Goal: Information Seeking & Learning: Learn about a topic

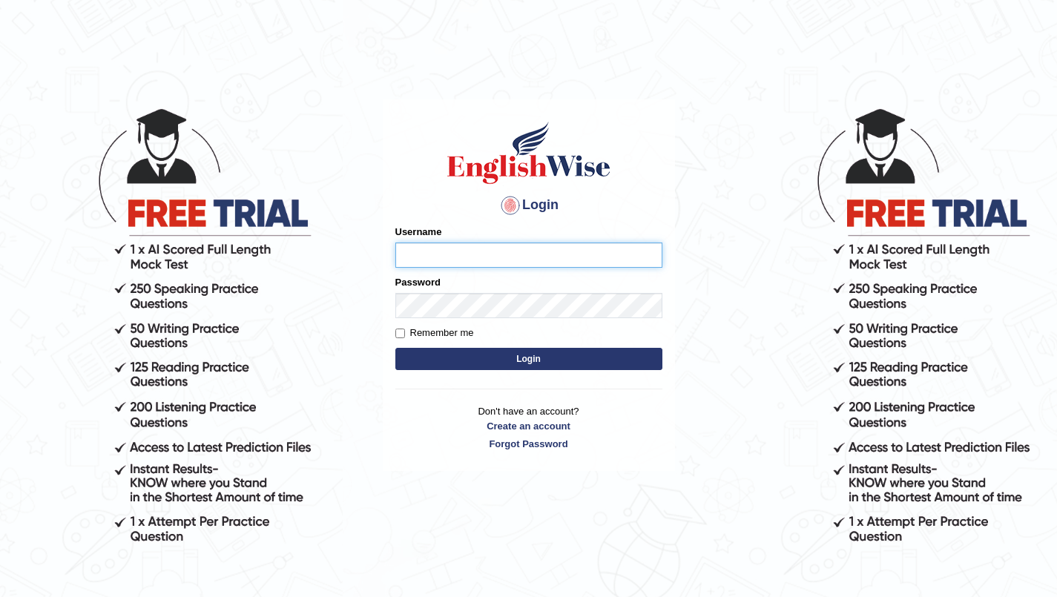
type input "SarahNaz"
click at [612, 359] on button "Login" at bounding box center [528, 359] width 267 height 22
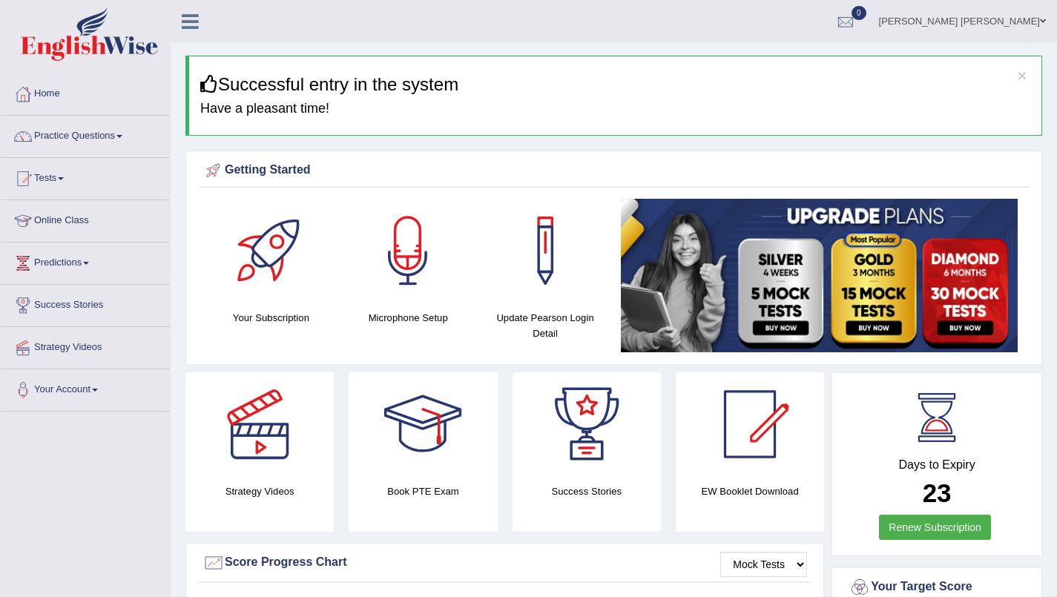
click at [991, 217] on img at bounding box center [819, 276] width 397 height 154
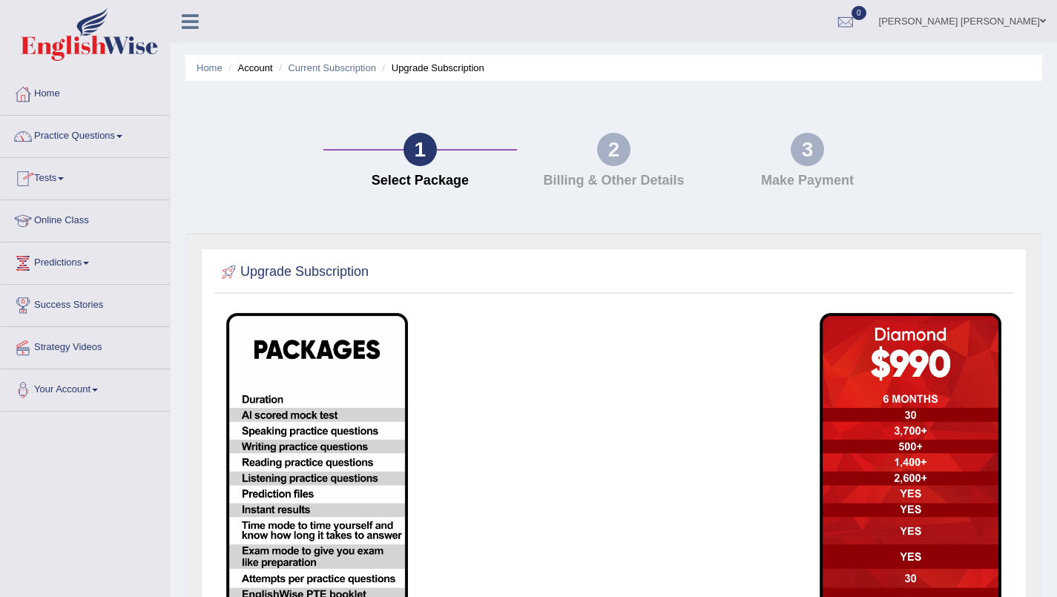
click at [105, 136] on link "Practice Questions" at bounding box center [85, 134] width 169 height 37
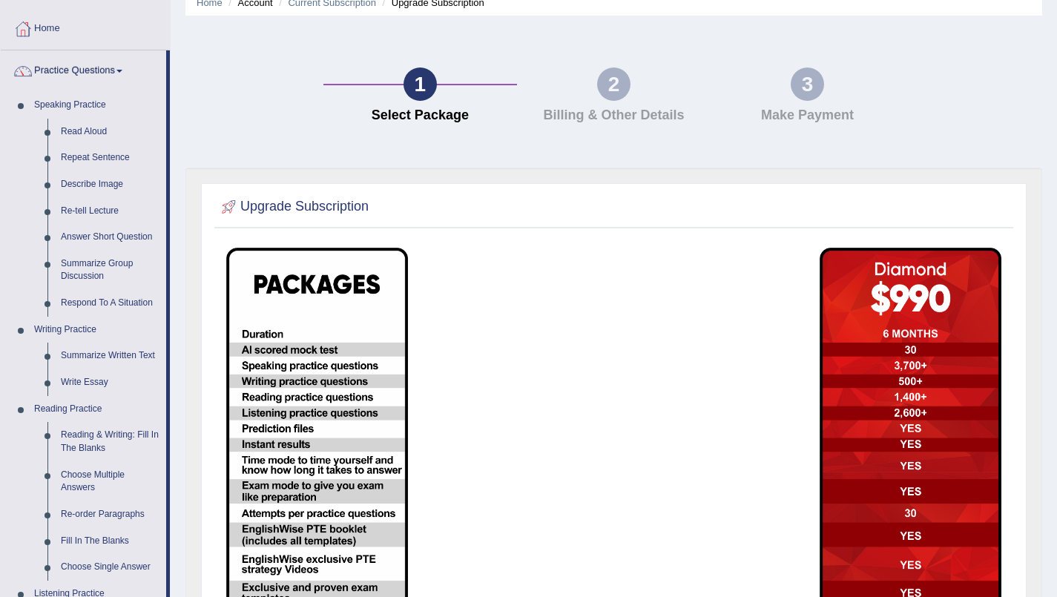
scroll to position [65, 0]
click at [85, 278] on link "Summarize Group Discussion" at bounding box center [110, 270] width 112 height 39
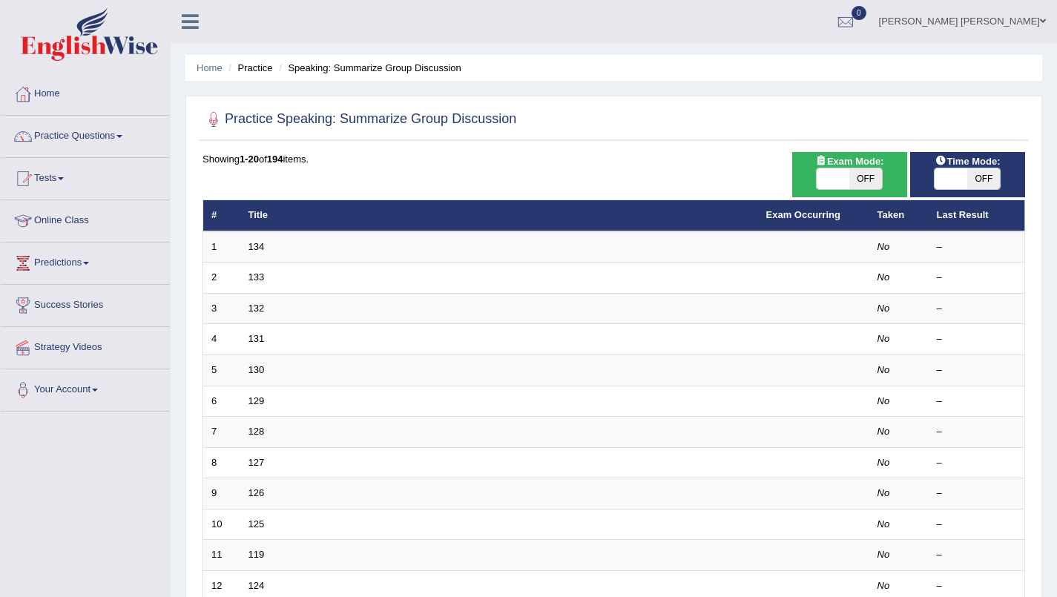
click at [828, 257] on td at bounding box center [813, 246] width 111 height 31
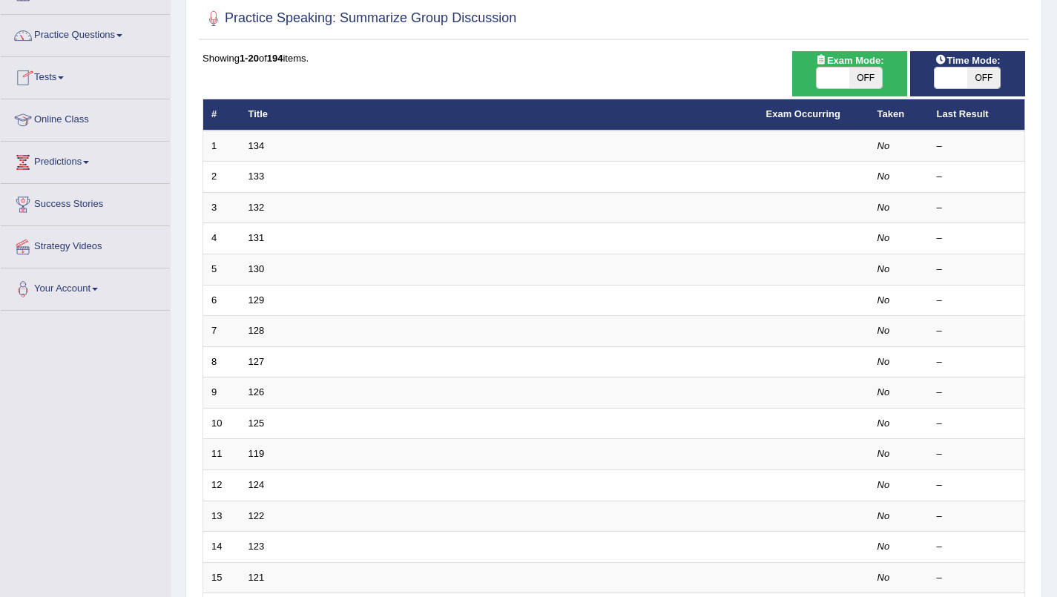
scroll to position [94, 0]
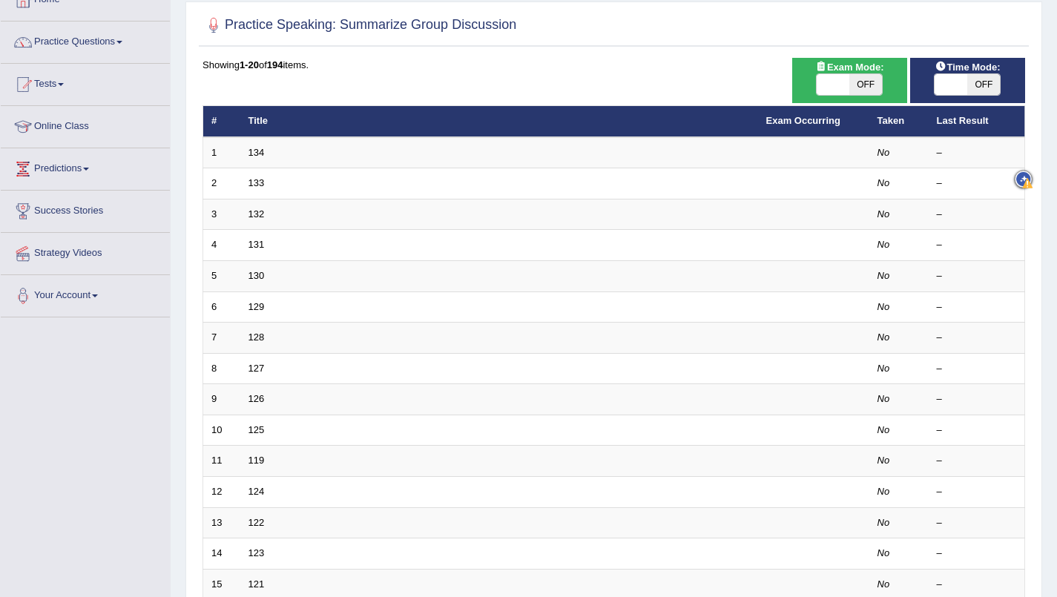
drag, startPoint x: 0, startPoint y: 0, endPoint x: 450, endPoint y: 152, distance: 475.1
click at [450, 152] on div "Showing 1-20 of 194 items. # Title Exam Occurring Taken Last Result 1 134 No – …" at bounding box center [613, 442] width 822 height 769
click at [425, 190] on td "133" at bounding box center [499, 183] width 518 height 31
click at [88, 46] on link "Practice Questions" at bounding box center [85, 40] width 169 height 37
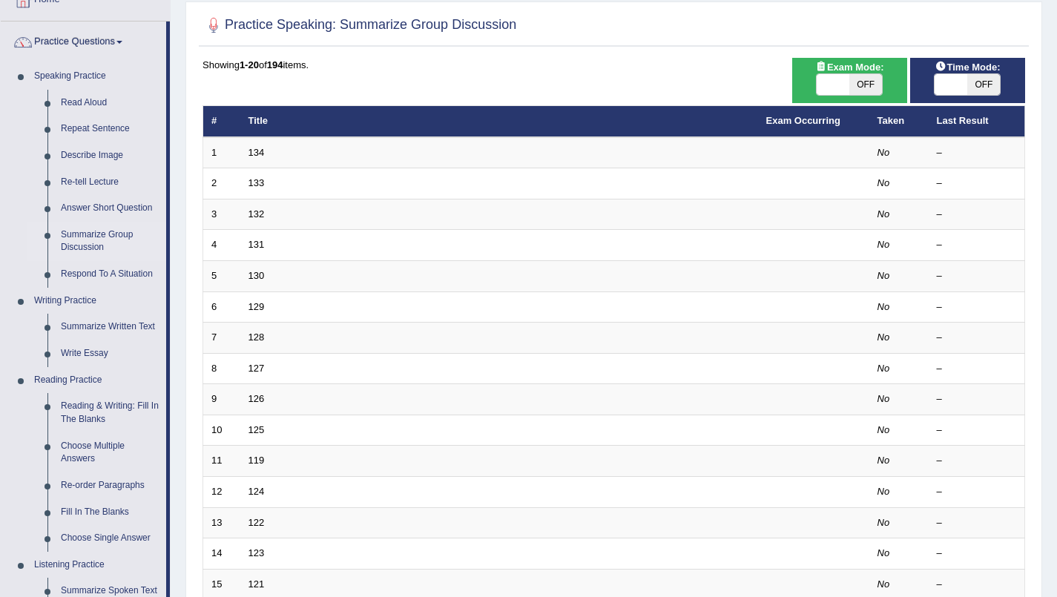
click at [74, 383] on link "Reading Practice" at bounding box center [96, 380] width 139 height 27
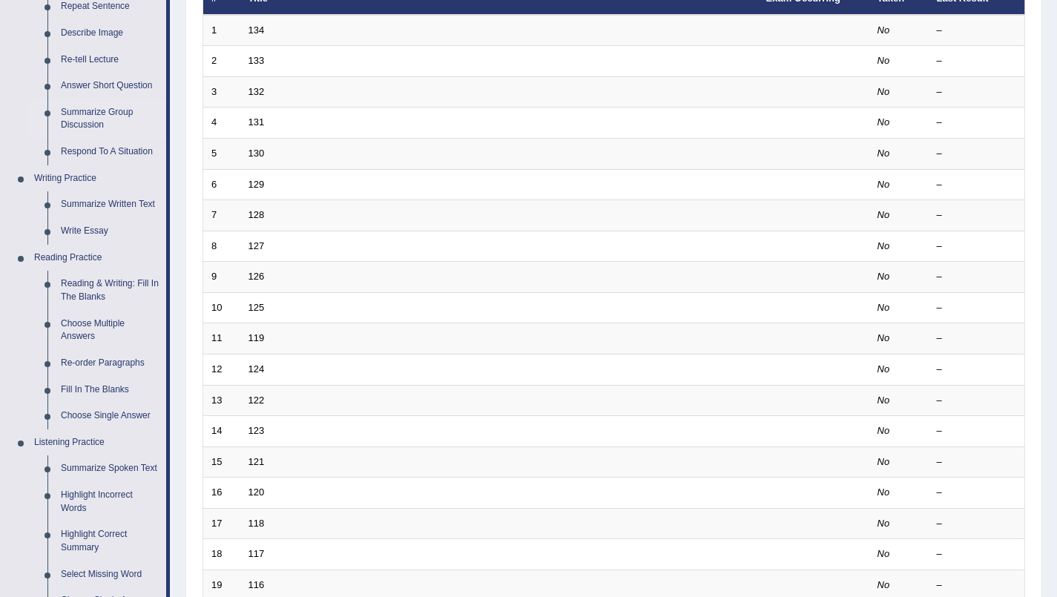
scroll to position [216, 0]
click at [85, 285] on link "Reading & Writing: Fill In The Blanks" at bounding box center [110, 290] width 112 height 39
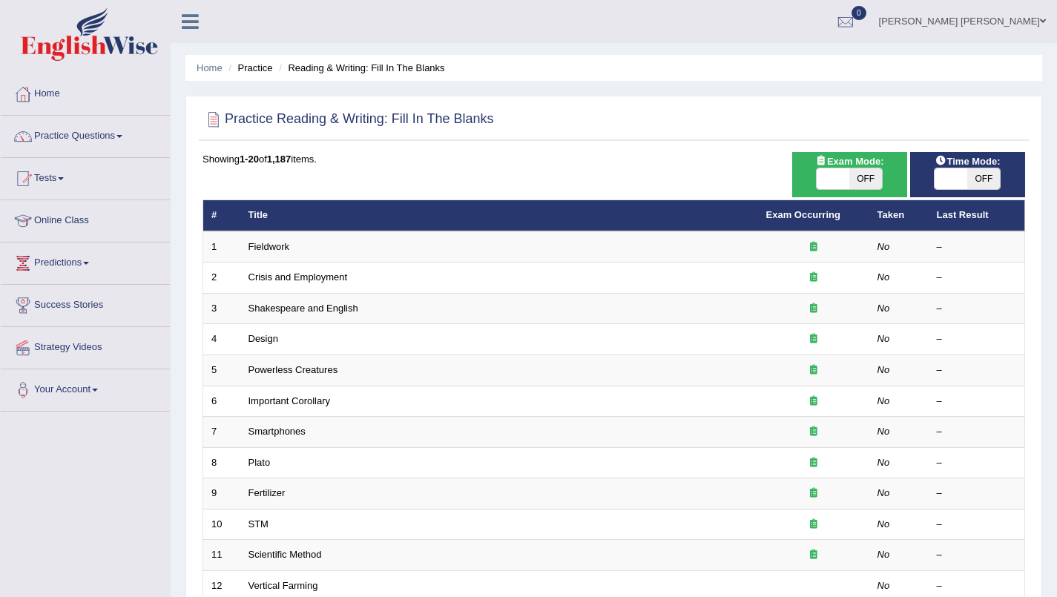
click at [265, 246] on link "Fieldwork" at bounding box center [269, 246] width 42 height 11
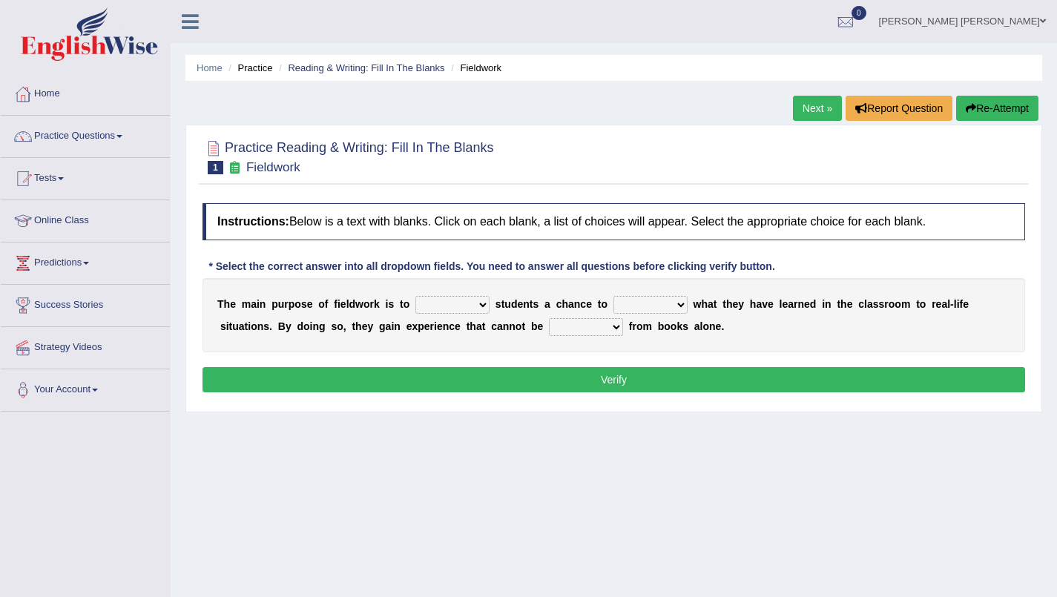
drag, startPoint x: 357, startPoint y: 46, endPoint x: 308, endPoint y: 181, distance: 143.6
click at [308, 181] on div "Home Practice Reading & Writing: Fill In The Blanks Fieldwork Next » Report Que…" at bounding box center [614, 371] width 886 height 742
drag, startPoint x: 349, startPoint y: 248, endPoint x: 315, endPoint y: 274, distance: 41.8
click at [315, 274] on div "Instructions: Below is a text with blanks. Click on each blank, a list of choic…" at bounding box center [614, 300] width 830 height 208
click at [486, 306] on select "resemble stow rave offer" at bounding box center [452, 305] width 74 height 18
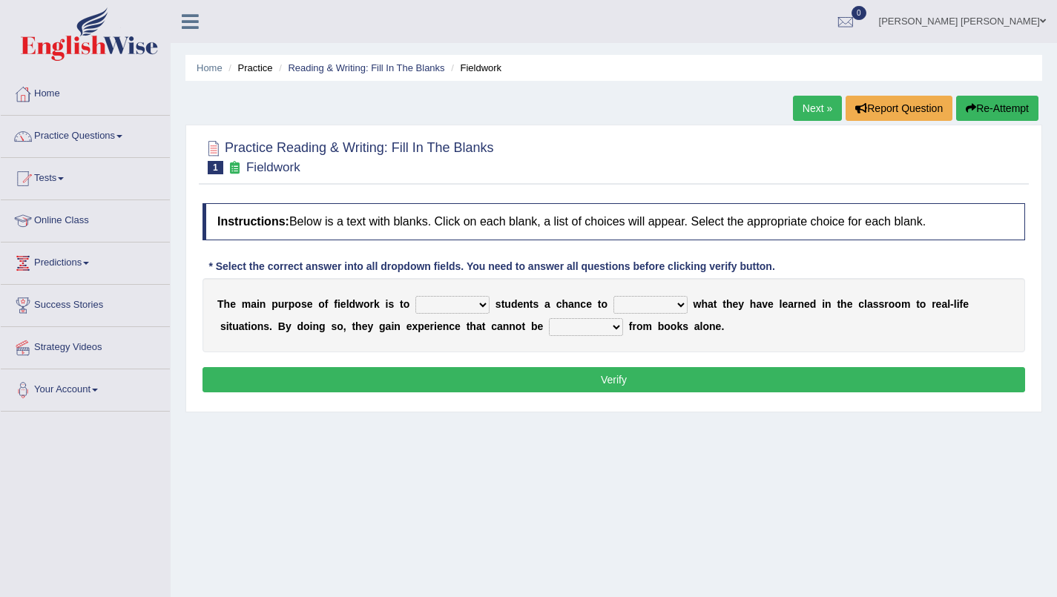
click at [486, 304] on select "resemble stow rave offer" at bounding box center [452, 305] width 74 height 18
select select "offer"
click at [415, 296] on select "resemble stow rave offer" at bounding box center [452, 305] width 74 height 18
click at [679, 308] on select "compare align apply dismount" at bounding box center [650, 305] width 74 height 18
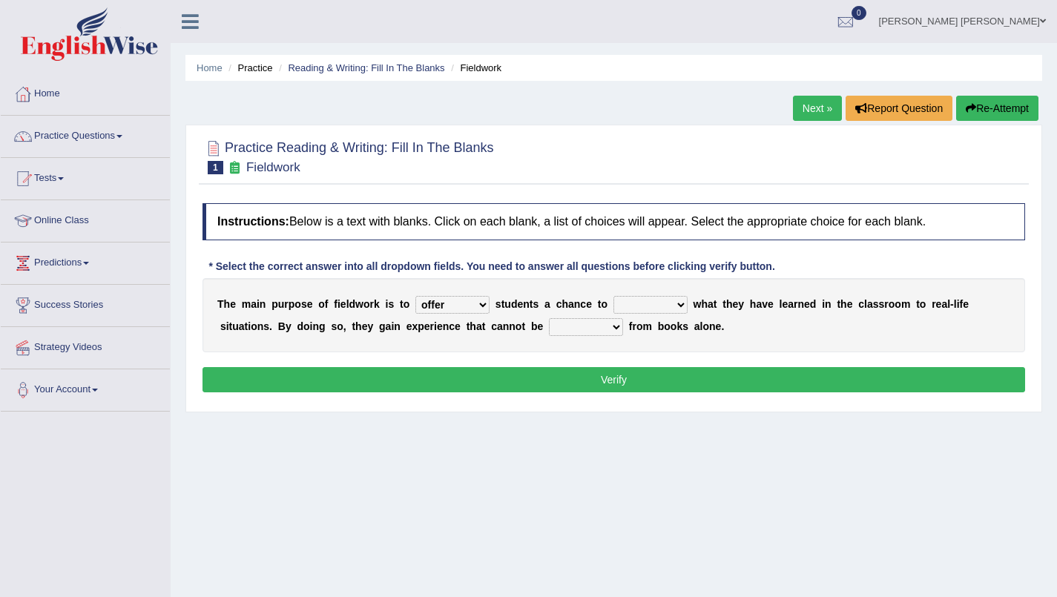
select select "compare"
click at [613, 296] on select "compare align apply dismount" at bounding box center [650, 305] width 74 height 18
click at [601, 330] on select "originated prepared obtained touted" at bounding box center [586, 327] width 74 height 18
select select "obtained"
click at [549, 318] on select "originated prepared obtained touted" at bounding box center [586, 327] width 74 height 18
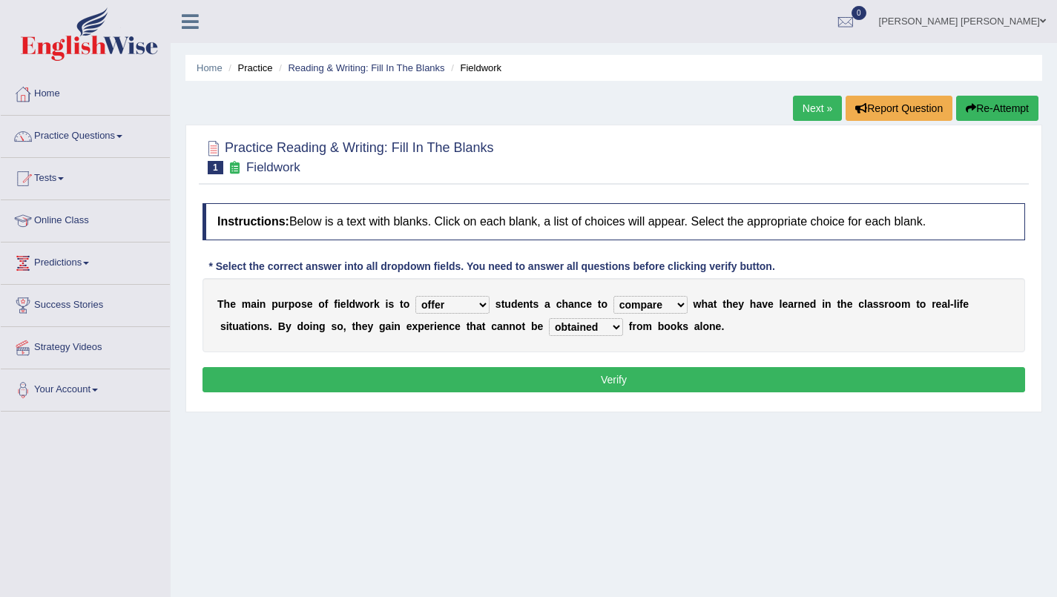
click at [602, 382] on button "Verify" at bounding box center [613, 379] width 822 height 25
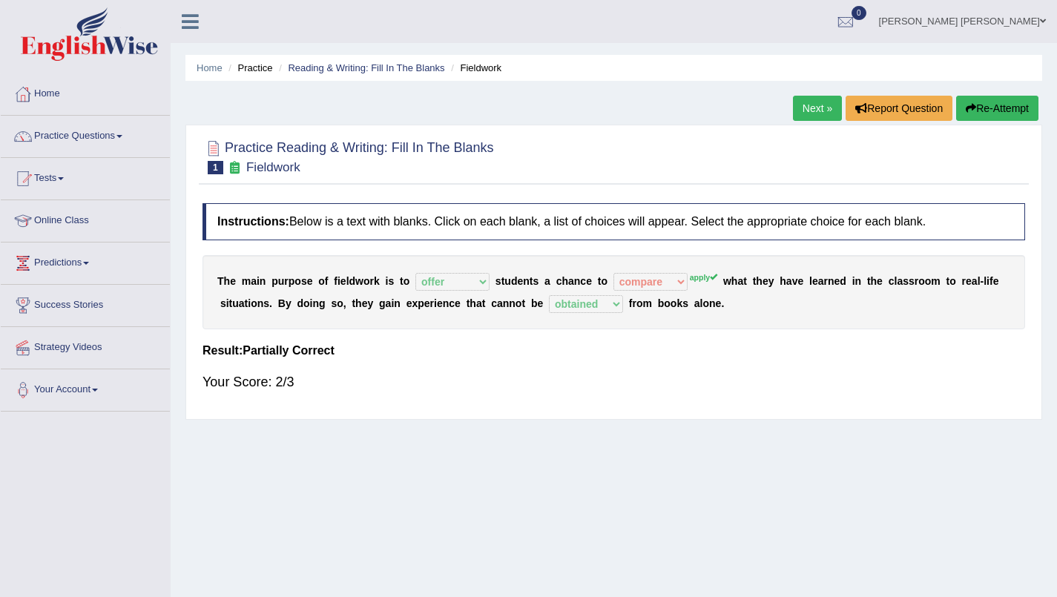
click at [813, 100] on link "Next »" at bounding box center [817, 108] width 49 height 25
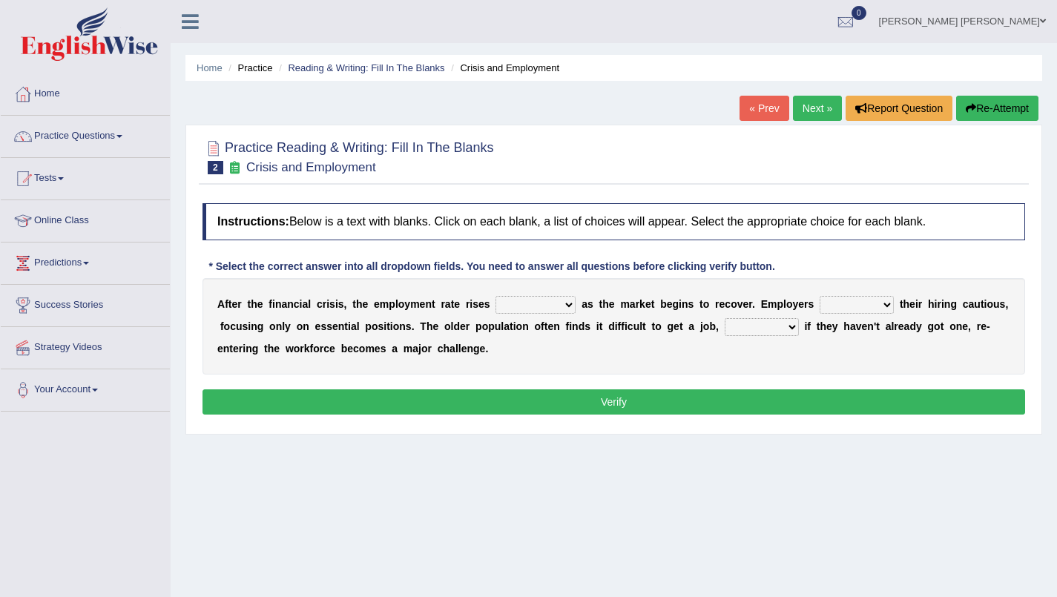
click at [425, 306] on b "n" at bounding box center [428, 304] width 7 height 12
click at [570, 303] on select "normally conversely strenuously sharply" at bounding box center [535, 305] width 80 height 18
select select "sharply"
click at [495, 296] on select "normally conversely strenuously sharply" at bounding box center [535, 305] width 80 height 18
click at [639, 320] on div "A f t e r t h e f i n a n c i a l c r i s i s , t h e e m p l o y m e n t r a t…" at bounding box center [613, 326] width 822 height 96
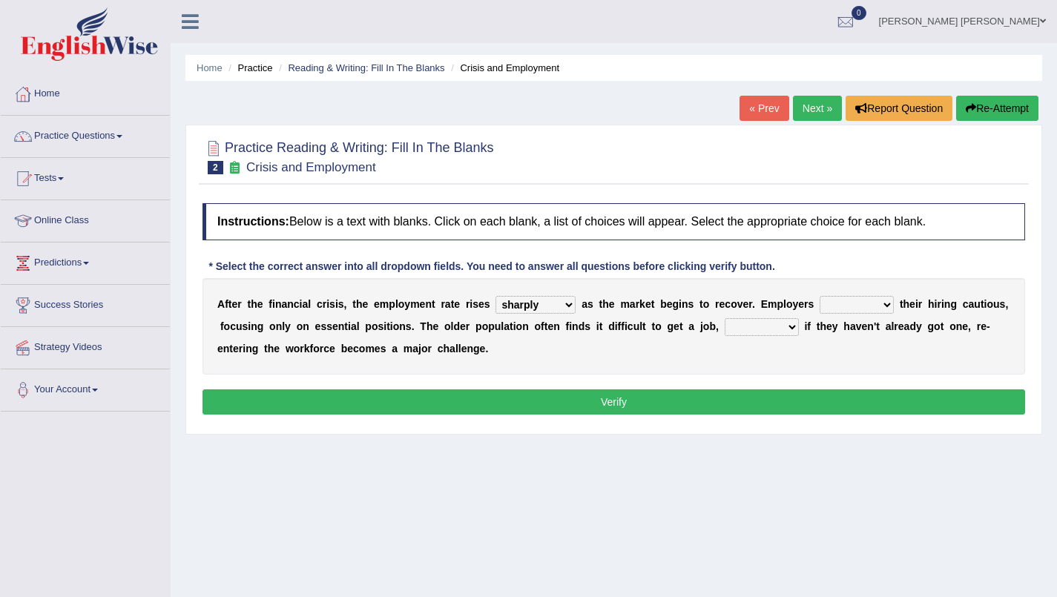
click at [886, 305] on select "keeping kept keep are kept" at bounding box center [856, 305] width 74 height 18
select select "kept"
click at [819, 296] on select "keeping kept keep are kept" at bounding box center [856, 305] width 74 height 18
drag, startPoint x: 839, startPoint y: 360, endPoint x: 594, endPoint y: 328, distance: 247.6
click at [594, 328] on div "A f t e r t h e f i n a n c i a l c r i s i s , t h e e m p l o y m e n t r a t…" at bounding box center [613, 326] width 822 height 96
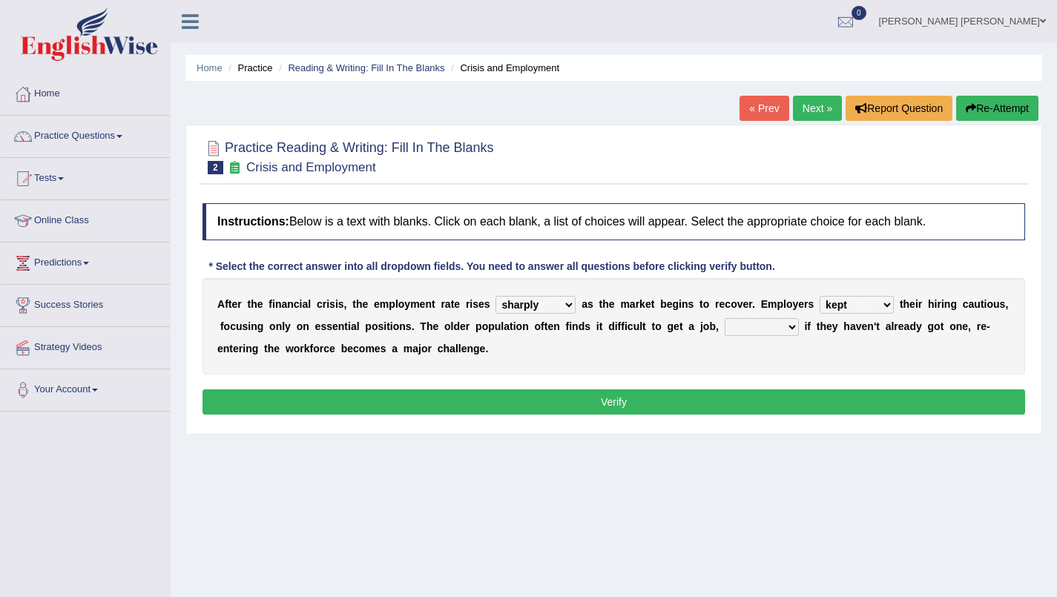
click at [552, 313] on select "normally conversely strenuously sharply" at bounding box center [535, 305] width 80 height 18
click at [357, 372] on div "A f t e r t h e f i n a n c i a l c r i s i s , t h e e m p l o y m e n t r a t…" at bounding box center [613, 326] width 822 height 96
click at [793, 323] on select "although while then because" at bounding box center [761, 327] width 74 height 18
select select "because"
click at [724, 318] on select "although while then because" at bounding box center [761, 327] width 74 height 18
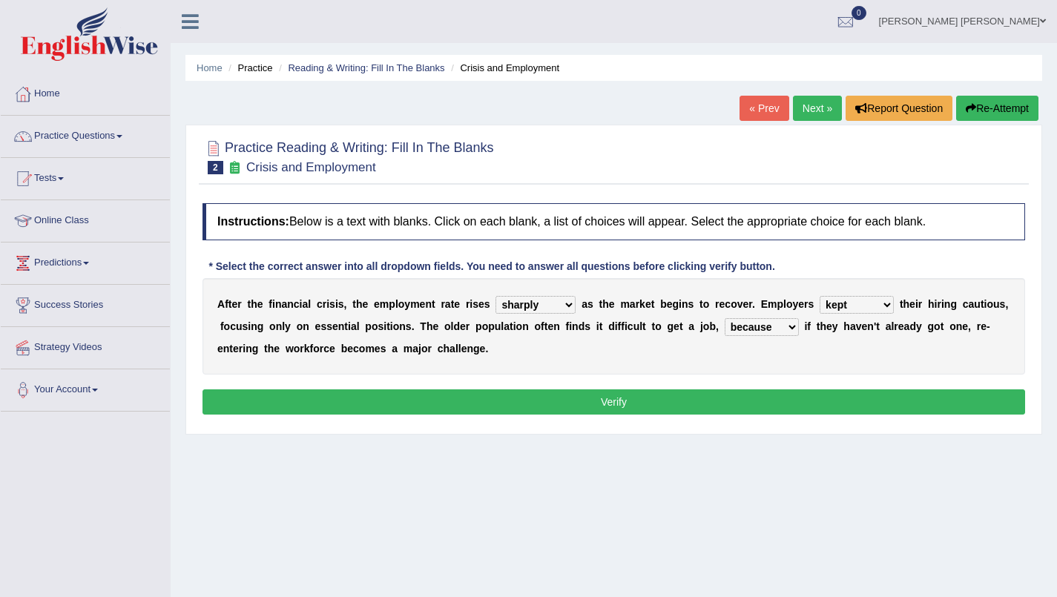
click at [790, 325] on select "although while then because" at bounding box center [761, 327] width 74 height 18
click at [673, 358] on div "A f t e r t h e f i n a n c i a l c r i s i s , t h e e m p l o y m e n t r a t…" at bounding box center [613, 326] width 822 height 96
click at [886, 308] on select "keeping kept keep are kept" at bounding box center [856, 305] width 74 height 18
drag, startPoint x: 886, startPoint y: 308, endPoint x: 732, endPoint y: 337, distance: 156.8
click at [732, 337] on div "A f t e r t h e f i n a n c i a l c r i s i s , t h e e m p l o y m e n t r a t…" at bounding box center [613, 326] width 822 height 96
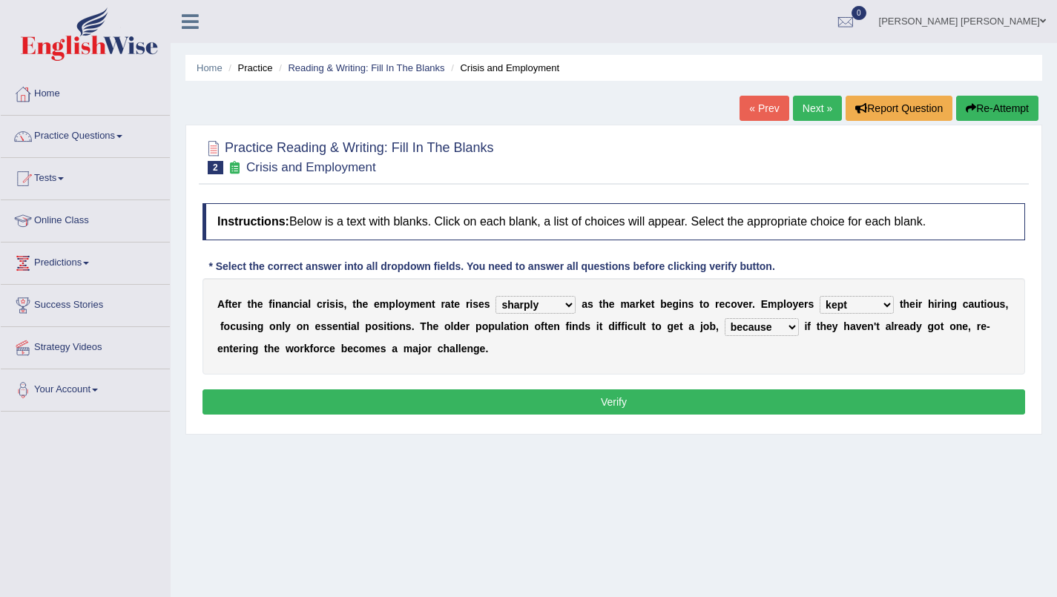
click at [633, 391] on button "Verify" at bounding box center [613, 401] width 822 height 25
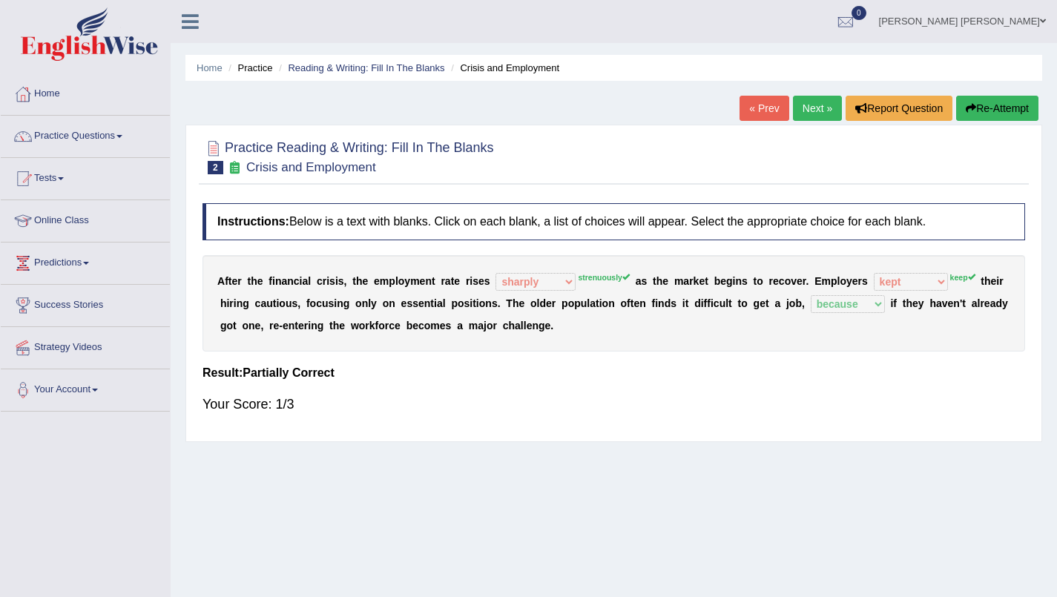
click at [794, 107] on link "Next »" at bounding box center [817, 108] width 49 height 25
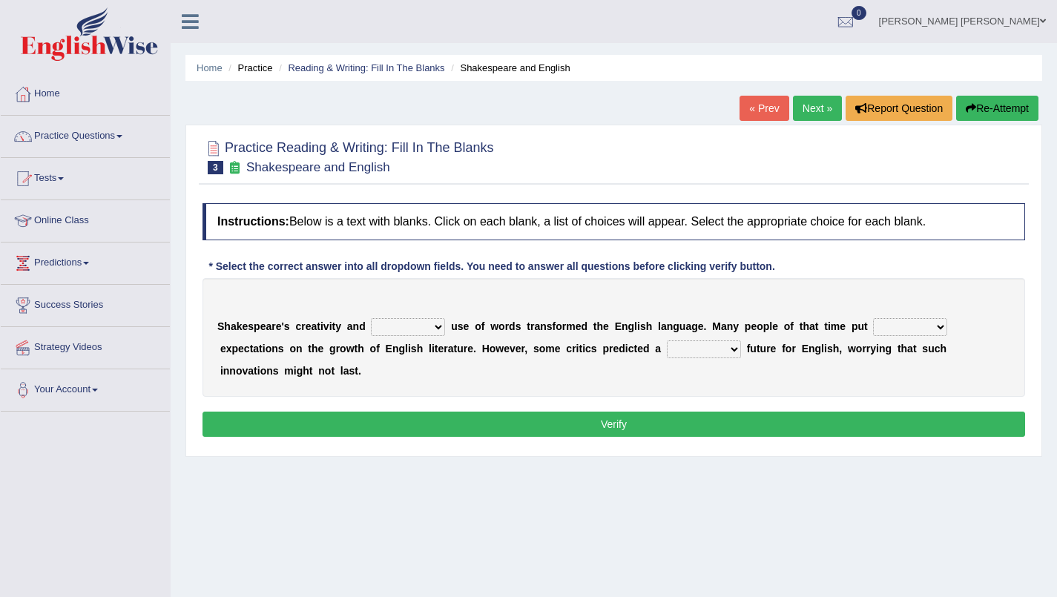
click at [435, 326] on select "idealized intensive fancied inventive" at bounding box center [408, 327] width 74 height 18
select select "intensive"
click at [371, 318] on select "idealized intensive fancied inventive" at bounding box center [408, 327] width 74 height 18
click at [931, 322] on select "wide much high more" at bounding box center [910, 327] width 74 height 18
select select "high"
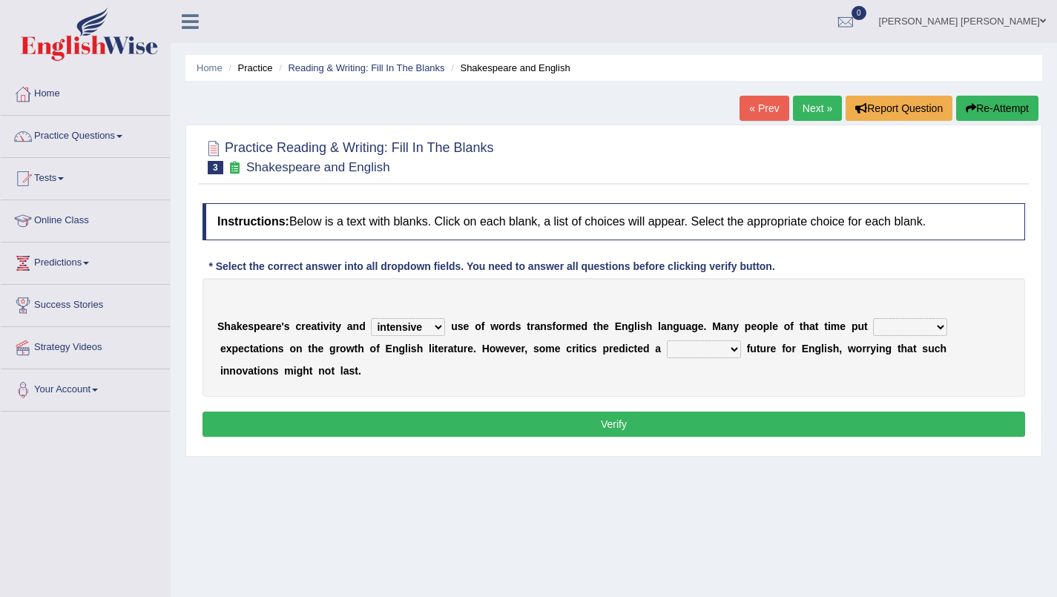
click at [873, 318] on select "wide much high more" at bounding box center [910, 327] width 74 height 18
drag, startPoint x: 658, startPoint y: 367, endPoint x: 736, endPoint y: 352, distance: 80.0
click at [736, 352] on div "S h a k e s p e a r e ' s c r e a t i v i t y a n d idealized intensive fancied…" at bounding box center [613, 337] width 822 height 119
click at [736, 352] on select "monetary promising irresistible daunting" at bounding box center [704, 349] width 74 height 18
click at [732, 350] on select "monetary promising irresistible daunting" at bounding box center [704, 349] width 74 height 18
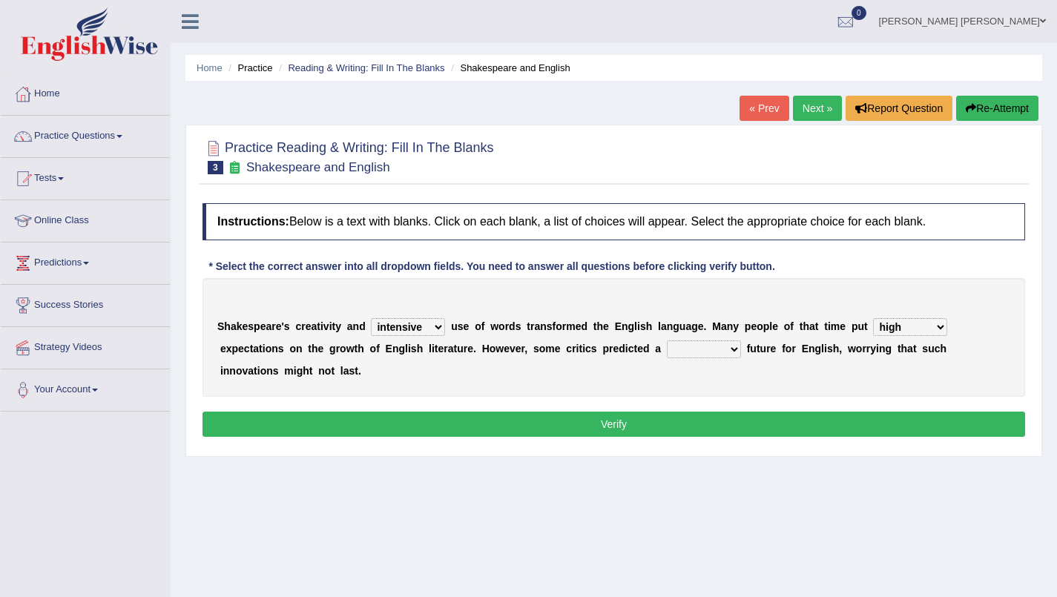
click at [732, 350] on select "monetary promising irresistible daunting" at bounding box center [704, 349] width 74 height 18
select select "daunting"
click at [667, 340] on select "monetary promising irresistible daunting" at bounding box center [704, 349] width 74 height 18
click at [446, 326] on b at bounding box center [448, 326] width 6 height 12
click at [443, 325] on select "idealized intensive fancied inventive" at bounding box center [408, 327] width 74 height 18
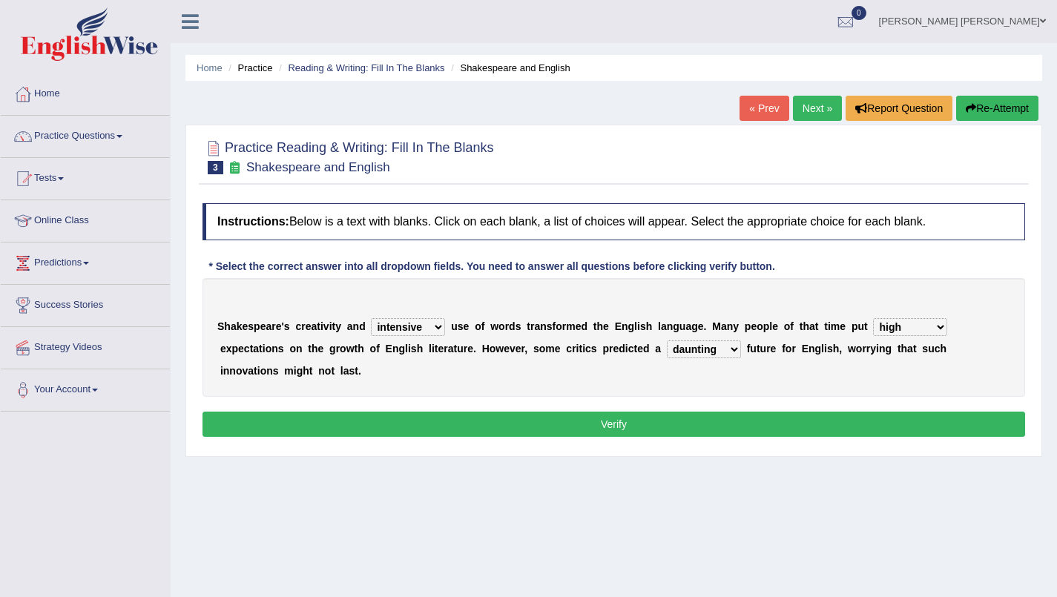
select select "inventive"
click at [371, 318] on select "idealized intensive fancied inventive" at bounding box center [408, 327] width 74 height 18
click at [768, 333] on div "S h a k e s p e a r e ' s c r e a t i v i t y a n d idealized intensive fancied…" at bounding box center [613, 337] width 822 height 119
click at [555, 416] on button "Verify" at bounding box center [613, 424] width 822 height 25
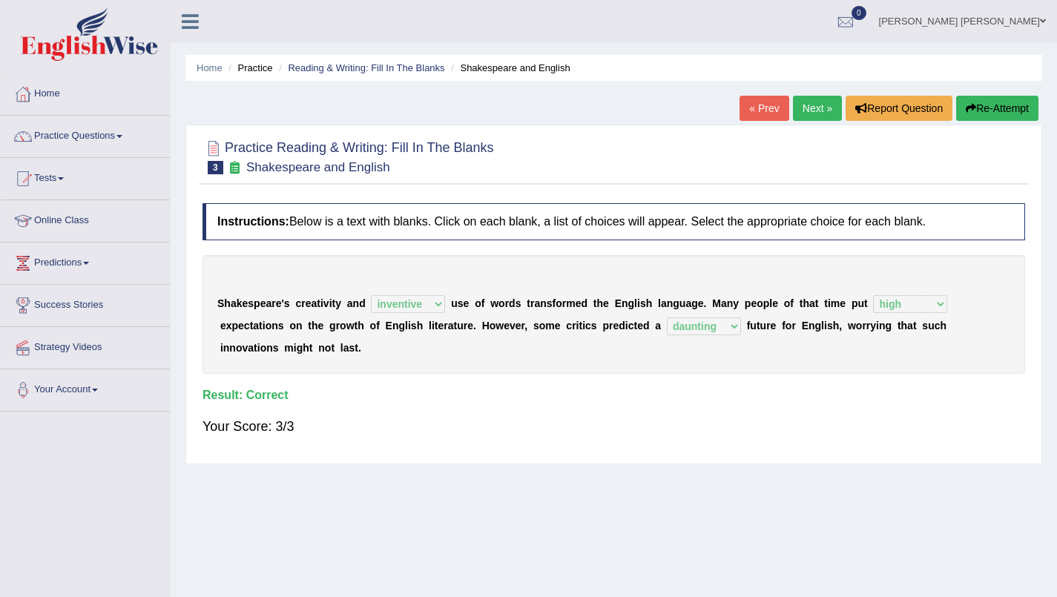
click at [816, 111] on link "Next »" at bounding box center [817, 108] width 49 height 25
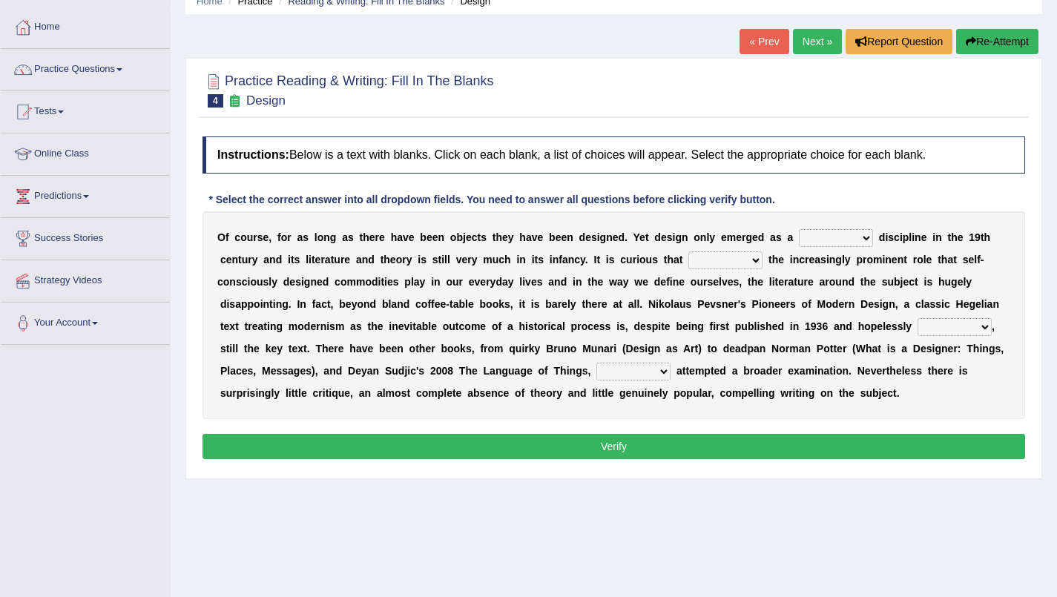
scroll to position [67, 0]
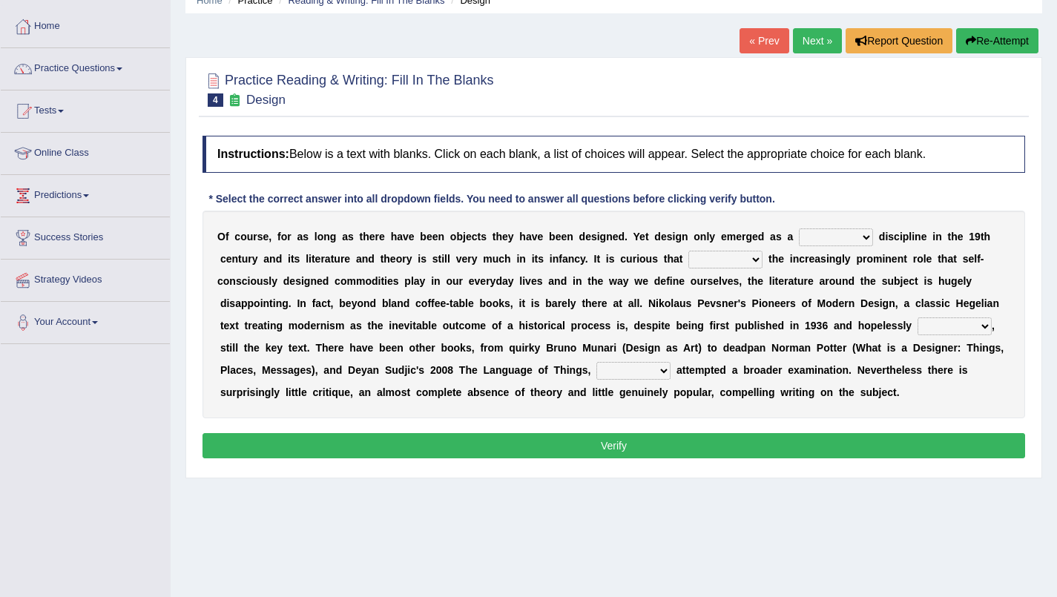
drag, startPoint x: 616, startPoint y: 323, endPoint x: 608, endPoint y: 253, distance: 70.9
click at [608, 253] on div "O f c o u r s e , f o r a s l o n g a s t h e r e h a v e b e e n o b j e c t s…" at bounding box center [613, 315] width 822 height 208
drag, startPoint x: 868, startPoint y: 240, endPoint x: 799, endPoint y: 255, distance: 71.4
click at [799, 255] on div "O f c o u r s e , f o r a s l o n g a s t h e r e h a v e b e e n o b j e c t s…" at bounding box center [613, 315] width 822 height 208
click at [699, 237] on b "o" at bounding box center [696, 237] width 7 height 12
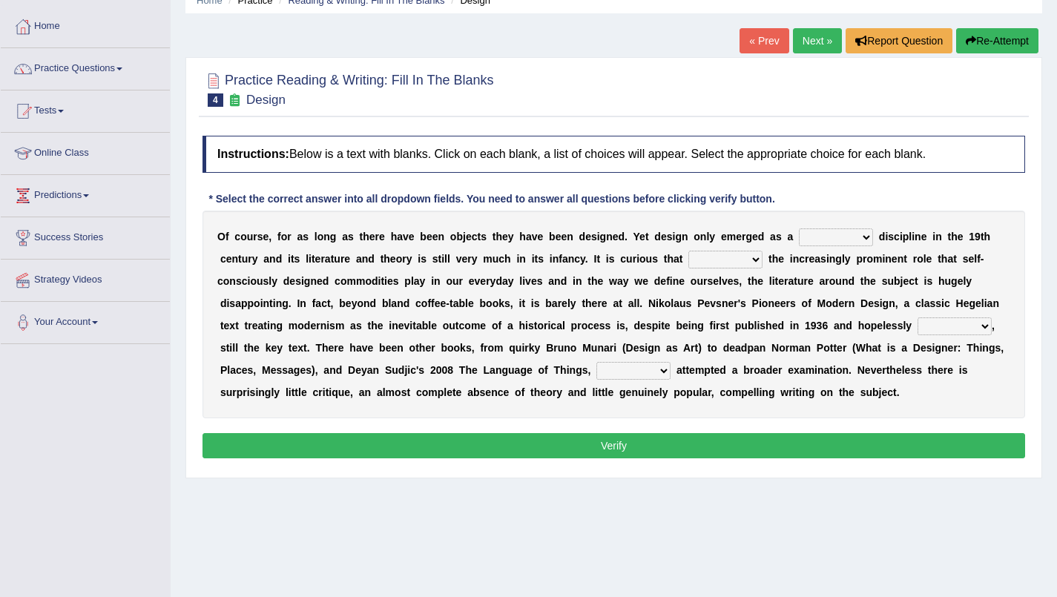
click at [764, 261] on b at bounding box center [765, 259] width 6 height 12
click at [759, 260] on select "since despite within through" at bounding box center [725, 260] width 74 height 18
click at [688, 251] on select "since despite within through" at bounding box center [725, 260] width 74 height 18
click at [758, 260] on select "since despite within through" at bounding box center [725, 260] width 74 height 18
select select "despite"
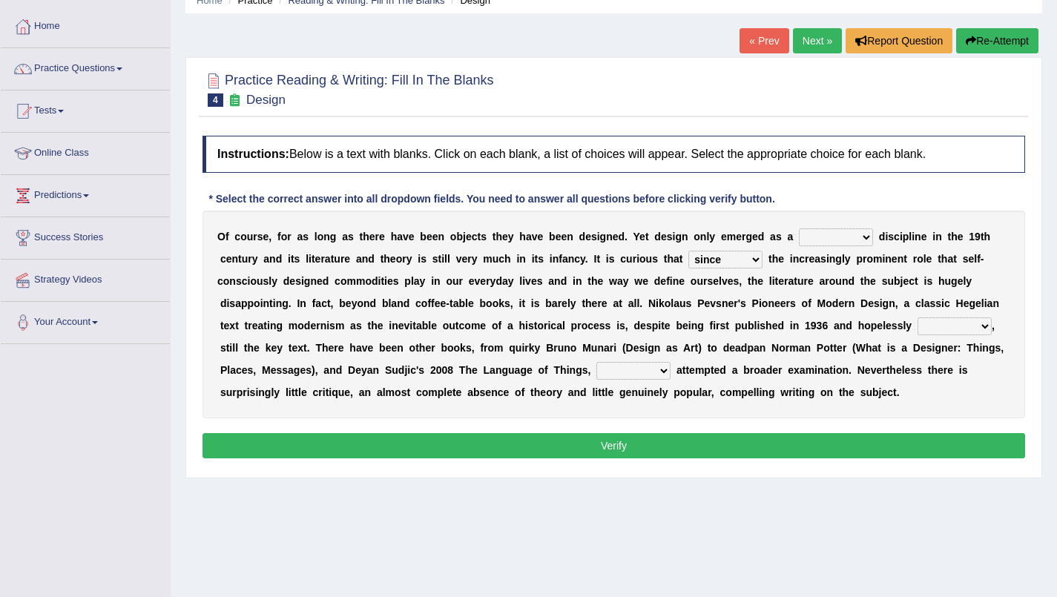
click at [688, 251] on select "since despite within through" at bounding box center [725, 260] width 74 height 18
click at [727, 305] on b "e" at bounding box center [730, 303] width 6 height 12
drag, startPoint x: 687, startPoint y: 312, endPoint x: 765, endPoint y: 313, distance: 78.6
click at [765, 313] on div "O f c o u r s e , f o r a s l o n g a s t h e r e h a v e b e e n o b j e c t s…" at bounding box center [613, 315] width 822 height 208
drag, startPoint x: 775, startPoint y: 312, endPoint x: 646, endPoint y: 327, distance: 129.9
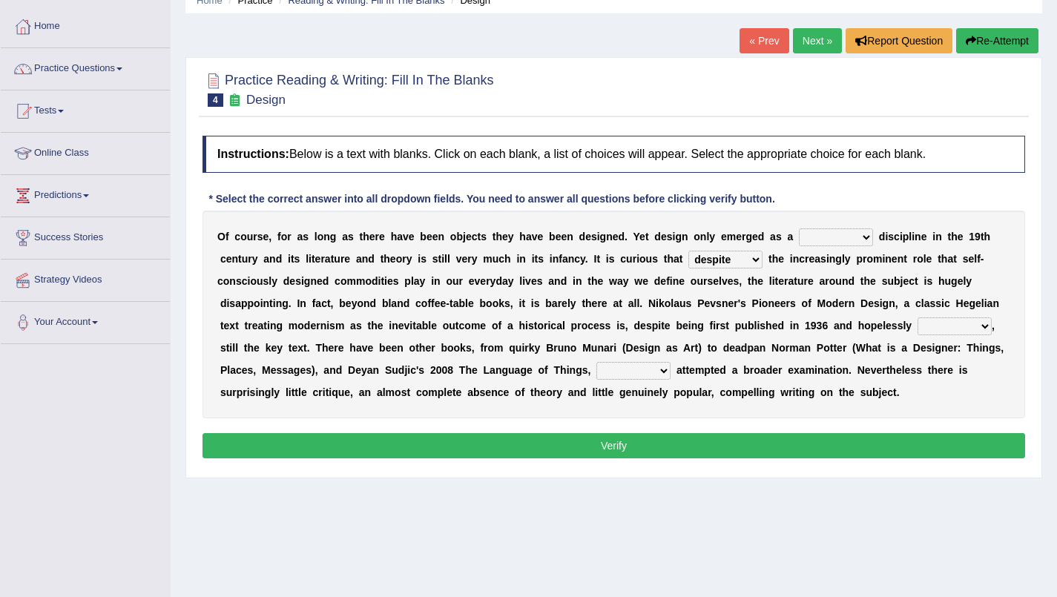
click at [646, 327] on div "O f c o u r s e , f o r a s l o n g a s t h e r e h a v e b e e n o b j e c t s…" at bounding box center [613, 315] width 822 height 208
click at [652, 325] on div "O f c o u r s e , f o r a s l o n g a s t h e r e h a v e b e e n o b j e c t s…" at bounding box center [613, 315] width 822 height 208
click at [772, 330] on b "e" at bounding box center [775, 326] width 6 height 12
click at [892, 309] on div "O f c o u r s e , f o r a s l o n g a s t h e r e h a v e b e e n o b j e c t s…" at bounding box center [613, 315] width 822 height 208
click at [988, 323] on select "dates dating date dated" at bounding box center [954, 326] width 74 height 18
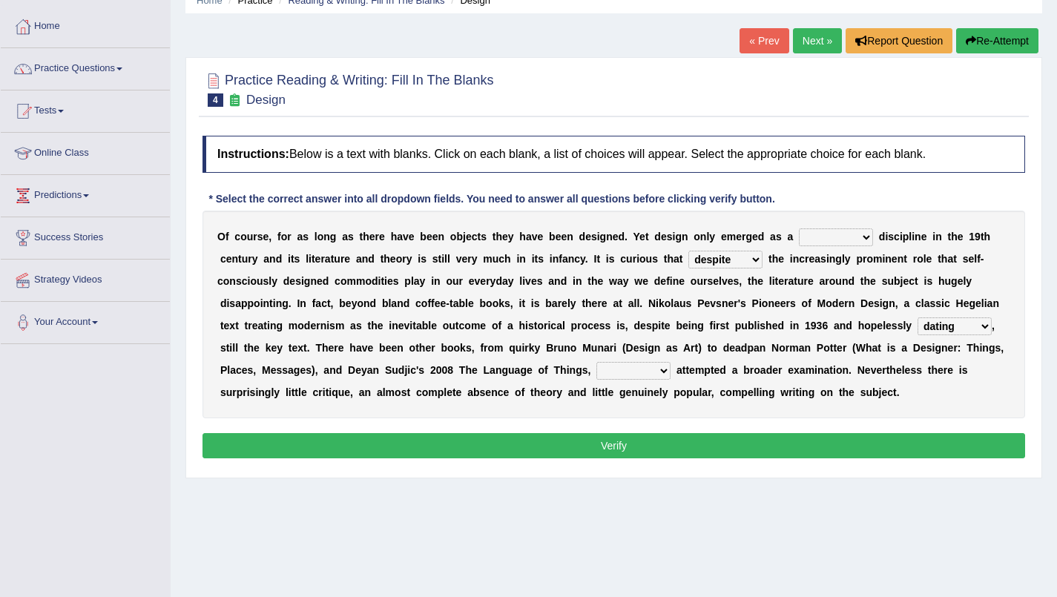
click at [917, 317] on select "dates dating date dated" at bounding box center [954, 326] width 74 height 18
click at [988, 323] on select "dates dating date dated" at bounding box center [954, 326] width 74 height 18
select select "dates"
click at [917, 317] on select "dates dating date dated" at bounding box center [954, 326] width 74 height 18
drag, startPoint x: 587, startPoint y: 369, endPoint x: 570, endPoint y: 367, distance: 17.2
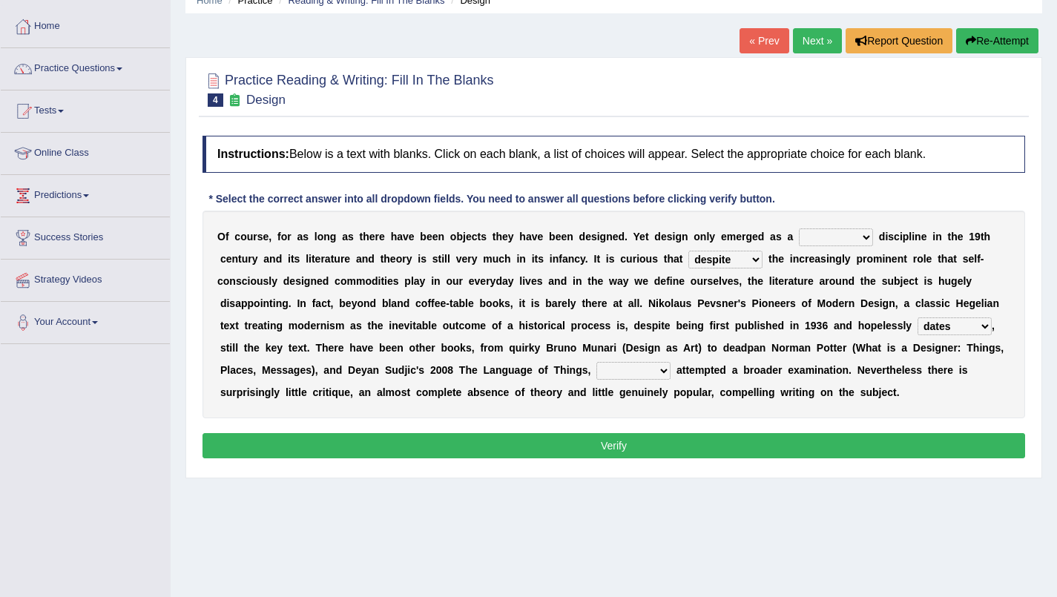
click at [570, 367] on div "O f c o u r s e , f o r a s l o n g a s t h e r e h a v e b e e n o b j e c t s…" at bounding box center [613, 315] width 822 height 208
drag, startPoint x: 570, startPoint y: 367, endPoint x: 475, endPoint y: 370, distance: 95.0
click at [475, 370] on div "O f c o u r s e , f o r a s l o n g a s t h e r e h a v e b e e n o b j e c t s…" at bounding box center [613, 315] width 822 height 208
click at [475, 370] on b "e" at bounding box center [475, 370] width 6 height 12
click at [668, 371] on select "which then however as" at bounding box center [633, 371] width 74 height 18
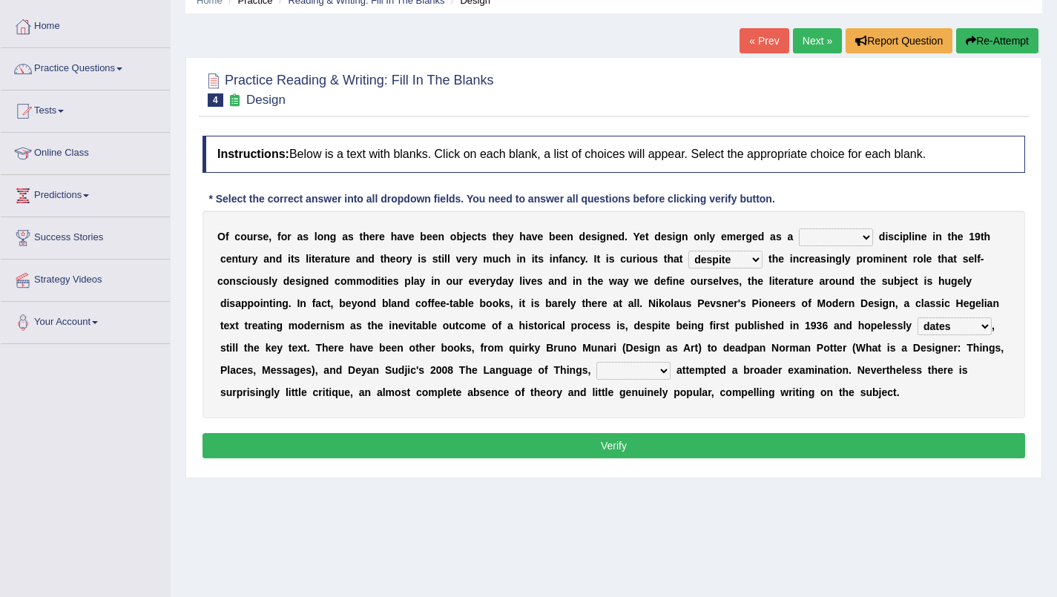
click at [337, 352] on b "r" at bounding box center [336, 348] width 4 height 12
drag, startPoint x: 673, startPoint y: 360, endPoint x: 813, endPoint y: 359, distance: 139.4
click at [813, 359] on div "O f c o u r s e , f o r a s l o n g a s t h e r e h a v e b e e n o b j e c t s…" at bounding box center [613, 315] width 822 height 208
click at [662, 371] on select "which then however as" at bounding box center [633, 371] width 74 height 18
select select "then"
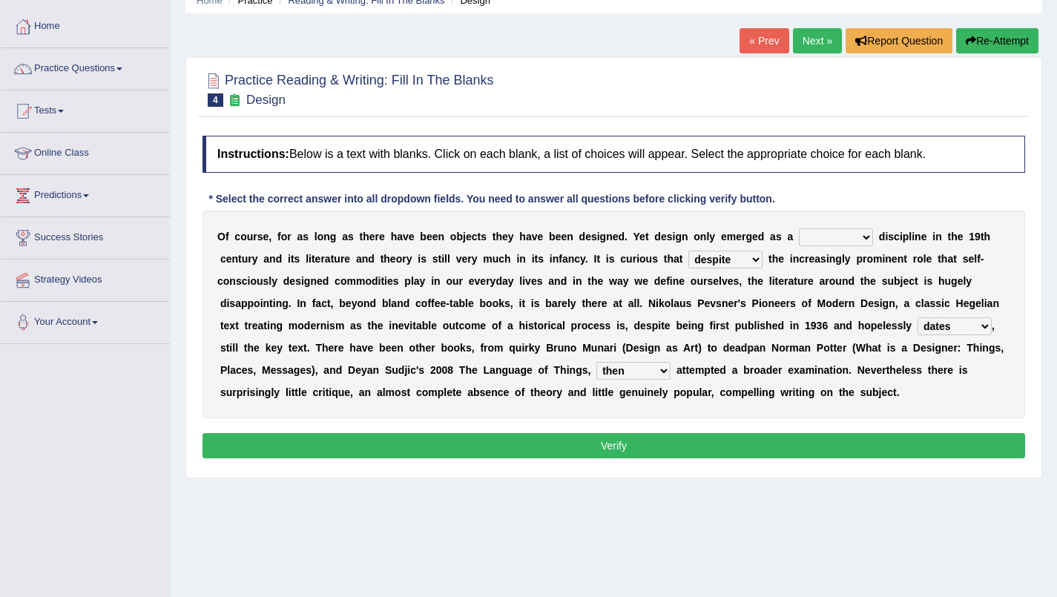
click at [596, 362] on select "which then however as" at bounding box center [633, 371] width 74 height 18
drag, startPoint x: 926, startPoint y: 388, endPoint x: 409, endPoint y: 287, distance: 526.6
click at [409, 287] on div "O f c o u r s e , f o r a s l o n g a s t h e r e h a v e b e e n o b j e c t s…" at bounding box center [613, 315] width 822 height 208
click at [863, 233] on select "bilateral ubiquitous foremost dedicated" at bounding box center [836, 237] width 74 height 18
select select "bilateral"
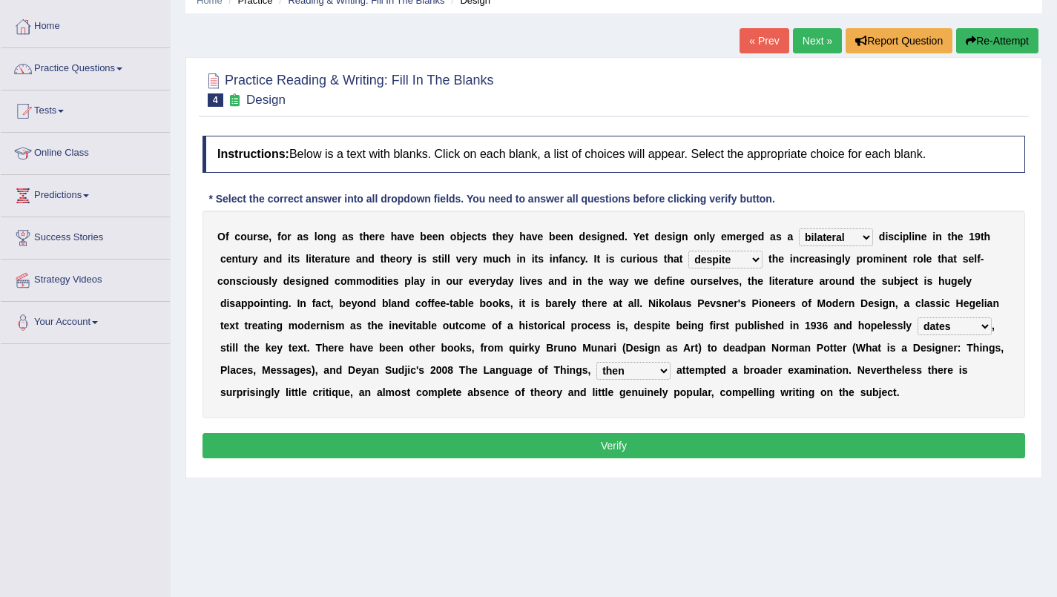
click at [799, 228] on select "bilateral ubiquitous foremost dedicated" at bounding box center [836, 237] width 74 height 18
click at [601, 451] on button "Verify" at bounding box center [613, 445] width 822 height 25
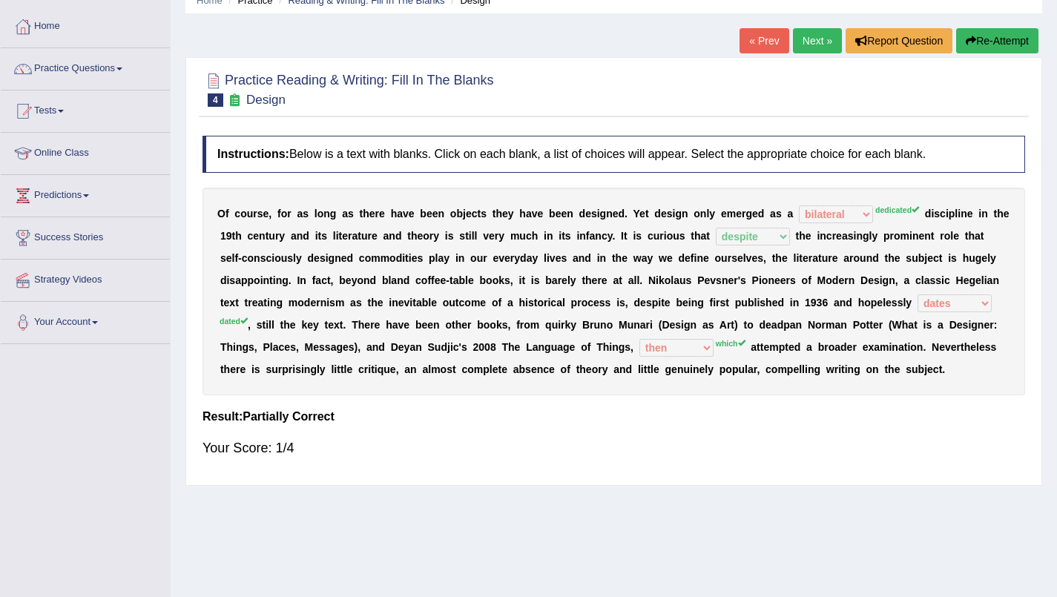
click at [817, 34] on link "Next »" at bounding box center [817, 40] width 49 height 25
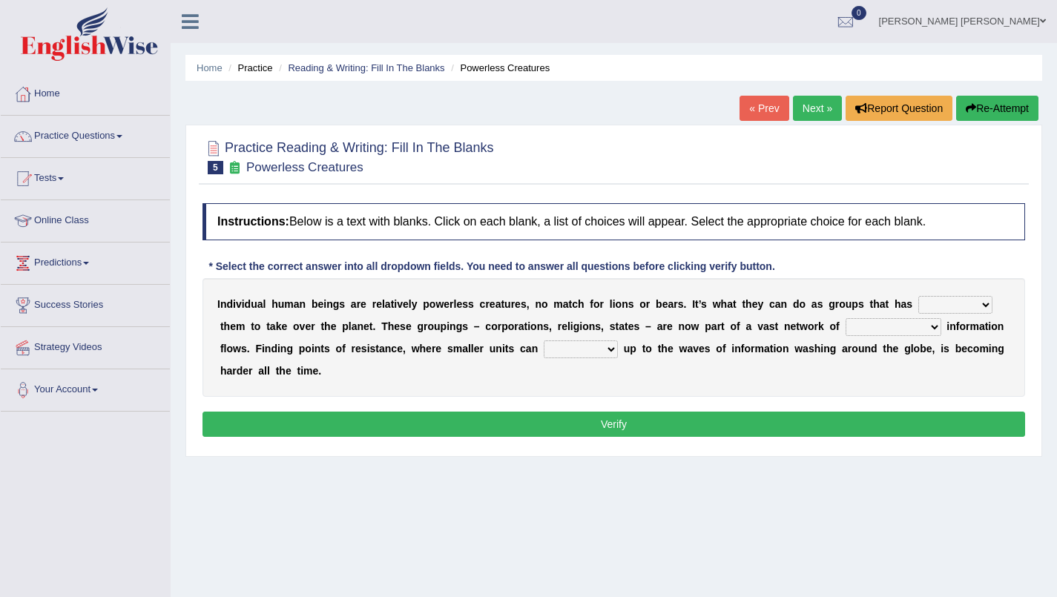
click at [985, 302] on select "enabled contended embodied conjured" at bounding box center [955, 305] width 74 height 18
select select "enabled"
click at [918, 296] on select "enabled contended embodied conjured" at bounding box center [955, 305] width 74 height 18
drag, startPoint x: 943, startPoint y: 337, endPoint x: 581, endPoint y: 308, distance: 363.0
click at [581, 308] on div "I n d i v i d u a l h u m a n b e i n g s a r e r e l a t i v e l y p o w e r l…" at bounding box center [613, 337] width 822 height 119
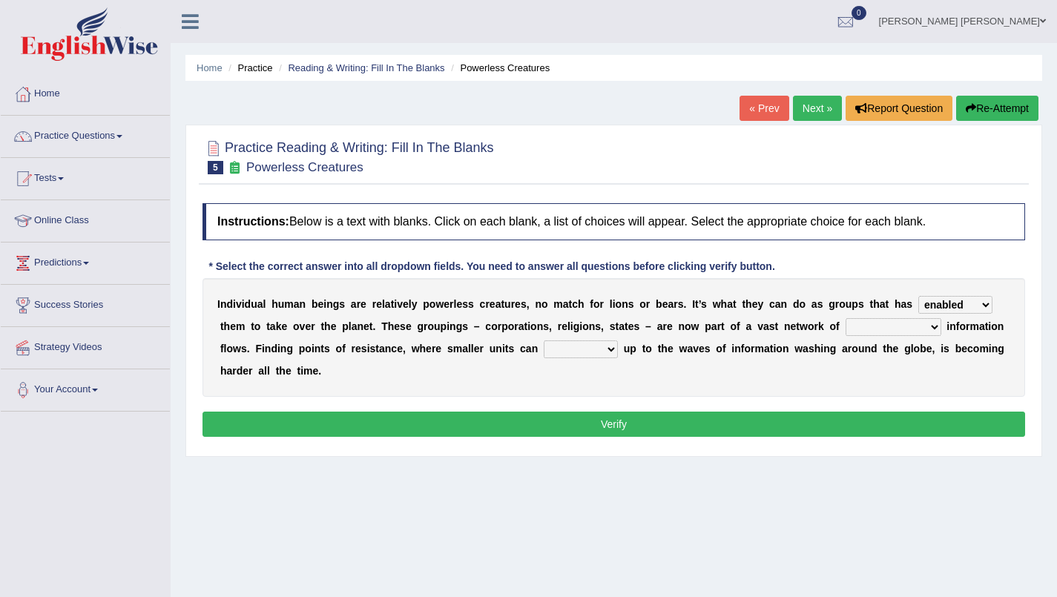
drag, startPoint x: 581, startPoint y: 308, endPoint x: 724, endPoint y: 333, distance: 145.2
click at [724, 333] on div "I n d i v i d u a l h u m a n b e i n g s a r e r e l a t i v e l y p o w e r l…" at bounding box center [613, 337] width 822 height 119
click at [938, 327] on select "interconnected overlapping fastened exploited" at bounding box center [893, 327] width 96 height 18
select select "exploited"
click at [845, 318] on select "interconnected overlapping fastened exploited" at bounding box center [893, 327] width 96 height 18
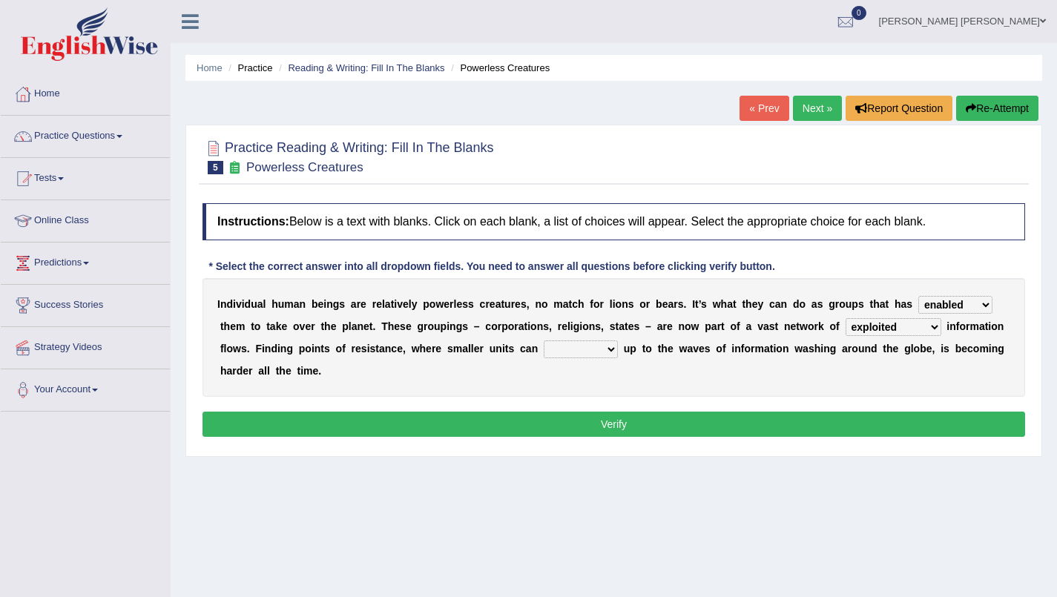
click at [613, 353] on select "stand raise hail pump" at bounding box center [581, 349] width 74 height 18
select select "raise"
click at [544, 340] on select "stand raise hail pump" at bounding box center [581, 349] width 74 height 18
click at [575, 400] on div "Instructions: Below is a text with blanks. Click on each blank, a list of choic…" at bounding box center [614, 322] width 830 height 253
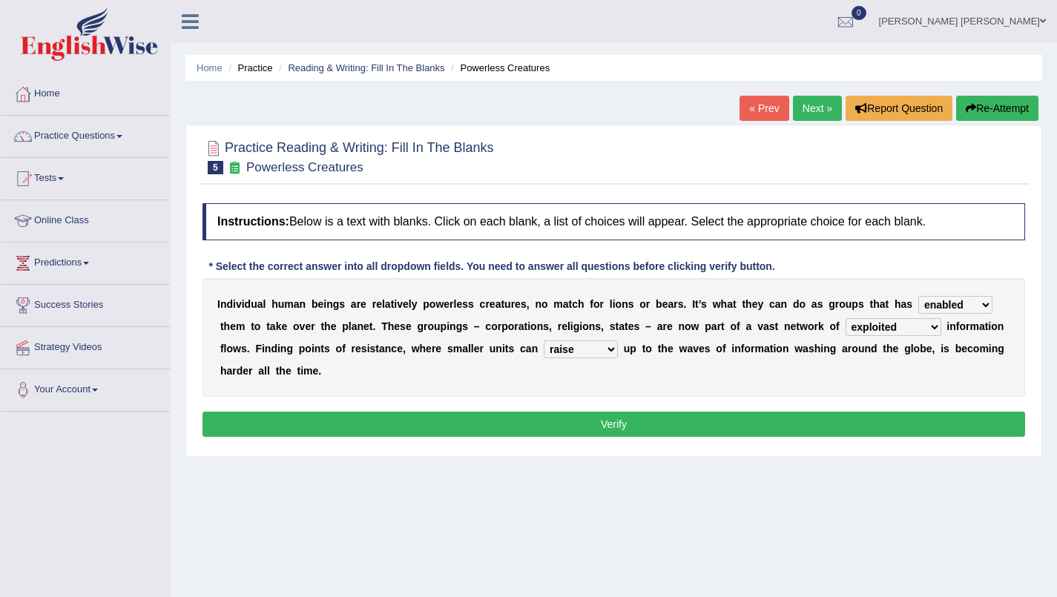
click at [575, 400] on div "Instructions: Below is a text with blanks. Click on each blank, a list of choic…" at bounding box center [614, 322] width 830 height 253
drag, startPoint x: 575, startPoint y: 400, endPoint x: 605, endPoint y: 383, distance: 34.9
click at [605, 383] on div "Instructions: Below is a text with blanks. Click on each blank, a list of choic…" at bounding box center [614, 322] width 830 height 253
click at [552, 434] on button "Verify" at bounding box center [613, 424] width 822 height 25
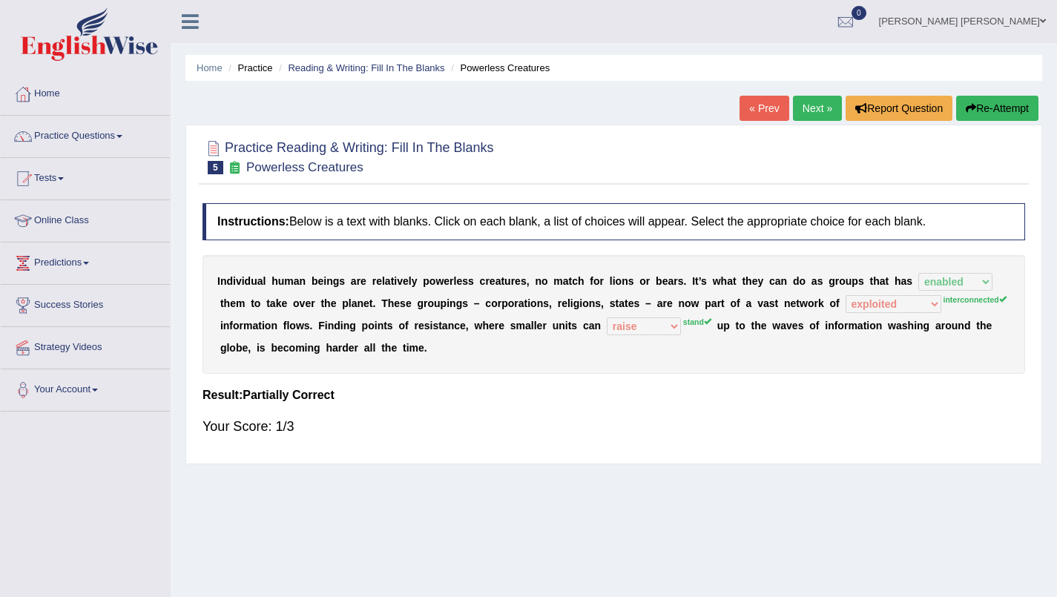
click at [799, 113] on link "Next »" at bounding box center [817, 108] width 49 height 25
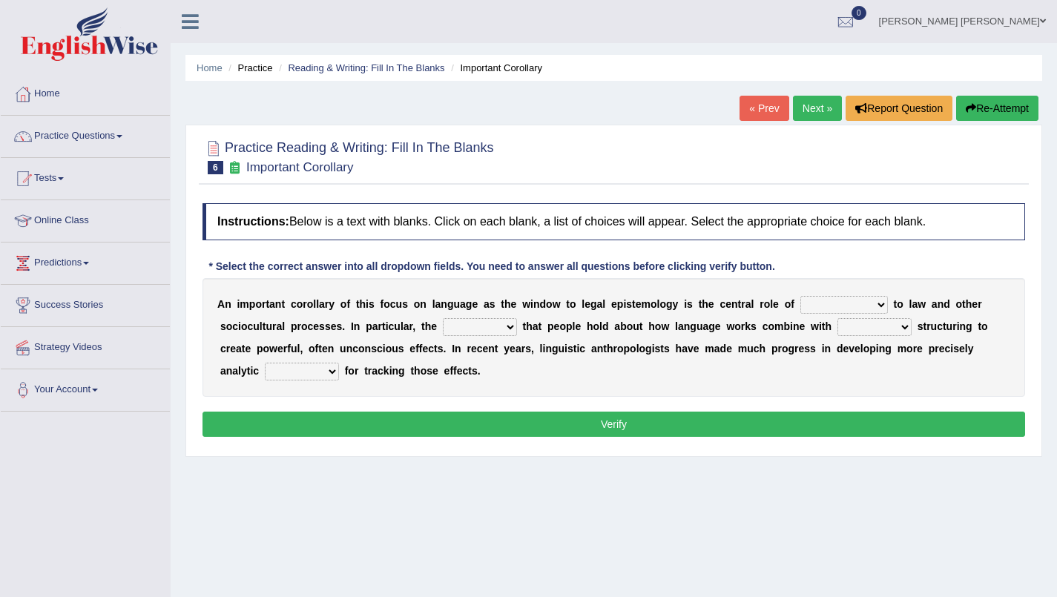
drag, startPoint x: 709, startPoint y: 304, endPoint x: 746, endPoint y: 313, distance: 38.1
click at [746, 313] on div "A n i m p o r t a n t c o r o l l a r y o f t h i s f o c u s o n l a n g u a g…" at bounding box center [613, 337] width 822 height 119
click at [883, 304] on select "discourse epoch dialect acquaintance" at bounding box center [844, 305] width 88 height 18
drag, startPoint x: 883, startPoint y: 304, endPoint x: 877, endPoint y: 319, distance: 16.3
click at [877, 319] on div "A n i m p o r t a n t c o r o l l a r y o f t h i s f o c u s o n l a n g u a g…" at bounding box center [613, 337] width 822 height 119
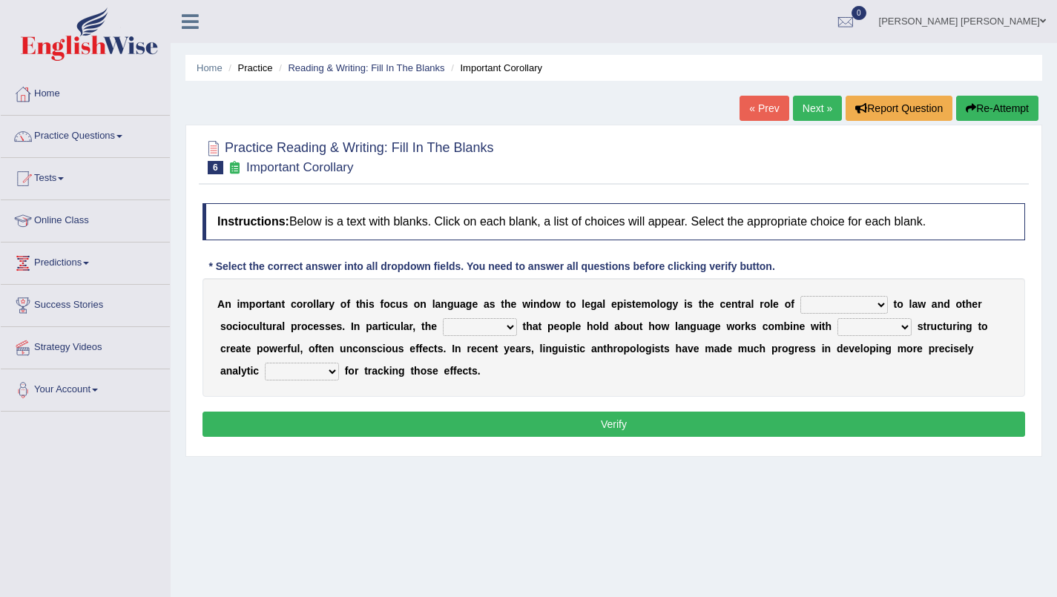
click at [883, 306] on select "discourse epoch dialect acquaintance" at bounding box center [844, 305] width 88 height 18
select select "epoch"
click at [800, 296] on select "discourse epoch dialect acquaintance" at bounding box center [844, 305] width 88 height 18
click at [506, 324] on select "deviation besmirch consent ideas" at bounding box center [480, 327] width 74 height 18
select select "ideas"
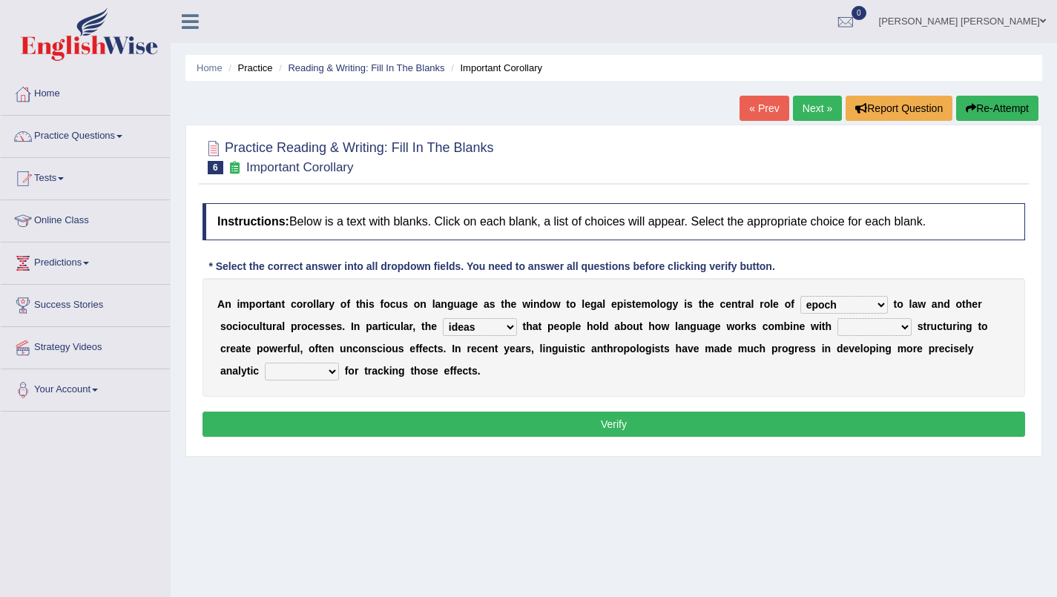
click at [443, 318] on select "deviation besmirch consent ideas" at bounding box center [480, 327] width 74 height 18
click at [901, 326] on select "mandatory linguistic legitimate customary" at bounding box center [874, 327] width 74 height 18
select select "linguistic"
click at [837, 318] on select "mandatory linguistic legitimate customary" at bounding box center [874, 327] width 74 height 18
click at [339, 369] on b at bounding box center [342, 371] width 6 height 12
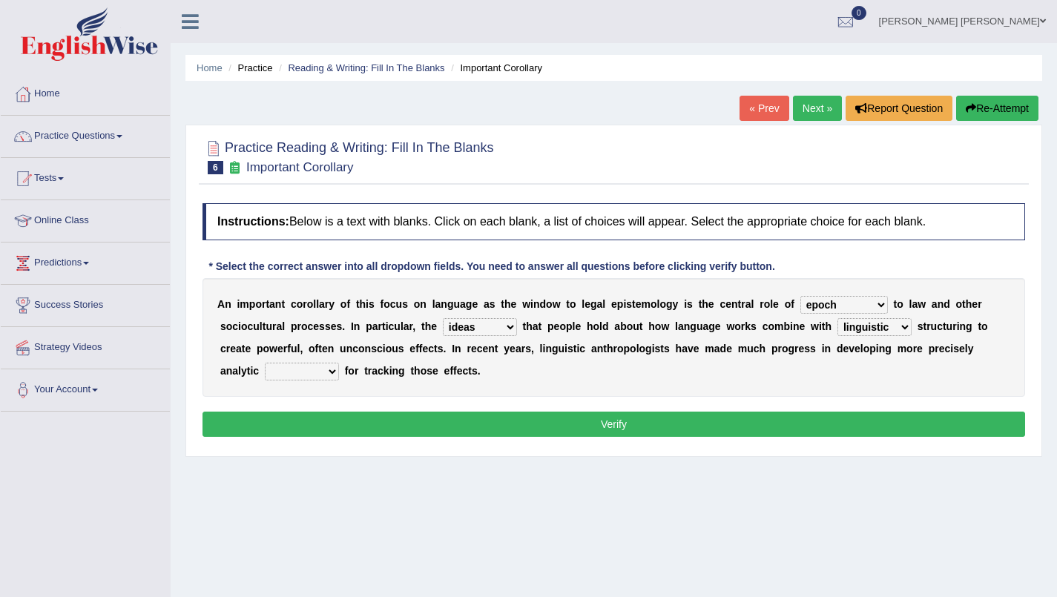
click at [334, 369] on select "tools appetite albums stroke" at bounding box center [302, 372] width 74 height 18
select select "tools"
click at [265, 363] on select "tools appetite albums stroke" at bounding box center [302, 372] width 74 height 18
click at [641, 415] on button "Verify" at bounding box center [613, 424] width 822 height 25
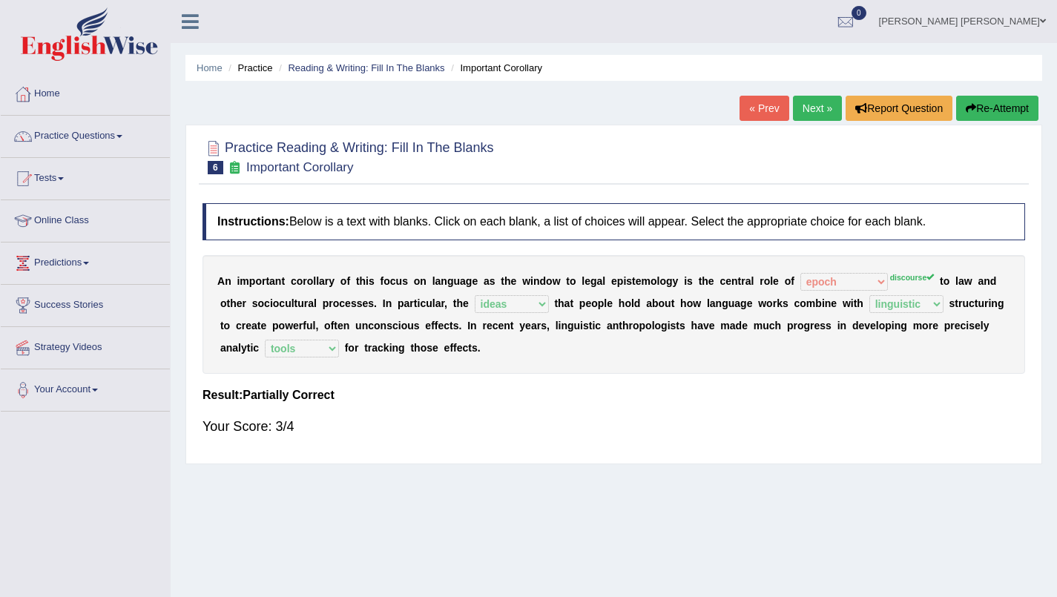
click at [820, 108] on link "Next »" at bounding box center [817, 108] width 49 height 25
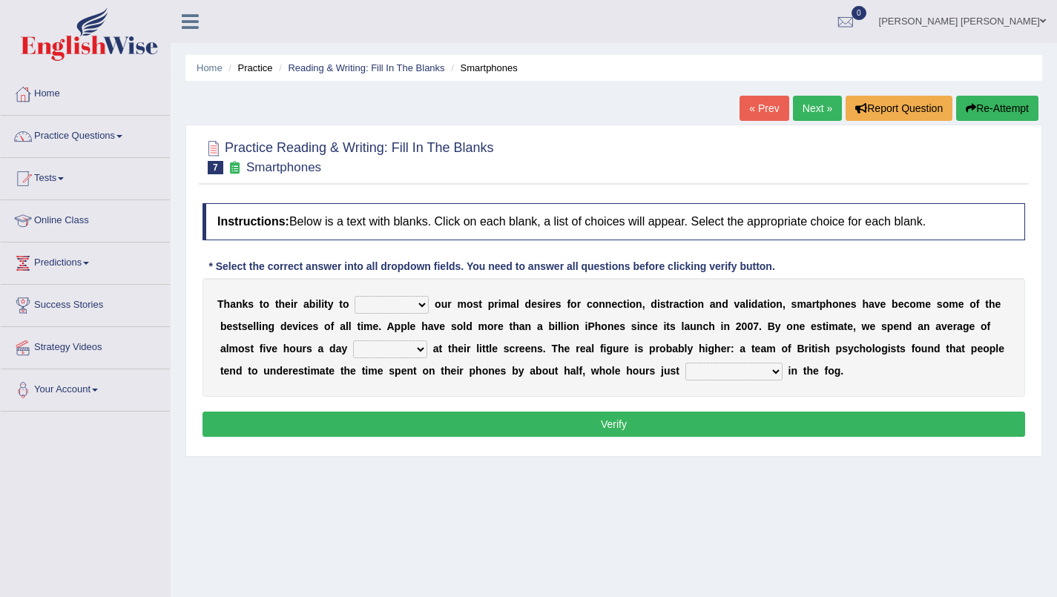
drag, startPoint x: 396, startPoint y: 281, endPoint x: 425, endPoint y: 304, distance: 36.9
click at [425, 304] on div "T [PERSON_NAME] t o t h e i r a b i l i t y t o hijack describe [PERSON_NAME] c…" at bounding box center [613, 337] width 822 height 119
click at [425, 304] on select "hijack describe sharpen conserve" at bounding box center [391, 305] width 74 height 18
click at [354, 296] on select "hijack describe sharpen conserve" at bounding box center [391, 305] width 74 height 18
drag, startPoint x: 416, startPoint y: 311, endPoint x: 425, endPoint y: 311, distance: 8.9
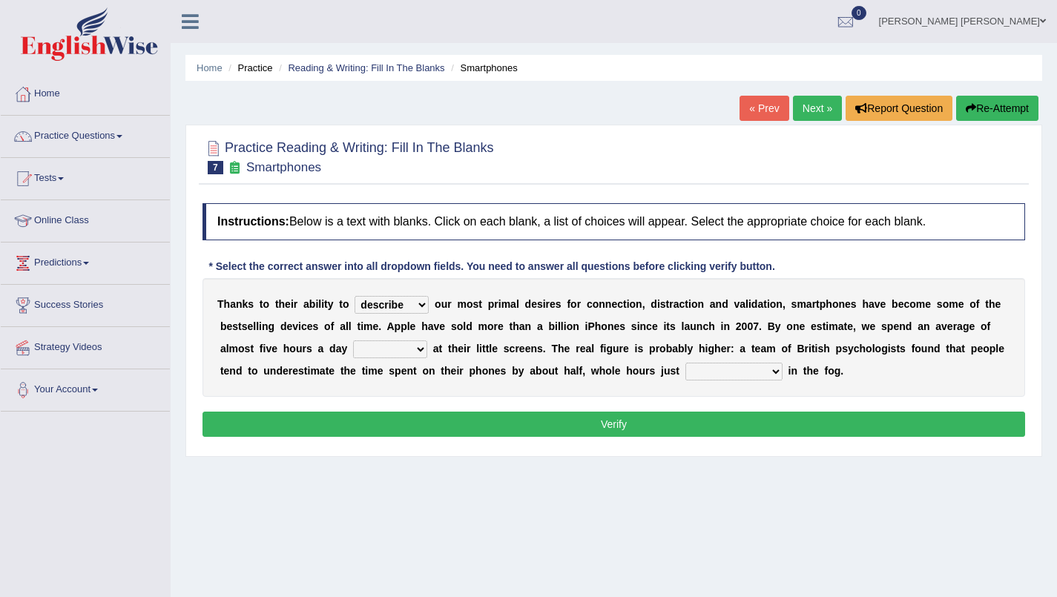
click at [425, 311] on select "hijack describe sharpen conserve" at bounding box center [391, 305] width 74 height 18
select select "hijack"
click at [354, 296] on select "hijack describe sharpen conserve" at bounding box center [391, 305] width 74 height 18
click at [368, 324] on b "m" at bounding box center [367, 326] width 9 height 12
click at [423, 303] on select "hijack describe sharpen conserve" at bounding box center [391, 305] width 74 height 18
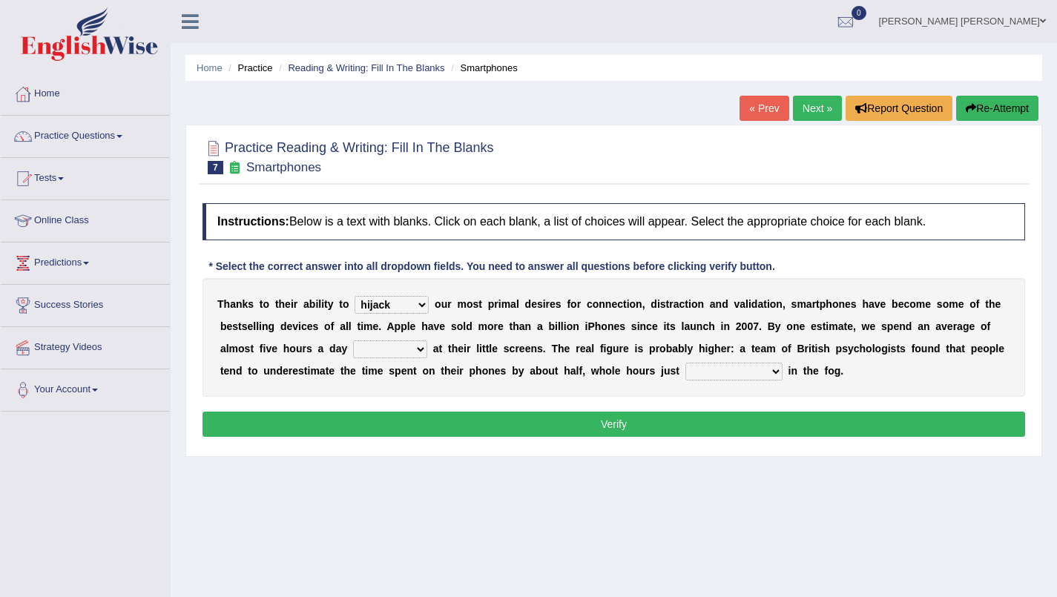
click at [519, 306] on b at bounding box center [522, 304] width 6 height 12
drag, startPoint x: 517, startPoint y: 349, endPoint x: 677, endPoint y: 336, distance: 160.7
click at [677, 336] on div "T h a n k s t o t h e i r a b i l i t y t o hijack describe sharpen conserve o …" at bounding box center [613, 337] width 822 height 119
click at [423, 349] on select "watching waggling snoring staring" at bounding box center [390, 349] width 74 height 18
select select "staring"
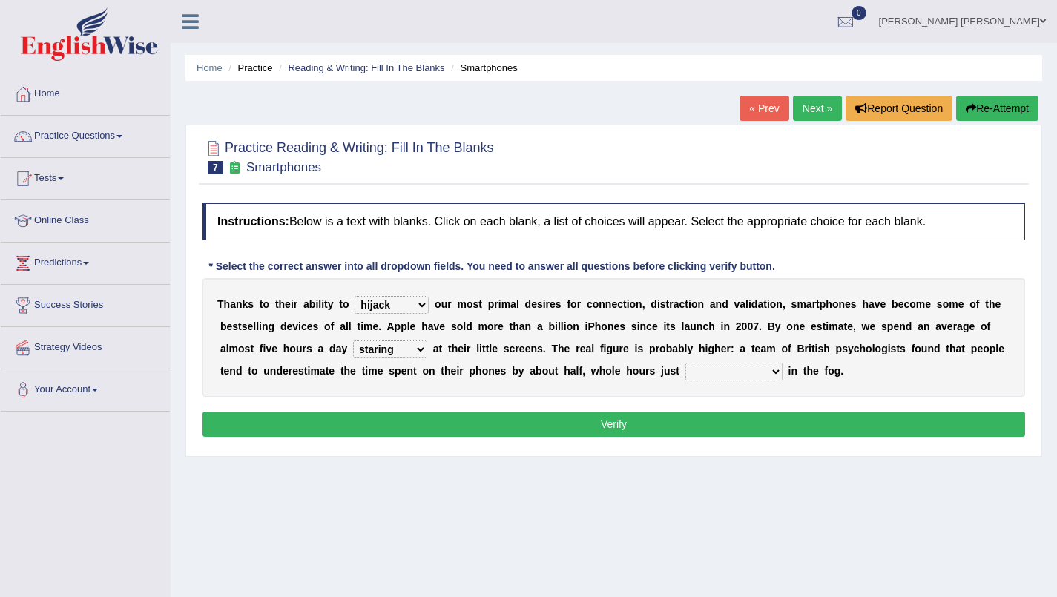
click at [353, 340] on select "watching waggling snoring staring" at bounding box center [390, 349] width 74 height 18
click at [423, 352] on select "watching waggling snoring staring" at bounding box center [390, 349] width 74 height 18
click at [353, 340] on select "watching waggling snoring staring" at bounding box center [390, 349] width 74 height 18
click at [597, 351] on b at bounding box center [597, 349] width 6 height 12
click at [773, 372] on select "has evaporated evaporating evaporate evaporates" at bounding box center [733, 372] width 97 height 18
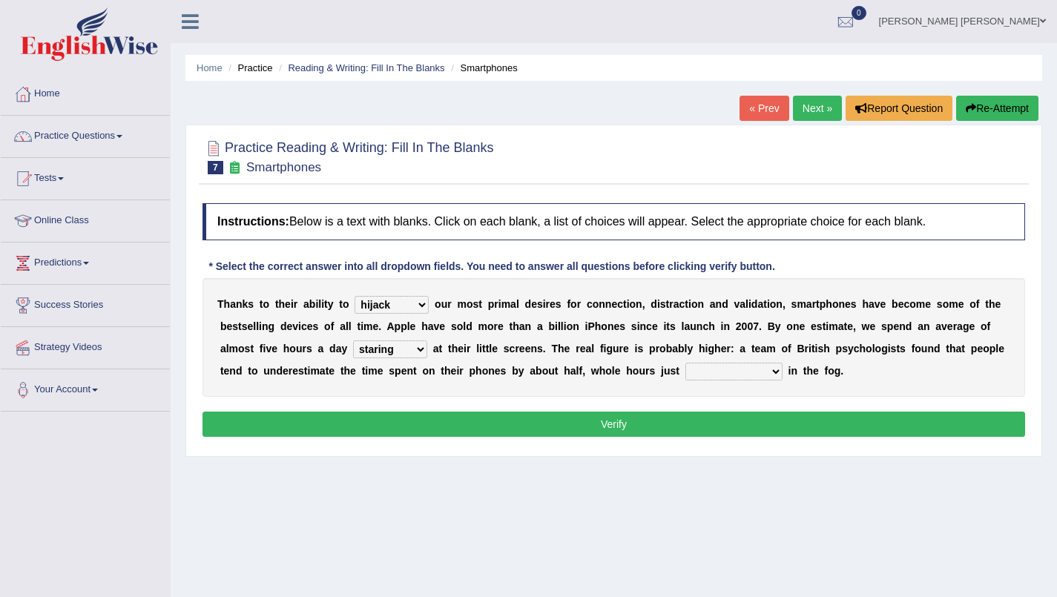
click at [773, 372] on select "has evaporated evaporating evaporate evaporates" at bounding box center [733, 372] width 97 height 18
select select "evaporates"
click at [685, 363] on select "has evaporated evaporating evaporate evaporates" at bounding box center [733, 372] width 97 height 18
click at [738, 434] on button "Verify" at bounding box center [613, 424] width 822 height 25
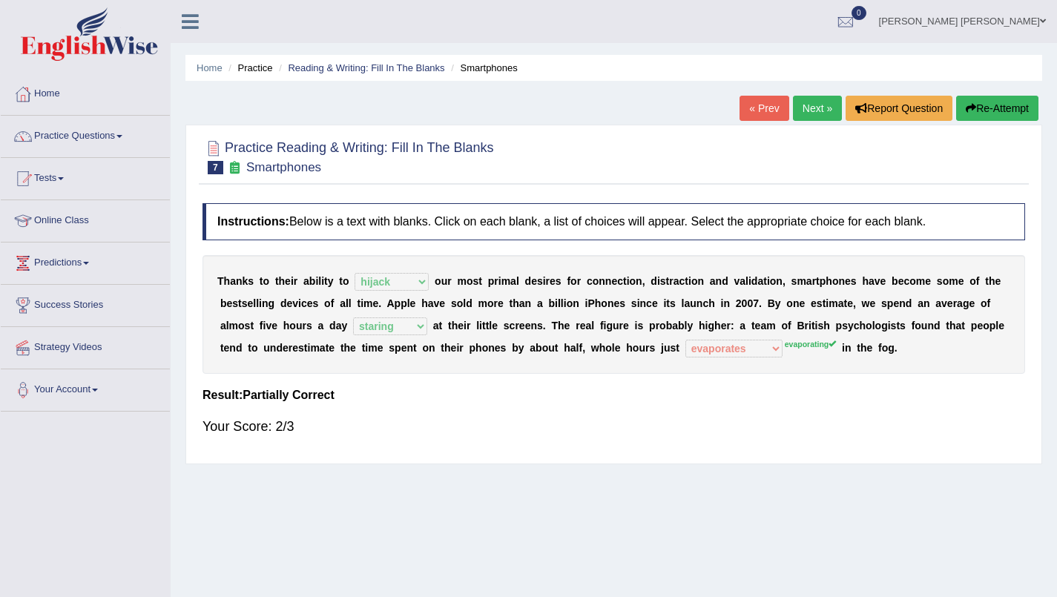
click at [793, 96] on link "Next »" at bounding box center [817, 108] width 49 height 25
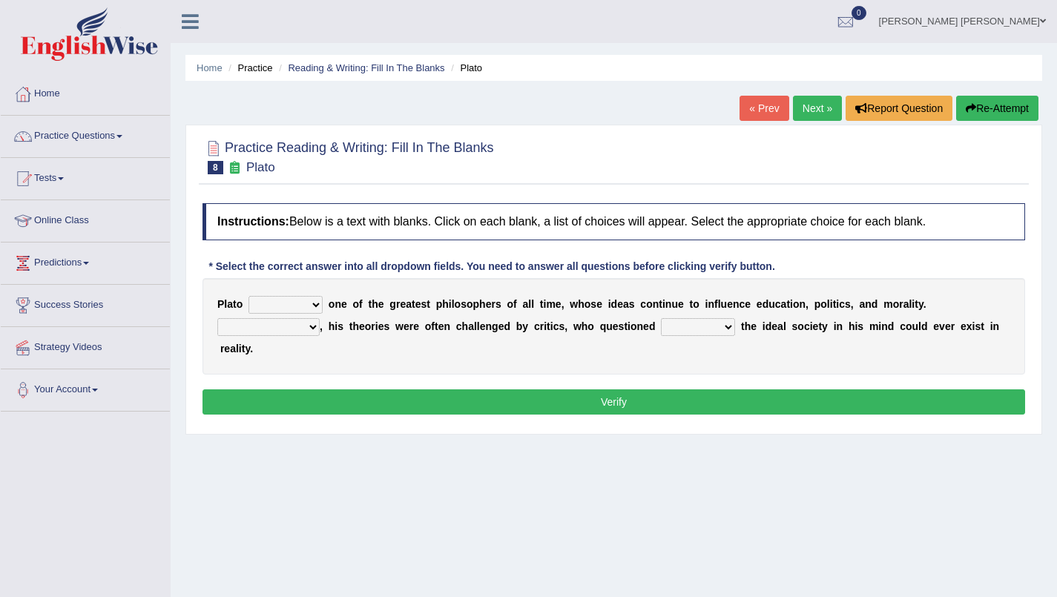
click at [319, 307] on select "keeps comes claims remains" at bounding box center [285, 305] width 74 height 18
select select "claims"
click at [248, 296] on select "keeps comes claims remains" at bounding box center [285, 305] width 74 height 18
drag, startPoint x: 452, startPoint y: 320, endPoint x: 627, endPoint y: 321, distance: 175.8
click at [627, 321] on div "P l a t o keeps comes claims remains o n e o f t h e g r e a t e s t p h i l o …" at bounding box center [613, 326] width 822 height 96
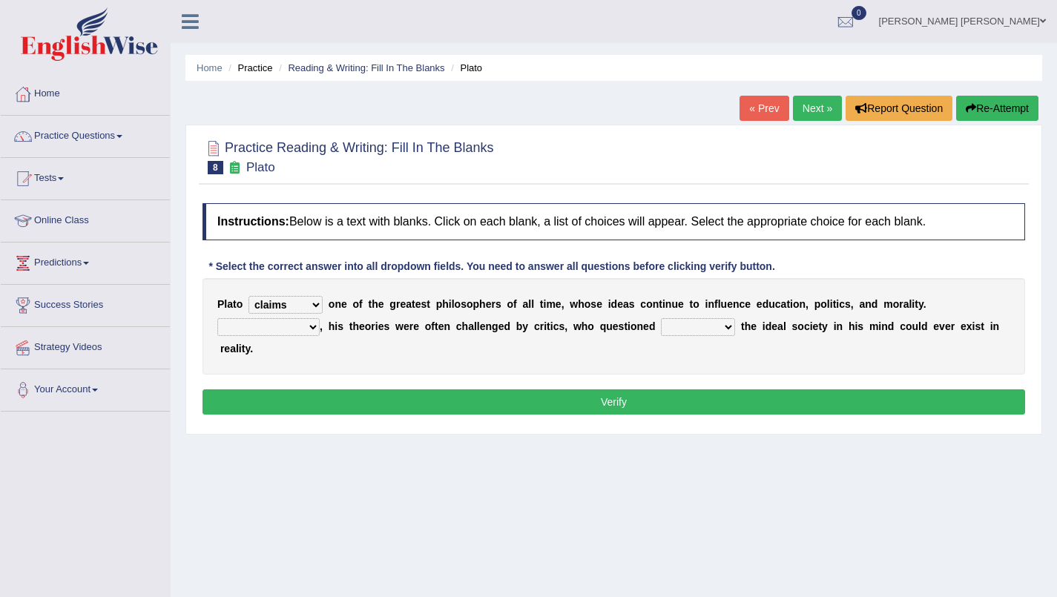
click at [627, 321] on b "i" at bounding box center [628, 326] width 3 height 12
click at [314, 322] on select "Notwithstanding So However Whatever" at bounding box center [268, 327] width 102 height 18
select select "However"
click at [217, 318] on select "Notwithstanding So However Whatever" at bounding box center [268, 327] width 102 height 18
click at [730, 323] on select "which what that whether" at bounding box center [698, 327] width 74 height 18
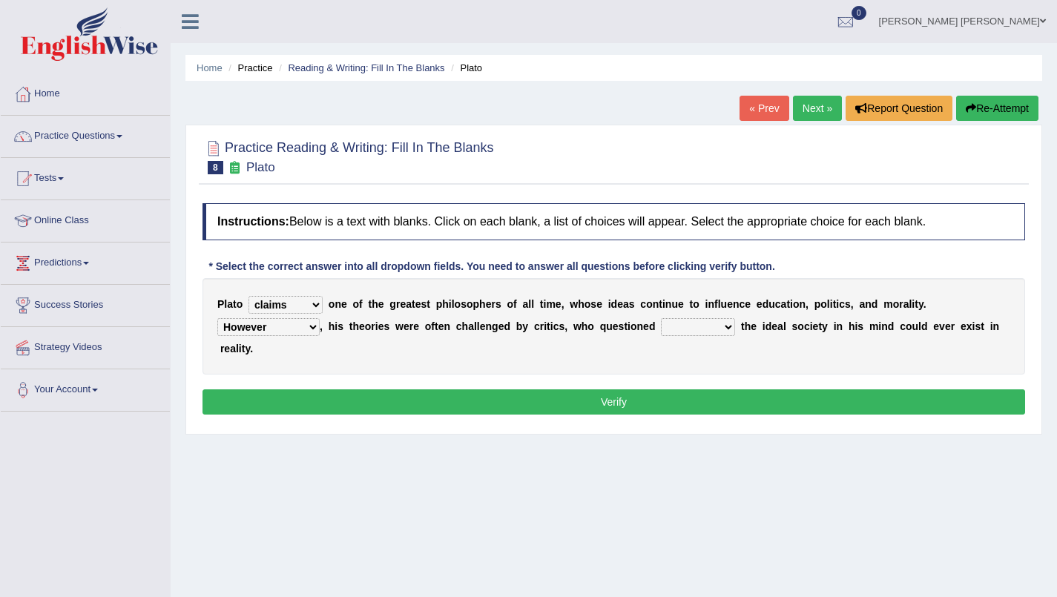
select select "whether"
click at [661, 318] on select "which what that whether" at bounding box center [698, 327] width 74 height 18
click at [675, 400] on button "Verify" at bounding box center [613, 401] width 822 height 25
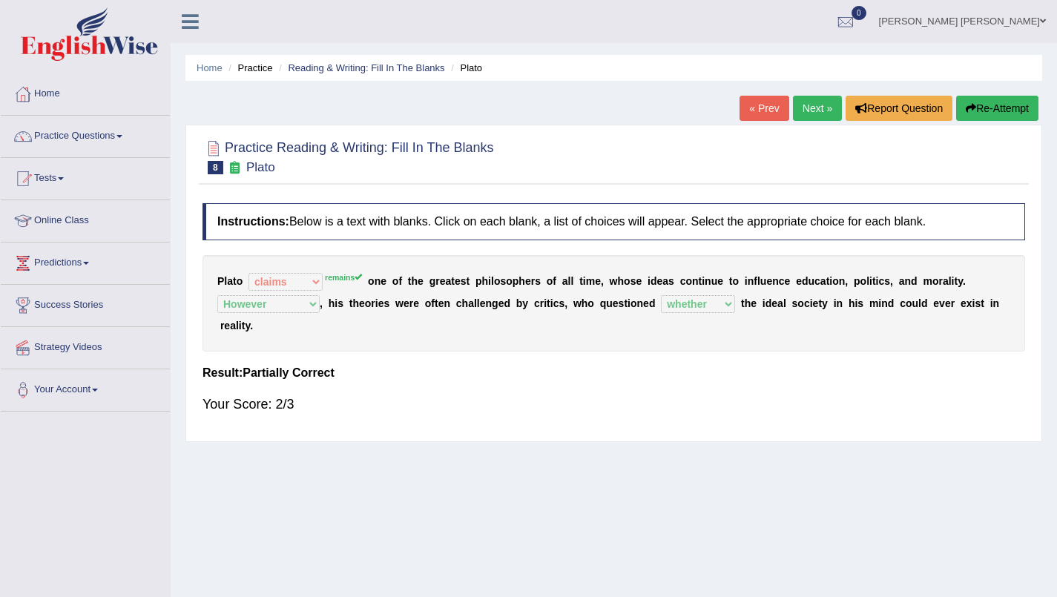
drag, startPoint x: 675, startPoint y: 400, endPoint x: 505, endPoint y: 302, distance: 196.4
click at [505, 302] on div "Instructions: Below is a text with blanks. Click on each blank, a list of choic…" at bounding box center [614, 315] width 830 height 238
drag, startPoint x: 505, startPoint y: 302, endPoint x: 512, endPoint y: 307, distance: 8.5
click at [512, 307] on div "P l a t o keeps comes claims remains remains o n e o f t h e g r e a t e s t p …" at bounding box center [613, 303] width 822 height 96
click at [812, 113] on link "Next »" at bounding box center [817, 108] width 49 height 25
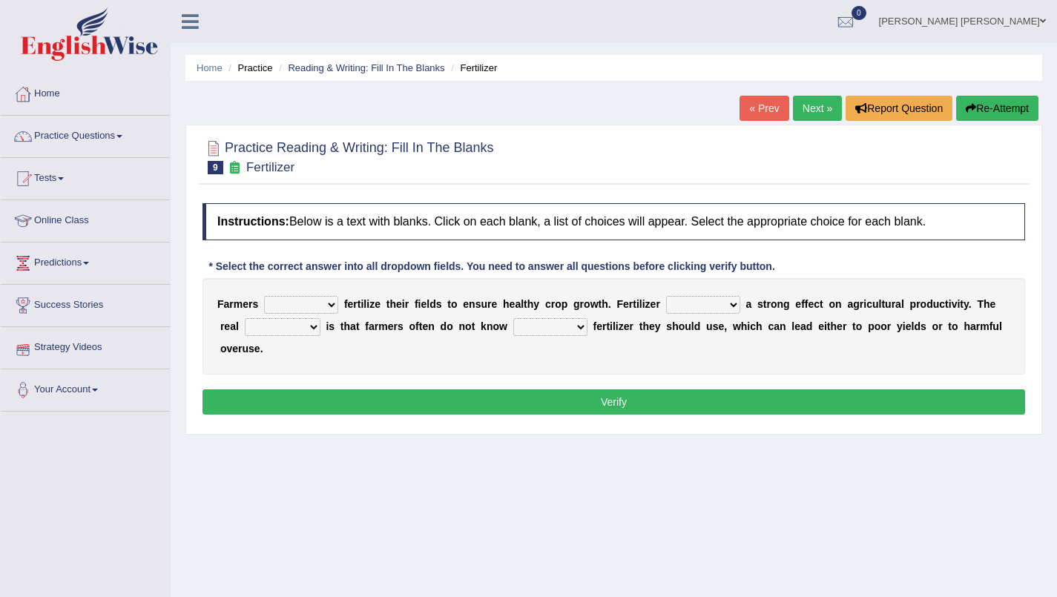
click at [329, 302] on select "must should need can" at bounding box center [301, 305] width 74 height 18
select select "must"
click at [264, 296] on select "must should need can" at bounding box center [301, 305] width 74 height 18
click at [731, 304] on select "has had have having" at bounding box center [703, 305] width 74 height 18
select select "has"
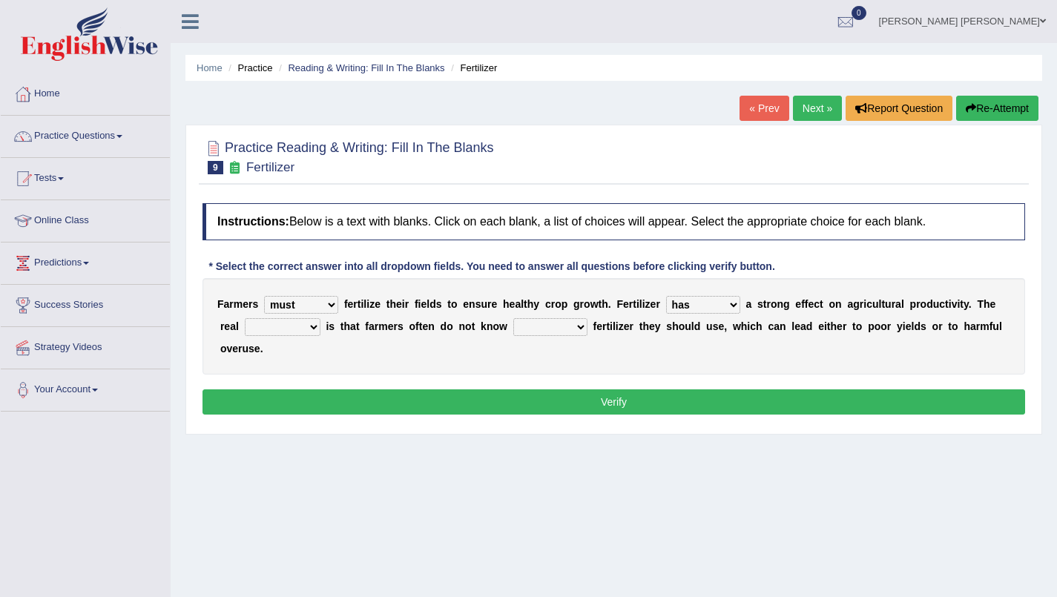
click at [666, 296] on select "has had have having" at bounding box center [703, 305] width 74 height 18
click at [315, 326] on select "problem question conclusion answer" at bounding box center [283, 327] width 76 height 18
select select "problem"
click at [245, 318] on select "problem question conclusion answer" at bounding box center [283, 327] width 76 height 18
click at [580, 324] on select "how much how many however so much" at bounding box center [550, 327] width 74 height 18
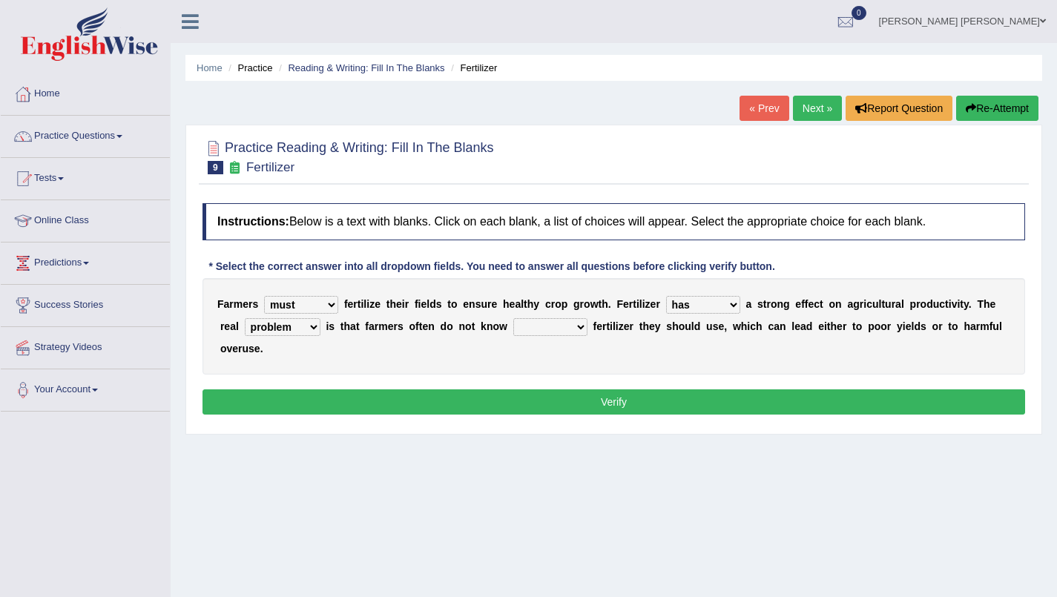
select select "how much"
click at [513, 318] on select "how much how many however so much" at bounding box center [550, 327] width 74 height 18
click at [673, 406] on button "Verify" at bounding box center [613, 401] width 822 height 25
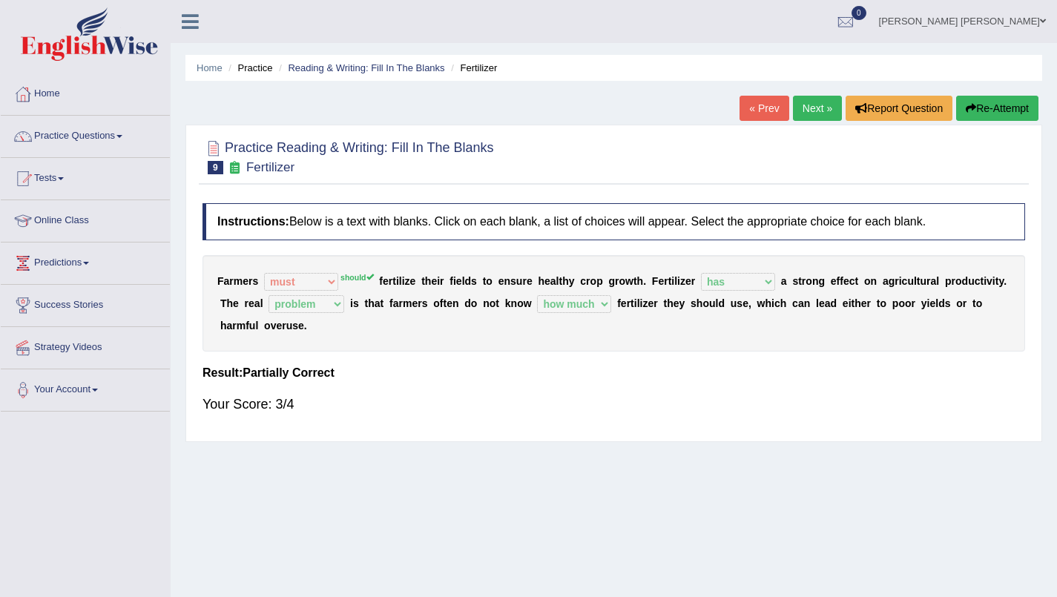
click at [820, 108] on link "Next »" at bounding box center [817, 108] width 49 height 25
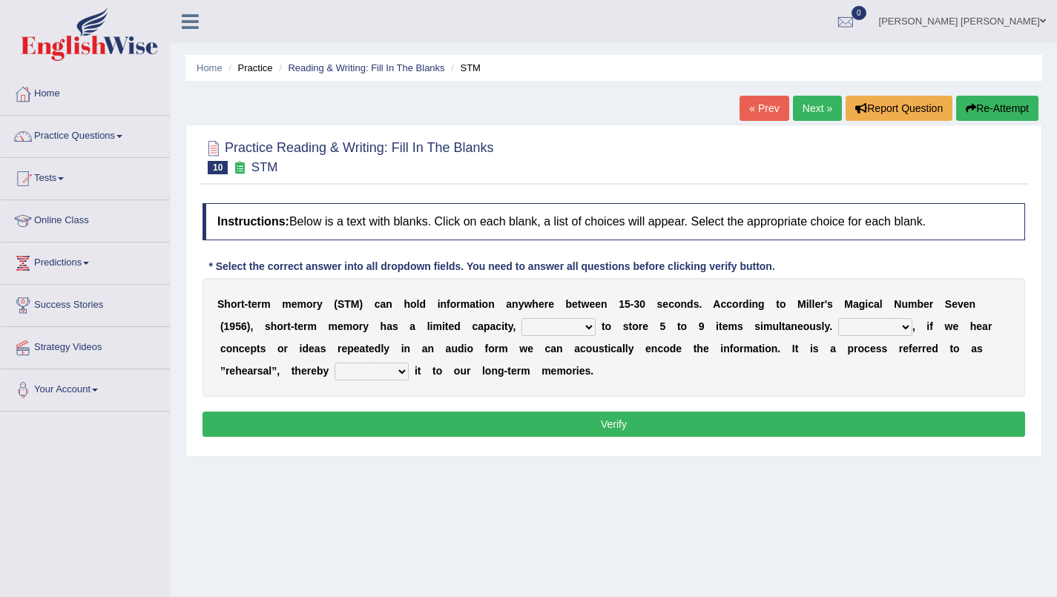
click at [595, 323] on select "being able is able be able unable" at bounding box center [558, 327] width 74 height 18
select select "unable"
click at [521, 318] on select "being able is able be able unable" at bounding box center [558, 327] width 74 height 18
drag, startPoint x: 741, startPoint y: 343, endPoint x: 748, endPoint y: 352, distance: 11.6
click at [748, 352] on div "S h o r t - t e r m m e m o r y ( S T M ) c a n h o l d i n f o r m a t i o n a…" at bounding box center [613, 337] width 822 height 119
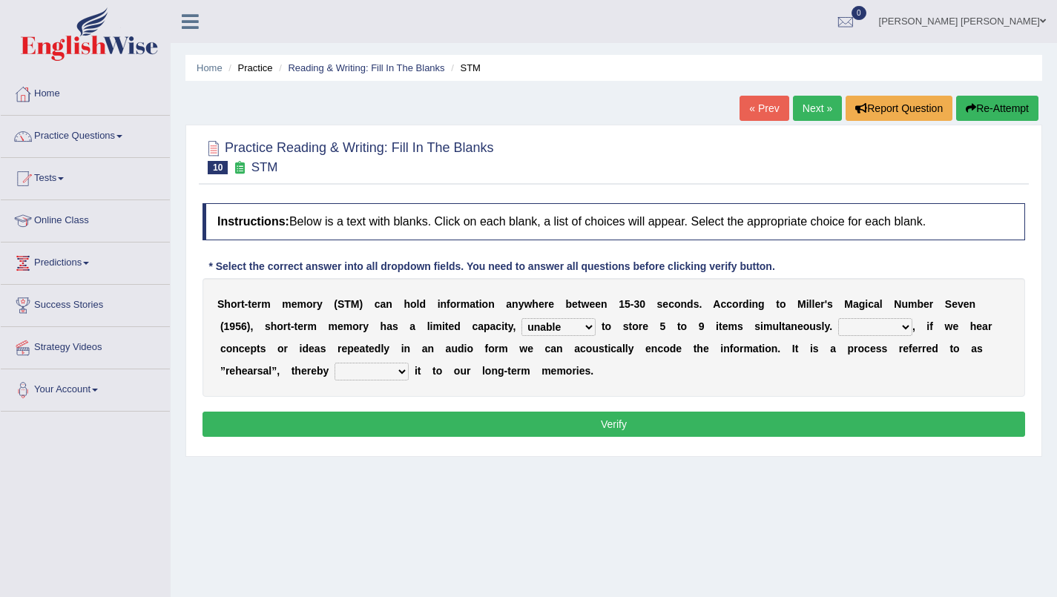
click at [908, 329] on select "However So Moreover Therefore" at bounding box center [875, 327] width 74 height 18
click at [745, 386] on div "S h o r t - t e r m m e m o r y ( S T M ) c a n h o l d i n f o r m a t i o n a…" at bounding box center [613, 337] width 822 height 119
click at [401, 369] on select "commit commits commiting commited" at bounding box center [371, 372] width 74 height 18
select select "commiting"
click at [334, 363] on select "commit commits commiting commited" at bounding box center [371, 372] width 74 height 18
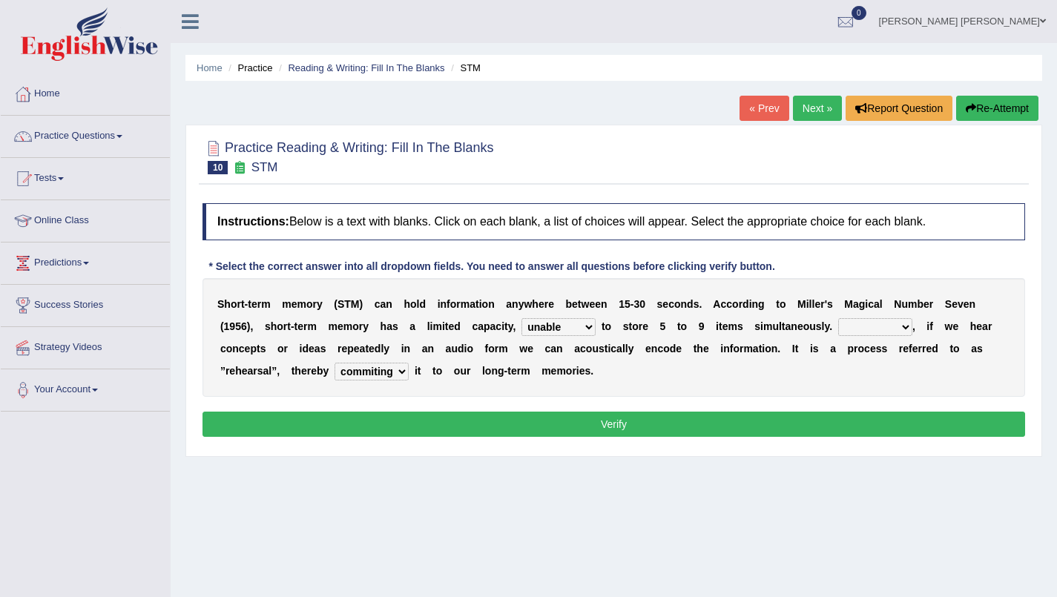
click at [851, 331] on select "However So Moreover Therefore" at bounding box center [875, 327] width 74 height 18
select select "However"
click at [838, 318] on select "However So Moreover Therefore" at bounding box center [875, 327] width 74 height 18
click at [647, 415] on button "Verify" at bounding box center [613, 424] width 822 height 25
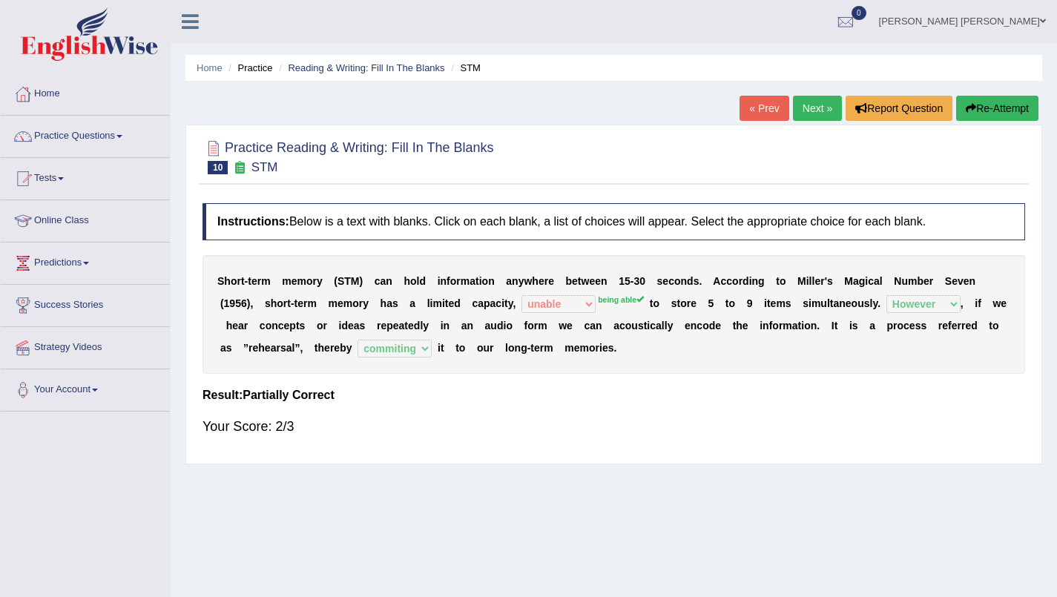
drag, startPoint x: 647, startPoint y: 415, endPoint x: 618, endPoint y: 334, distance: 86.5
click at [618, 334] on div "Instructions: Below is a text with blanks. Click on each blank, a list of choic…" at bounding box center [614, 326] width 830 height 260
click at [819, 113] on link "Next »" at bounding box center [817, 108] width 49 height 25
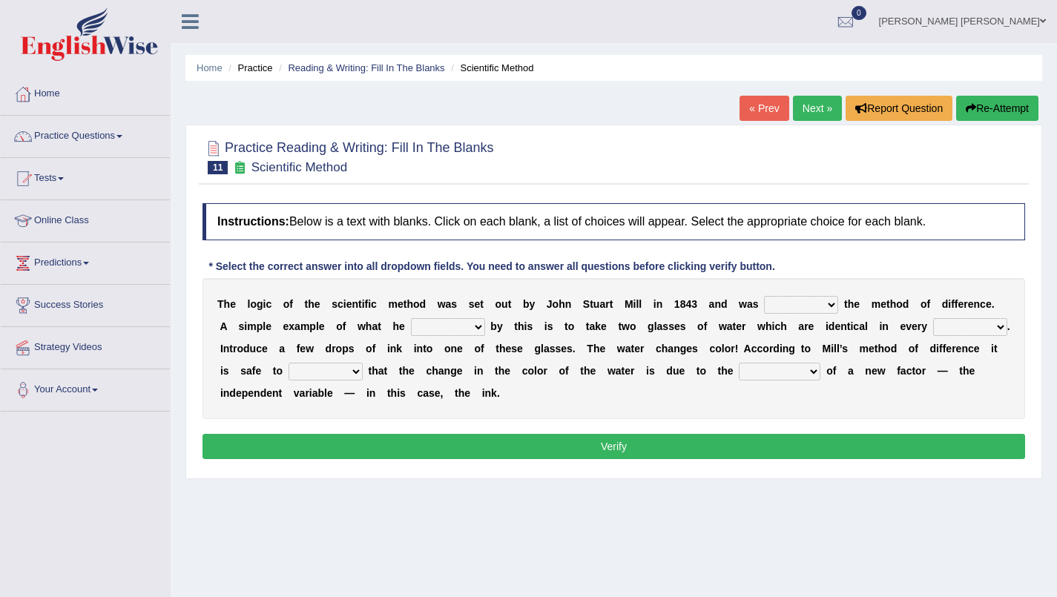
click at [838, 303] on b at bounding box center [841, 304] width 6 height 12
click at [834, 304] on select "pointed claimed demanded named" at bounding box center [801, 305] width 74 height 18
select select "named"
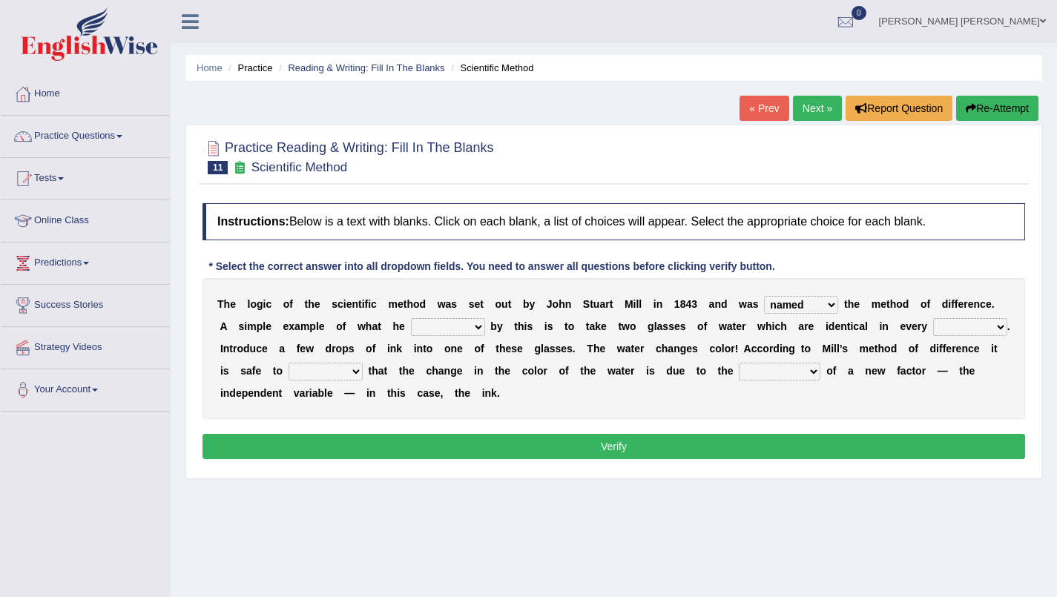
click at [764, 296] on select "pointed claimed demanded named" at bounding box center [801, 305] width 74 height 18
click at [477, 326] on select "capped charged found meant" at bounding box center [448, 327] width 74 height 18
select select "meant"
click at [411, 318] on select "capped charged found meant" at bounding box center [448, 327] width 74 height 18
click at [1002, 333] on select "thought identity measure respect" at bounding box center [970, 327] width 74 height 18
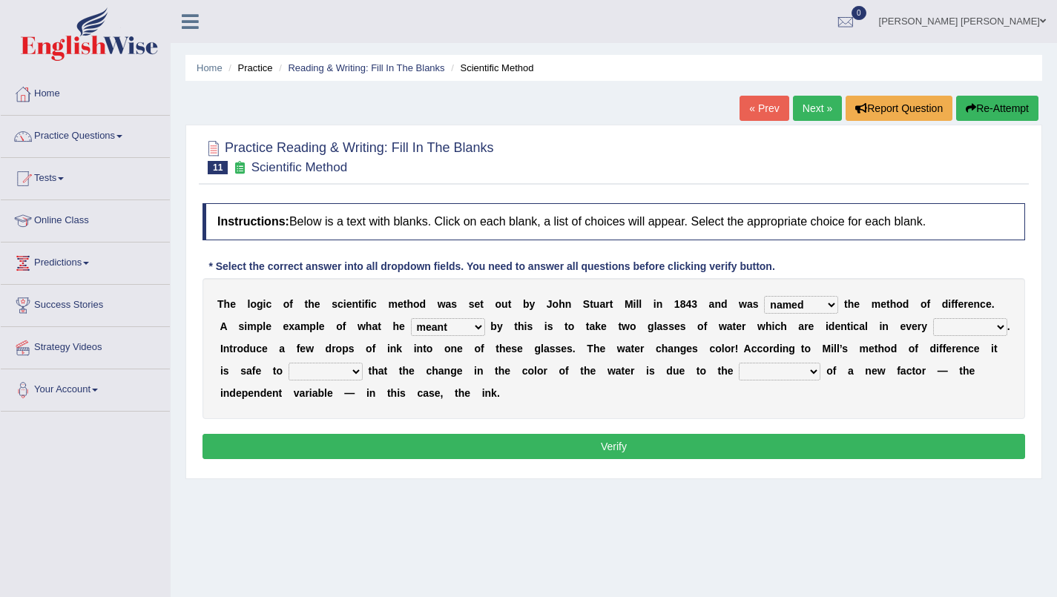
select select "respect"
click at [933, 318] on select "thought identity measure respect" at bounding box center [970, 327] width 74 height 18
drag, startPoint x: 942, startPoint y: 421, endPoint x: 633, endPoint y: 357, distance: 315.7
click at [633, 357] on div "Instructions: Below is a text with blanks. Click on each blank, a list of choic…" at bounding box center [614, 333] width 830 height 275
click at [364, 374] on b at bounding box center [366, 371] width 6 height 12
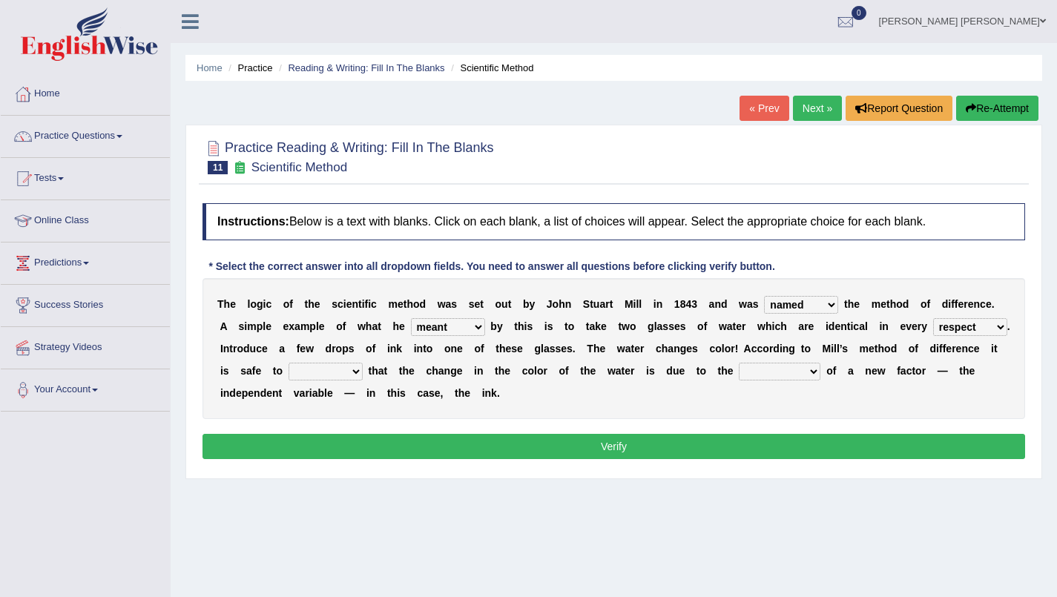
click at [359, 372] on select "assume discuss prefer acclaim" at bounding box center [325, 372] width 74 height 18
select select "assume"
click at [288, 363] on select "assume discuss prefer acclaim" at bounding box center [325, 372] width 74 height 18
click at [807, 369] on select "introduction magnitude preparation purification" at bounding box center [780, 372] width 82 height 18
select select "introduction"
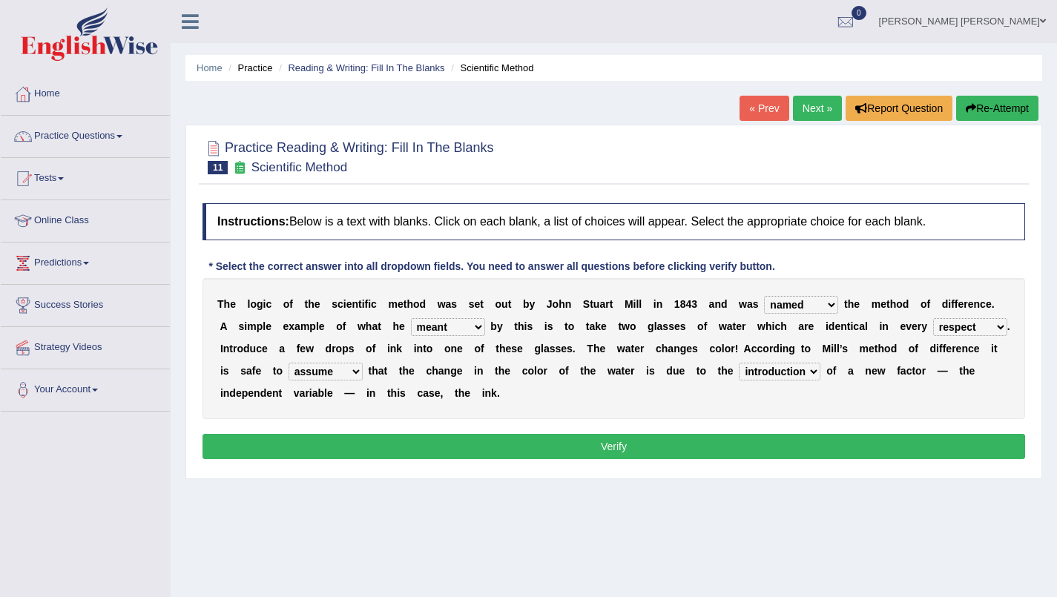
click at [739, 363] on select "introduction magnitude preparation purification" at bounding box center [780, 372] width 82 height 18
drag, startPoint x: 777, startPoint y: 403, endPoint x: 887, endPoint y: 355, distance: 119.9
click at [887, 355] on div "T h e l o g i c o f t h e s c i e n t i f i c m e t h o d w a s s e t o u t b y…" at bounding box center [613, 348] width 822 height 141
click at [478, 322] on select "capped charged found meant" at bounding box center [448, 327] width 74 height 18
click at [411, 318] on select "capped charged found meant" at bounding box center [448, 327] width 74 height 18
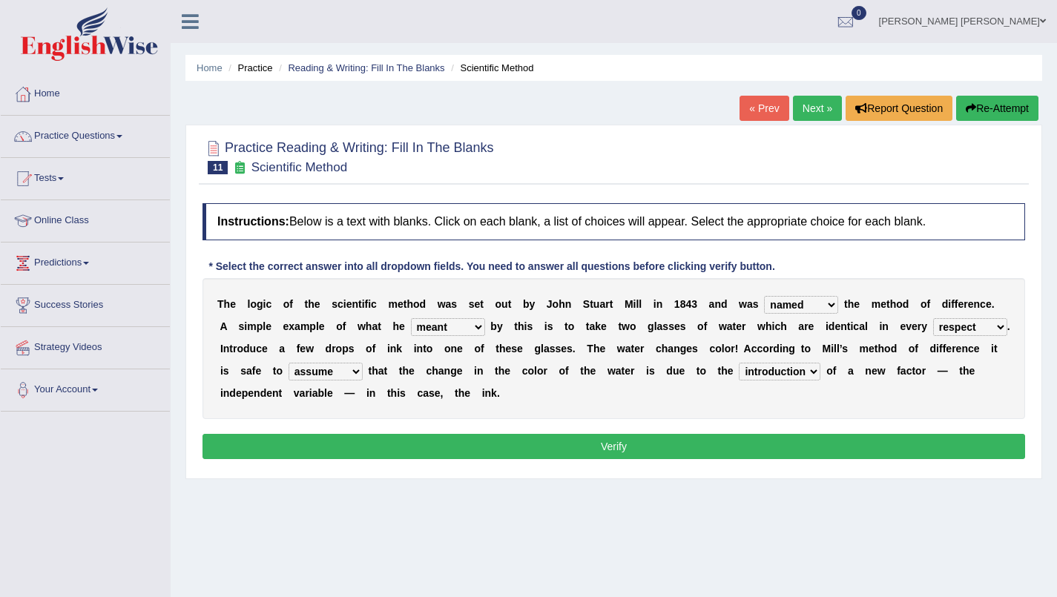
click at [722, 440] on button "Verify" at bounding box center [613, 446] width 822 height 25
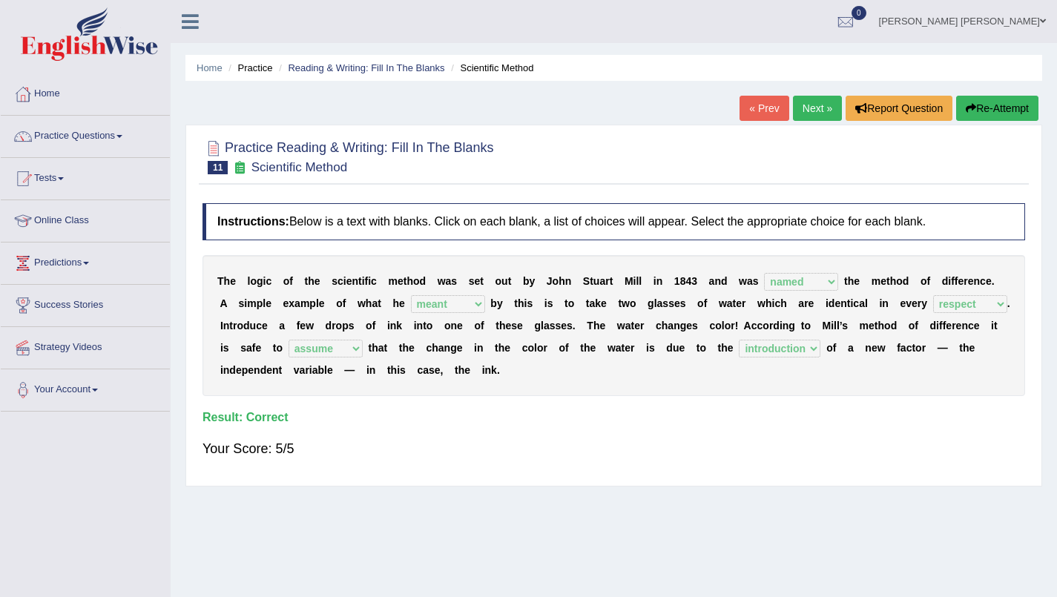
click at [801, 103] on link "Next »" at bounding box center [817, 108] width 49 height 25
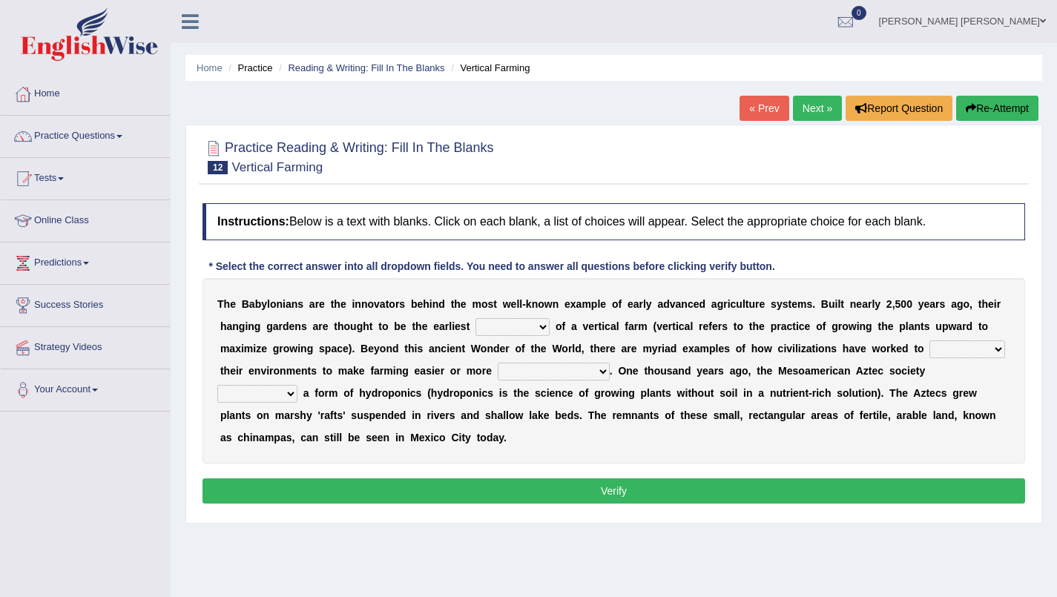
click at [392, 295] on div "T h e B a b y l o n i a n s a r e t h e i n n o v a t o r s b e h i n d t h e m…" at bounding box center [613, 370] width 822 height 185
click at [548, 326] on select "prototype failure discredit protocol" at bounding box center [512, 327] width 74 height 18
select select "prototype"
click at [475, 318] on select "prototype failure discredit protocol" at bounding box center [512, 327] width 74 height 18
click at [992, 349] on select "manipulate escape respect disarrange" at bounding box center [967, 349] width 76 height 18
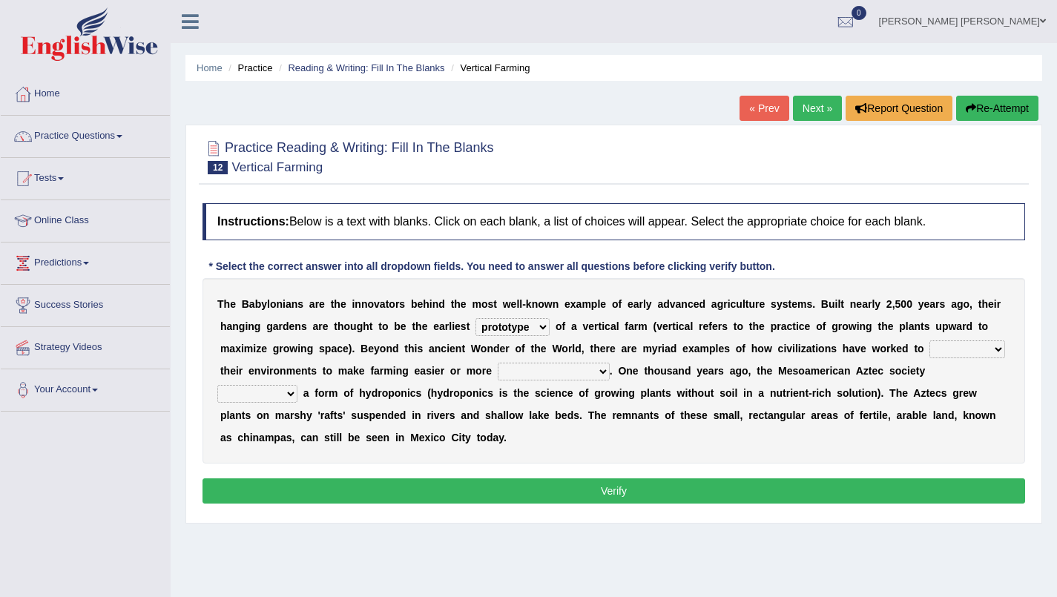
select select "manipulate"
click at [929, 340] on select "manipulate escape respect disarrange" at bounding box center [967, 349] width 76 height 18
click at [601, 372] on select "productive constructive connective counterproductive" at bounding box center [554, 372] width 112 height 18
select select "productive"
click at [498, 363] on select "productive constructive connective counterproductive" at bounding box center [554, 372] width 112 height 18
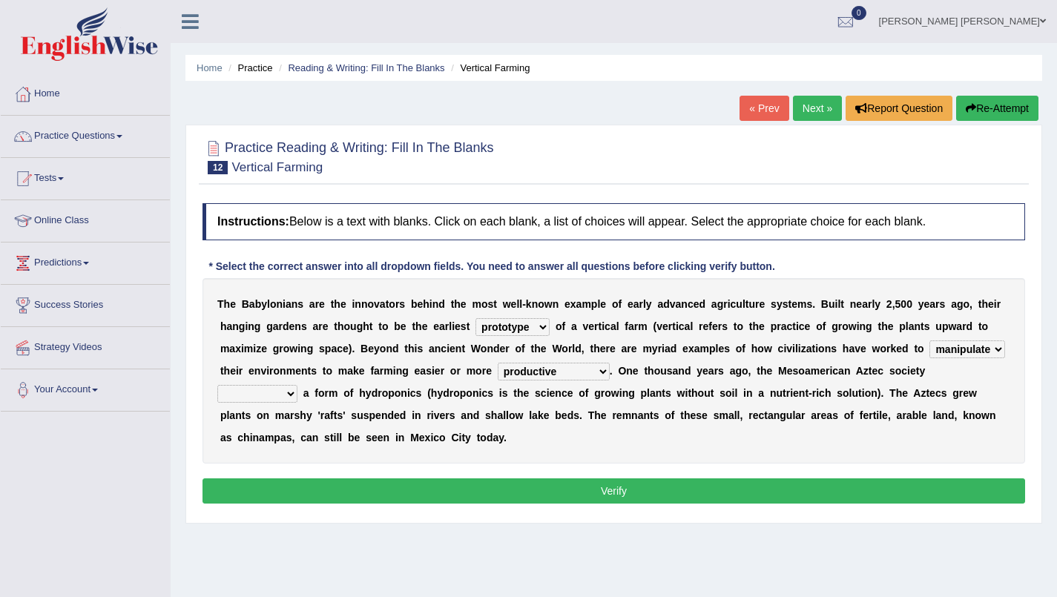
click at [297, 385] on select "domineered volunteered pioneered engineered" at bounding box center [257, 394] width 80 height 18
select select "pioneered"
click at [297, 385] on select "domineered volunteered pioneered engineered" at bounding box center [257, 394] width 80 height 18
click at [465, 486] on button "Verify" at bounding box center [613, 490] width 822 height 25
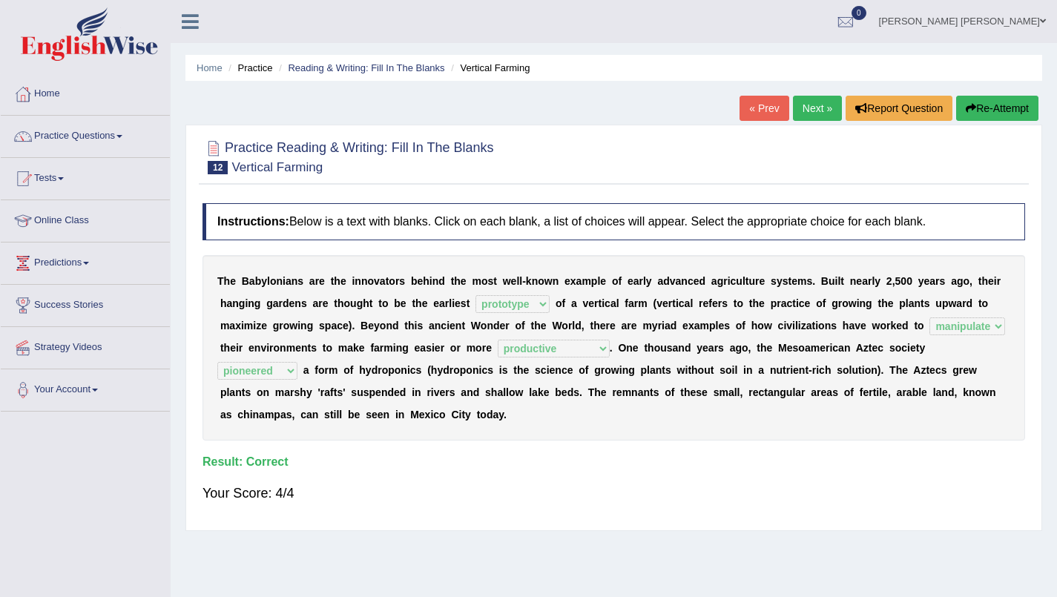
click at [804, 109] on link "Next »" at bounding box center [817, 108] width 49 height 25
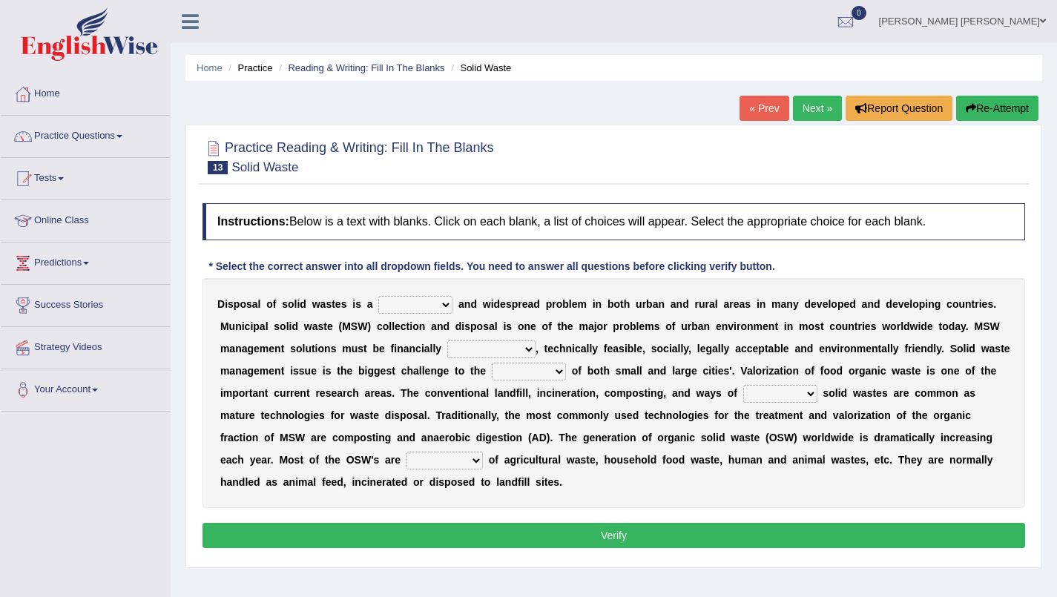
click at [448, 302] on select "slanting stinging stalling shafting" at bounding box center [415, 305] width 74 height 18
click at [603, 283] on div "D i s p o s a l o f s o l i d w a s t e s i s a slanting stinging stalling shaf…" at bounding box center [613, 393] width 822 height 230
click at [529, 346] on select "unattainable sustainable objectionable treasonable" at bounding box center [491, 349] width 88 height 18
click at [447, 340] on select "unattainable sustainable objectionable treasonable" at bounding box center [491, 349] width 88 height 18
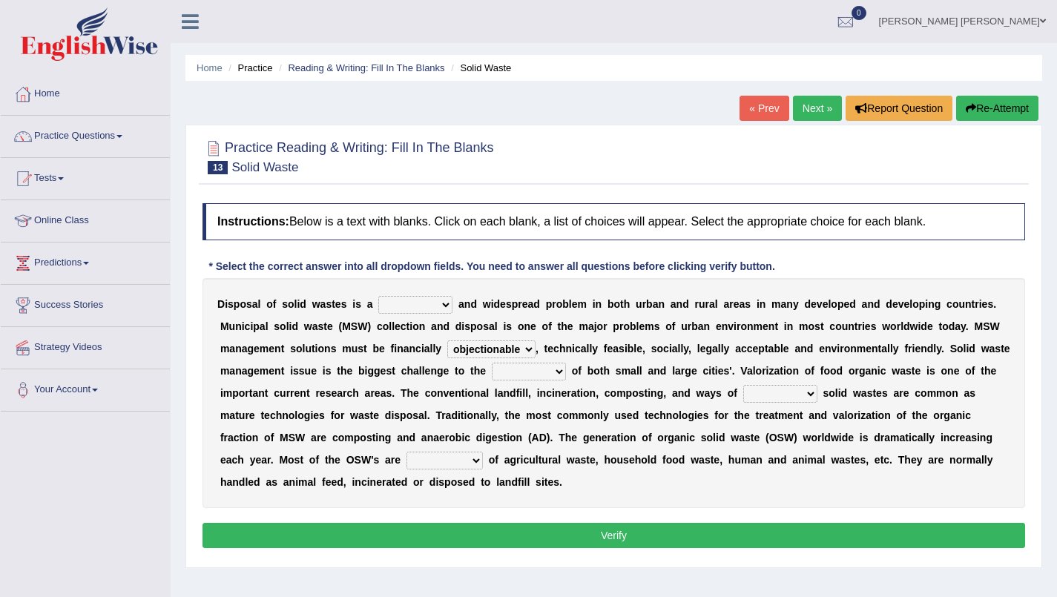
click at [527, 348] on select "unattainable sustainable objectionable treasonable" at bounding box center [491, 349] width 88 height 18
select select "sustainable"
click at [447, 340] on select "unattainable sustainable objectionable treasonable" at bounding box center [491, 349] width 88 height 18
click at [556, 369] on select "plants culture authorities history" at bounding box center [529, 372] width 74 height 18
select select "authorities"
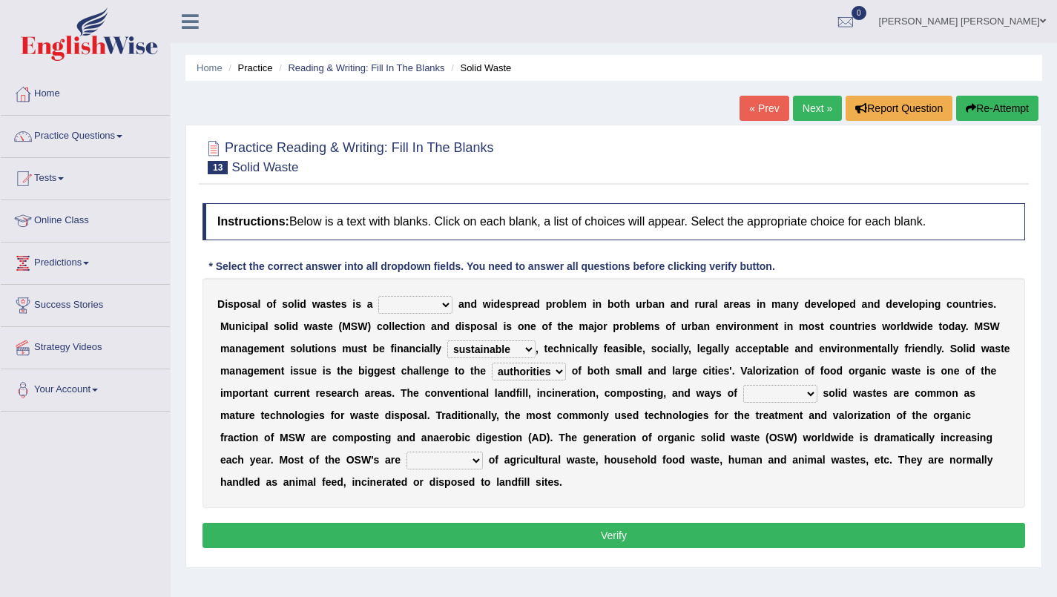
click at [492, 363] on select "plants culture authorities history" at bounding box center [529, 372] width 74 height 18
click at [811, 392] on select "reserving preserving deserving handling" at bounding box center [780, 394] width 74 height 18
click at [743, 385] on select "reserving preserving deserving handling" at bounding box center [780, 394] width 74 height 18
click at [809, 395] on select "reserving preserving deserving handling" at bounding box center [780, 394] width 74 height 18
select select "handling"
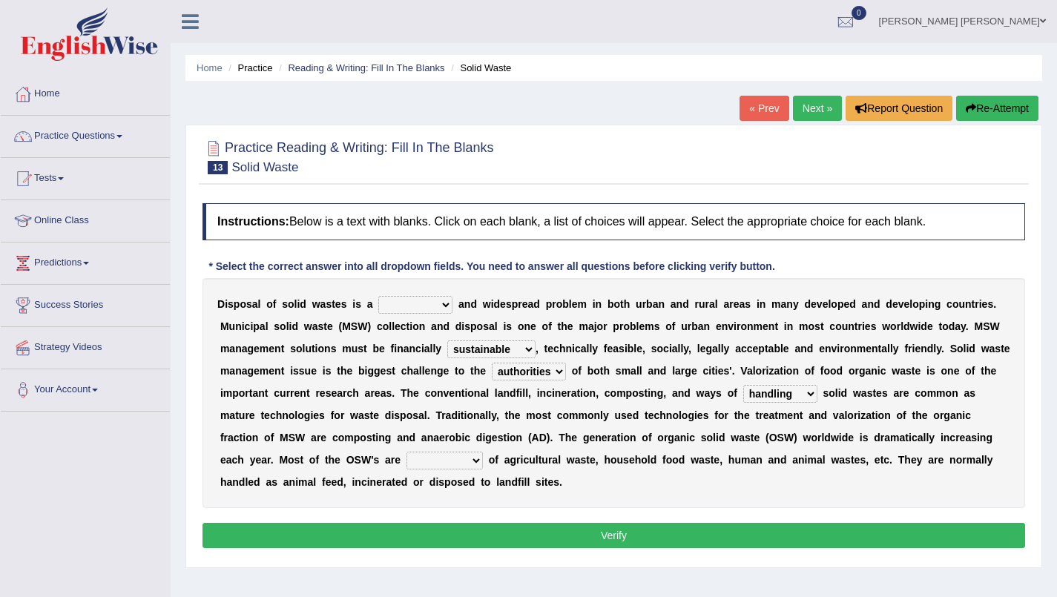
click at [743, 385] on select "reserving preserving deserving handling" at bounding box center [780, 394] width 74 height 18
click at [481, 462] on select "composed disposed composing disposing" at bounding box center [444, 461] width 76 height 18
select select "composed"
click at [406, 452] on select "composed disposed composing disposing" at bounding box center [444, 461] width 76 height 18
click at [446, 305] on select "slanting stinging stalling shafting" at bounding box center [415, 305] width 74 height 18
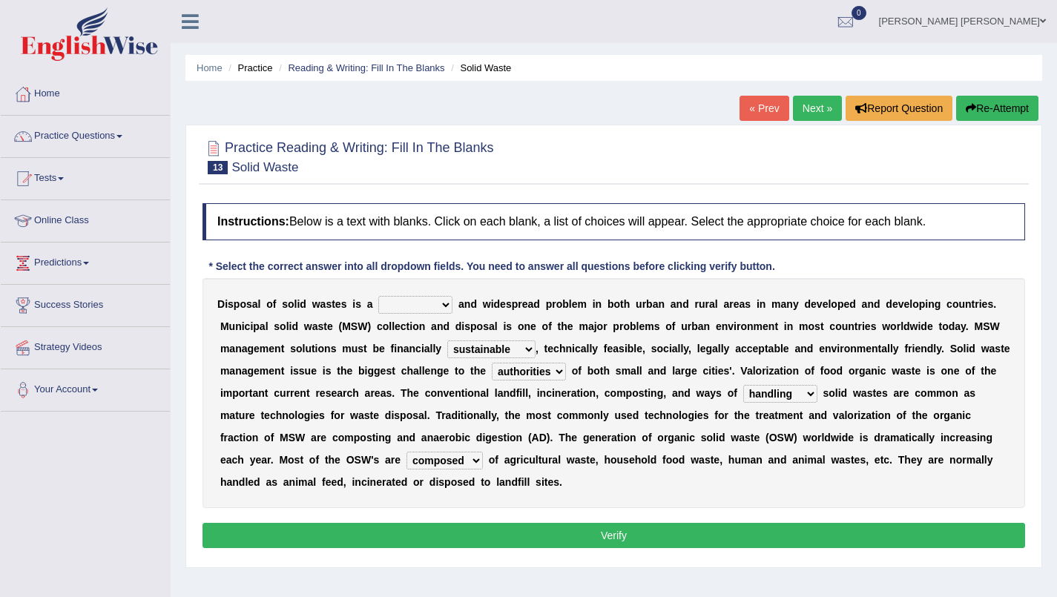
select select "stinging"
click at [378, 296] on select "slanting stinging stalling shafting" at bounding box center [415, 305] width 74 height 18
click at [559, 544] on button "Verify" at bounding box center [613, 535] width 822 height 25
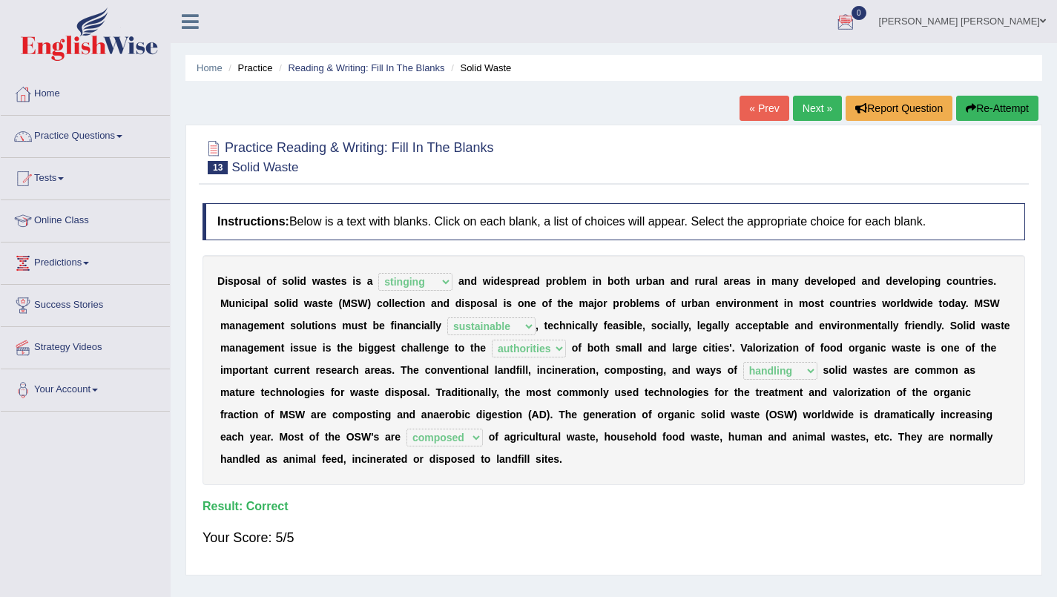
click at [812, 111] on link "Next »" at bounding box center [817, 108] width 49 height 25
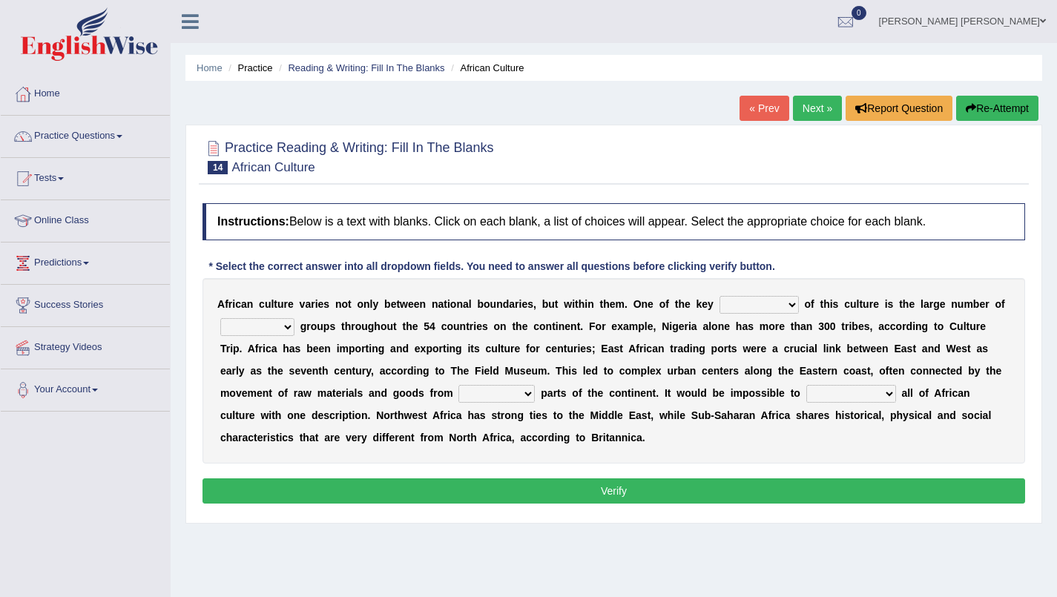
click at [787, 303] on select "conjectures features issues doubts" at bounding box center [758, 305] width 79 height 18
select select "features"
click at [719, 296] on select "conjectures features issues doubts" at bounding box center [758, 305] width 79 height 18
click at [282, 331] on select "ethic ethnic eugenic epic" at bounding box center [257, 327] width 74 height 18
select select "ethnic"
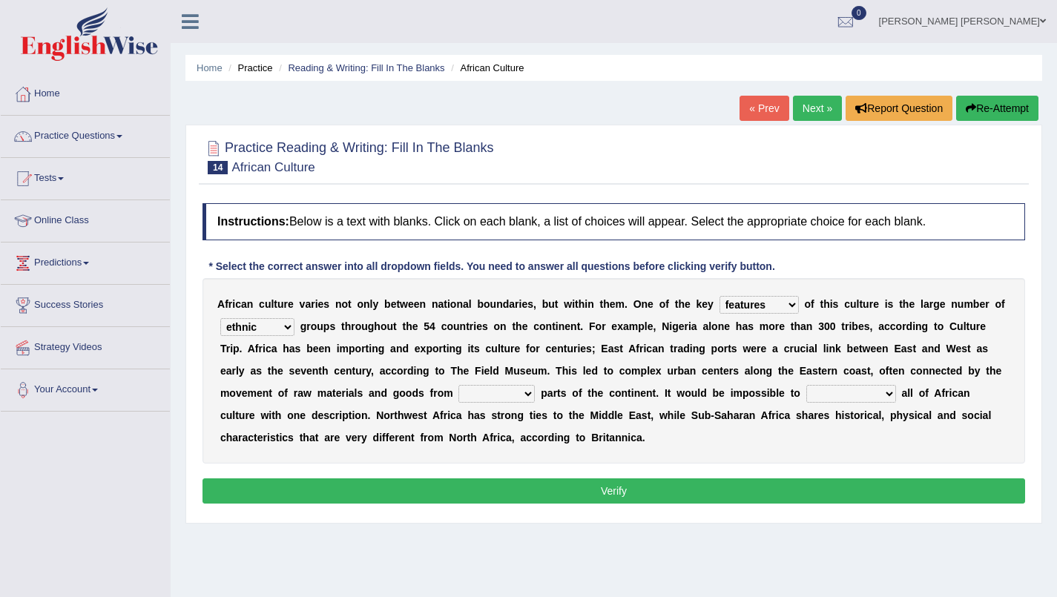
click at [220, 318] on select "ethic ethnic eugenic epic" at bounding box center [257, 327] width 74 height 18
click at [300, 372] on b "v" at bounding box center [303, 371] width 6 height 12
click at [525, 390] on select "forelocked interlocked unlocked landlocked" at bounding box center [496, 394] width 76 height 18
click at [648, 338] on div "A f r i c a n c u l t u r e v a r i e s n o t o n l y b e t w e e n n a t i o n…" at bounding box center [613, 370] width 822 height 185
click at [532, 394] on select "forelocked interlocked unlocked landlocked" at bounding box center [496, 394] width 76 height 18
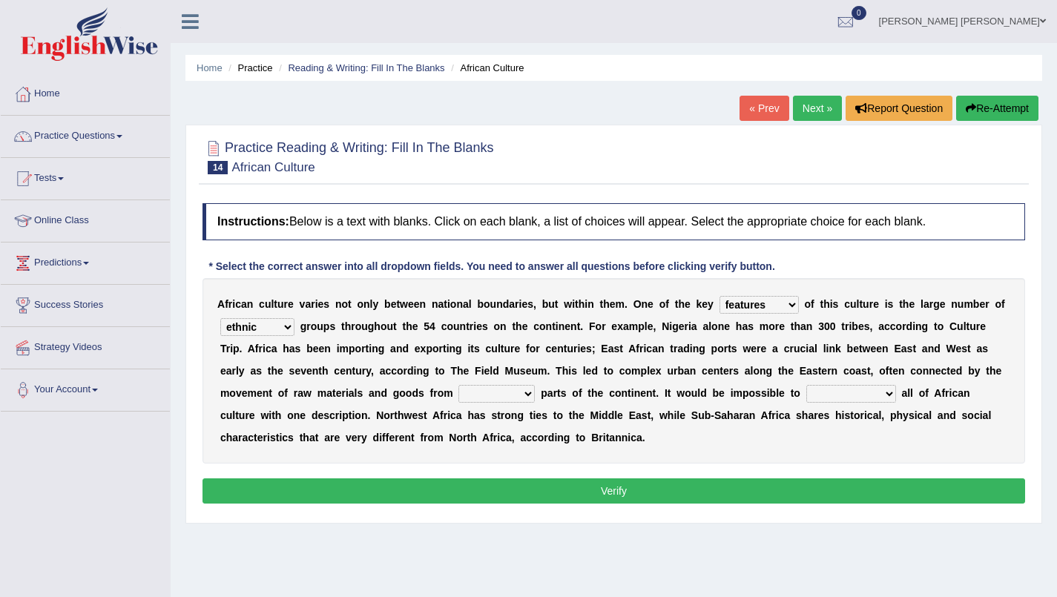
select select "interlocked"
click at [458, 385] on select "forelocked interlocked unlocked landlocked" at bounding box center [496, 394] width 76 height 18
click at [890, 393] on select "characterize conceptualize symbolize synthesize" at bounding box center [851, 394] width 90 height 18
select select "characterize"
click at [806, 385] on select "characterize conceptualize symbolize synthesize" at bounding box center [851, 394] width 90 height 18
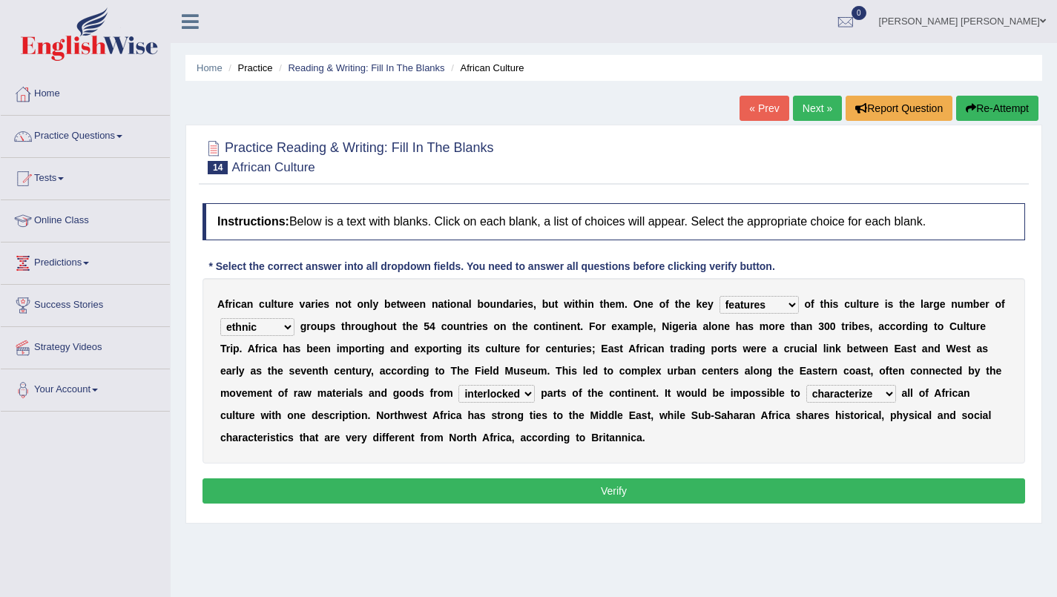
click at [615, 499] on button "Verify" at bounding box center [613, 490] width 822 height 25
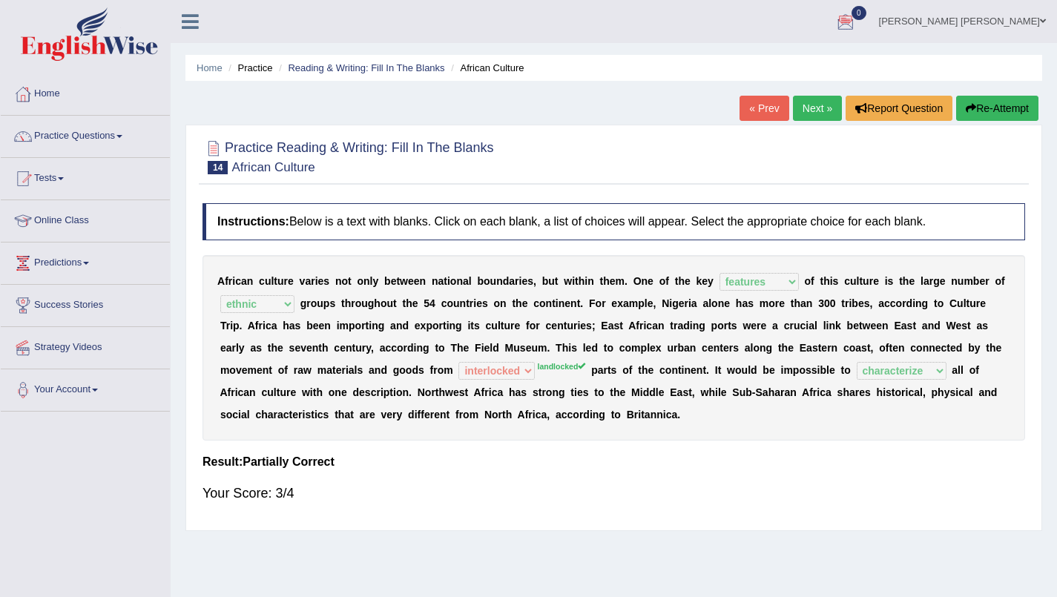
click at [96, 135] on link "Practice Questions" at bounding box center [85, 134] width 169 height 37
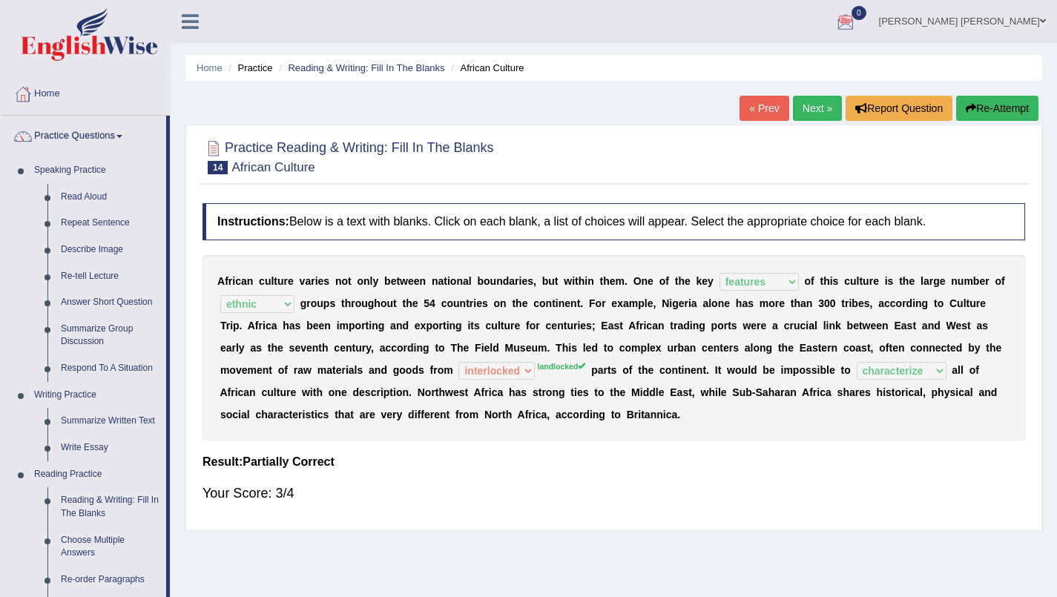
click at [176, 187] on div "Home Practice Reading & Writing: Fill In The Blanks African Culture « Prev Next…" at bounding box center [614, 371] width 886 height 742
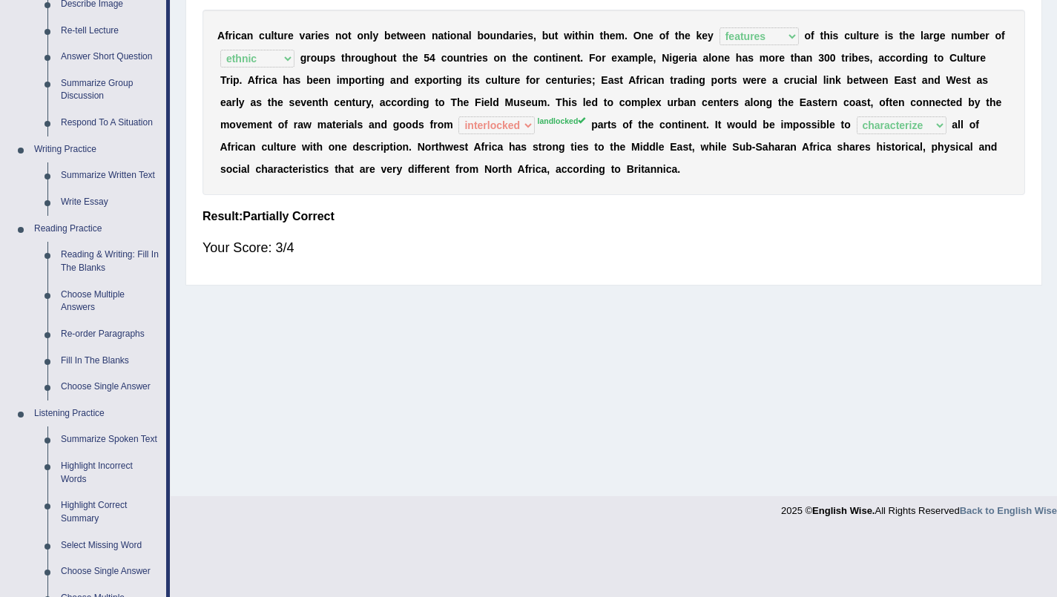
scroll to position [244, 0]
click at [126, 340] on link "Re-order Paragraphs" at bounding box center [110, 336] width 112 height 27
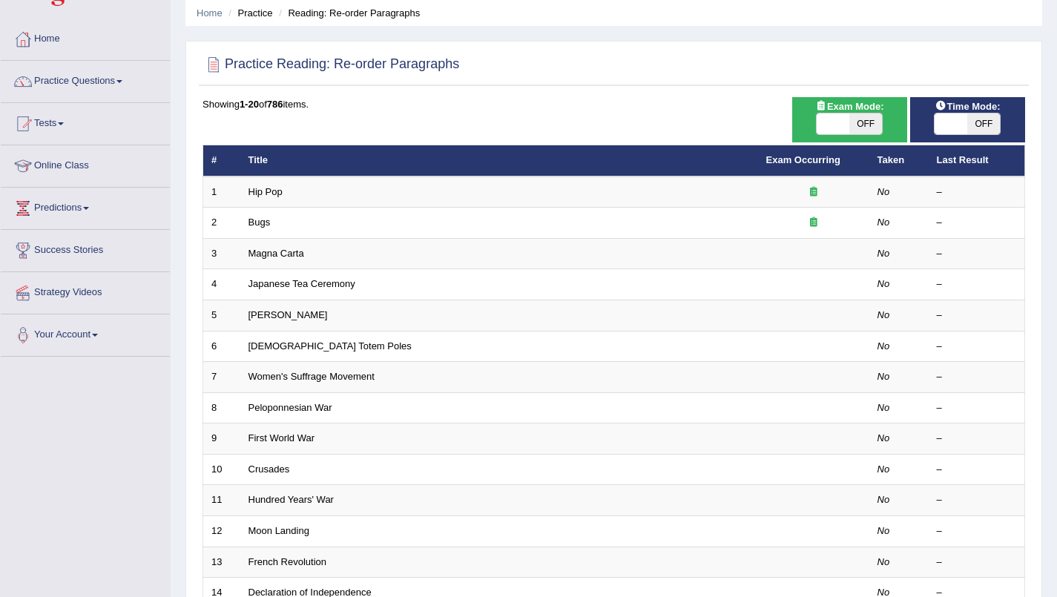
scroll to position [62, 0]
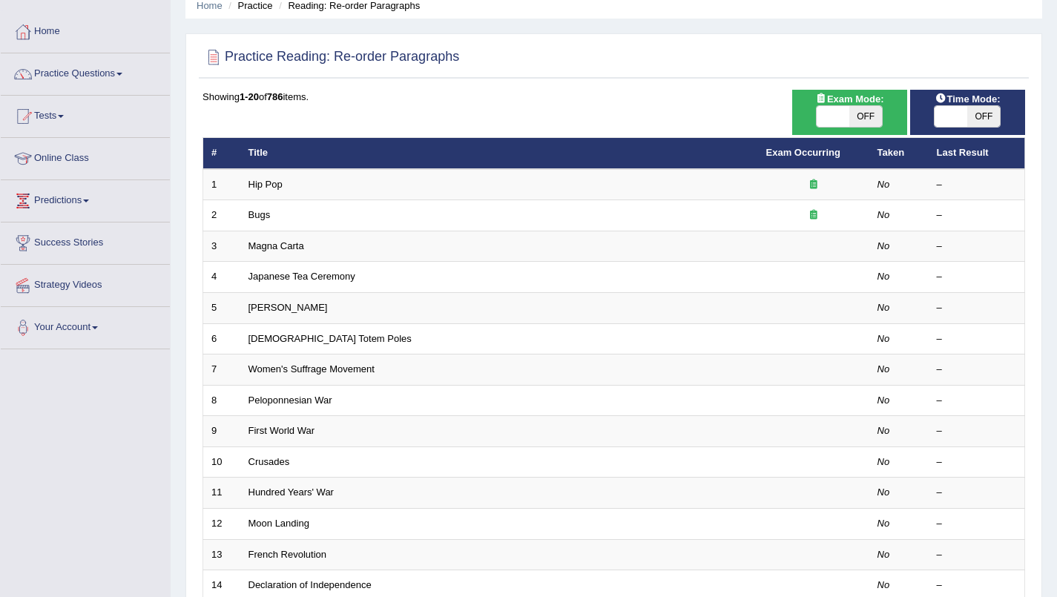
click at [813, 184] on icon at bounding box center [813, 184] width 7 height 10
click at [806, 257] on td at bounding box center [813, 246] width 111 height 31
click at [250, 213] on link "Bugs" at bounding box center [259, 214] width 22 height 11
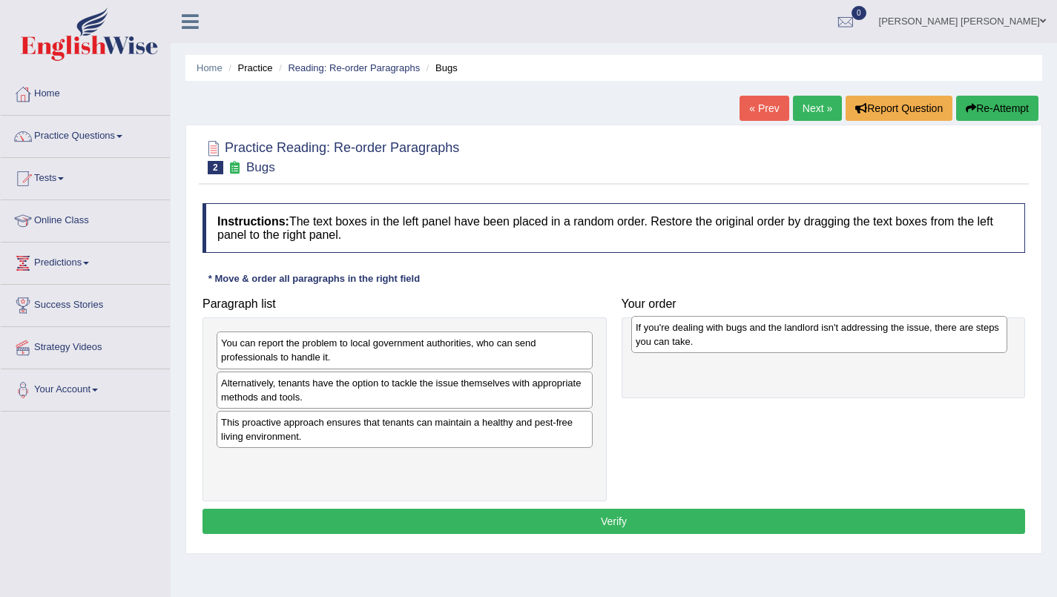
drag, startPoint x: 251, startPoint y: 388, endPoint x: 666, endPoint y: 332, distance: 418.2
click at [666, 332] on div "If you're dealing with bugs and the landlord isn't addressing the issue, there …" at bounding box center [819, 334] width 376 height 37
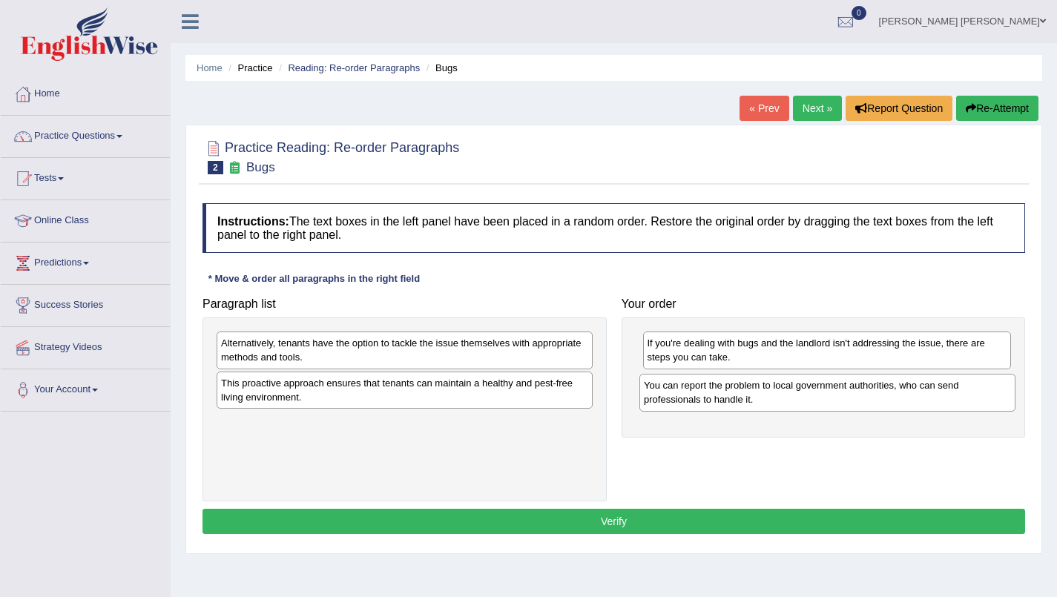
drag, startPoint x: 259, startPoint y: 348, endPoint x: 682, endPoint y: 390, distance: 425.5
click at [682, 390] on div "You can report the problem to local government authorities, who can send profes…" at bounding box center [827, 392] width 376 height 37
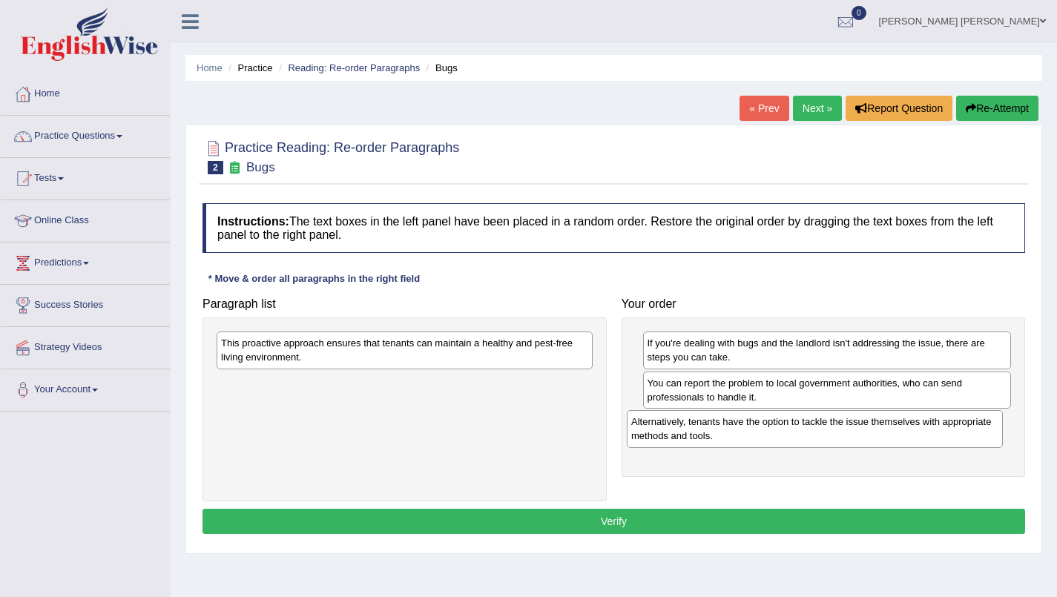
drag, startPoint x: 326, startPoint y: 347, endPoint x: 736, endPoint y: 426, distance: 417.5
click at [736, 426] on div "Alternatively, tenants have the option to tackle the issue themselves with appr…" at bounding box center [815, 428] width 376 height 37
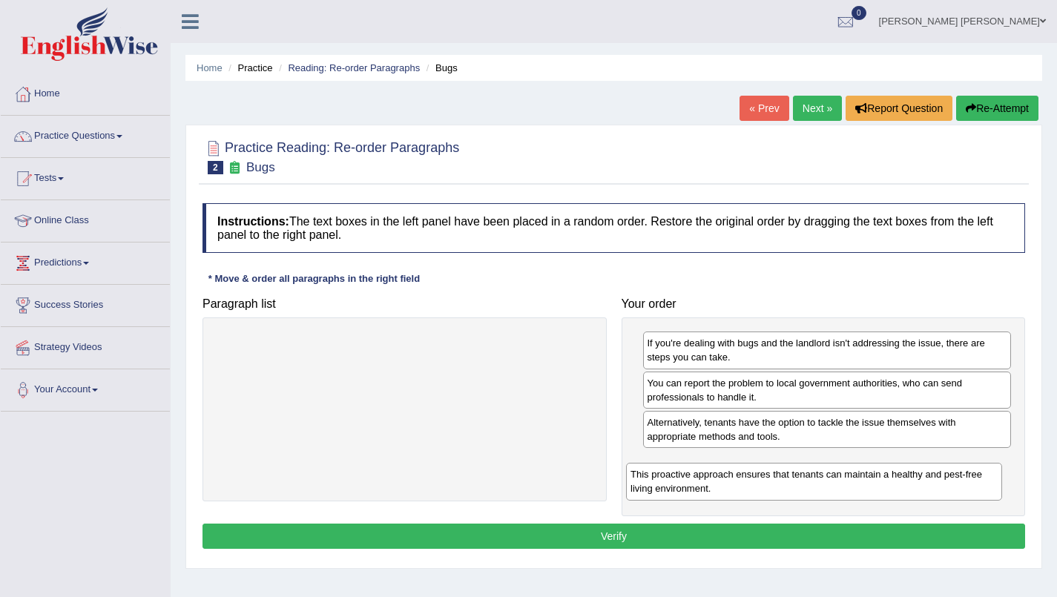
drag, startPoint x: 360, startPoint y: 353, endPoint x: 769, endPoint y: 484, distance: 429.9
click at [769, 484] on div "This proactive approach ensures that tenants can maintain a healthy and pest-fr…" at bounding box center [814, 481] width 376 height 37
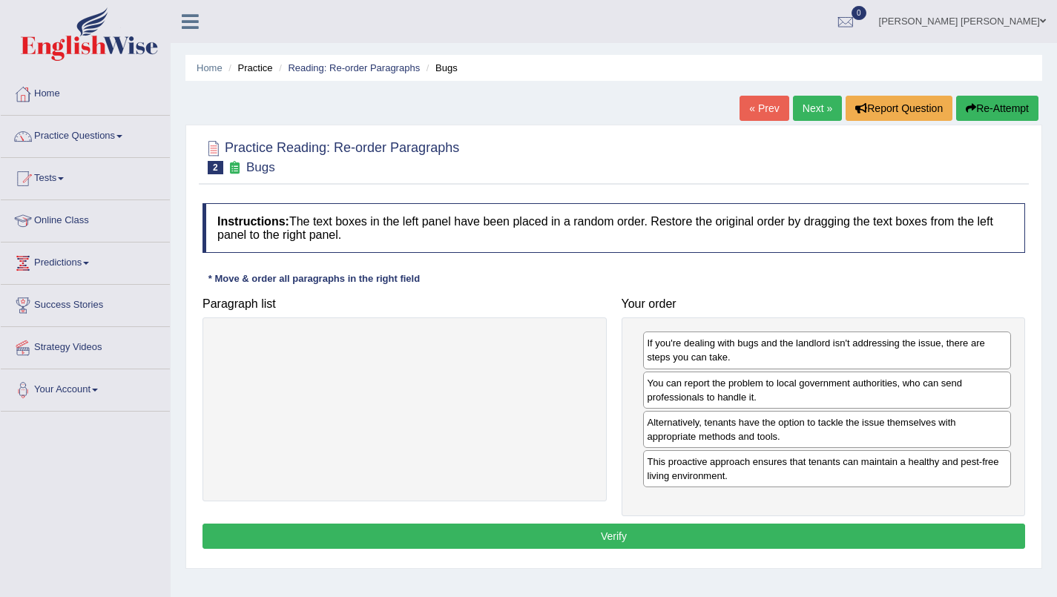
click at [681, 526] on button "Verify" at bounding box center [613, 536] width 822 height 25
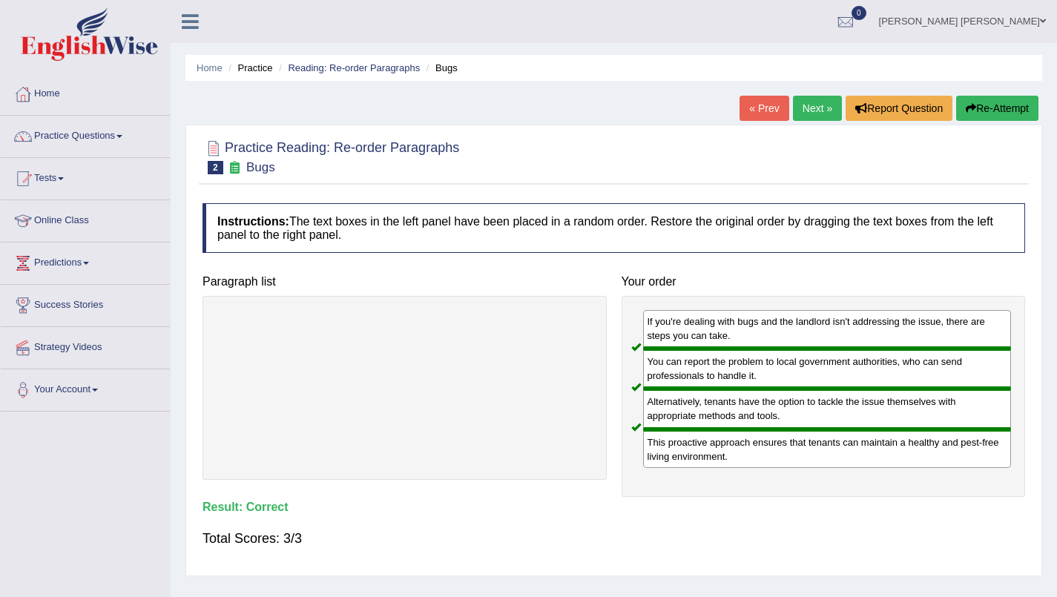
click at [811, 110] on link "Next »" at bounding box center [817, 108] width 49 height 25
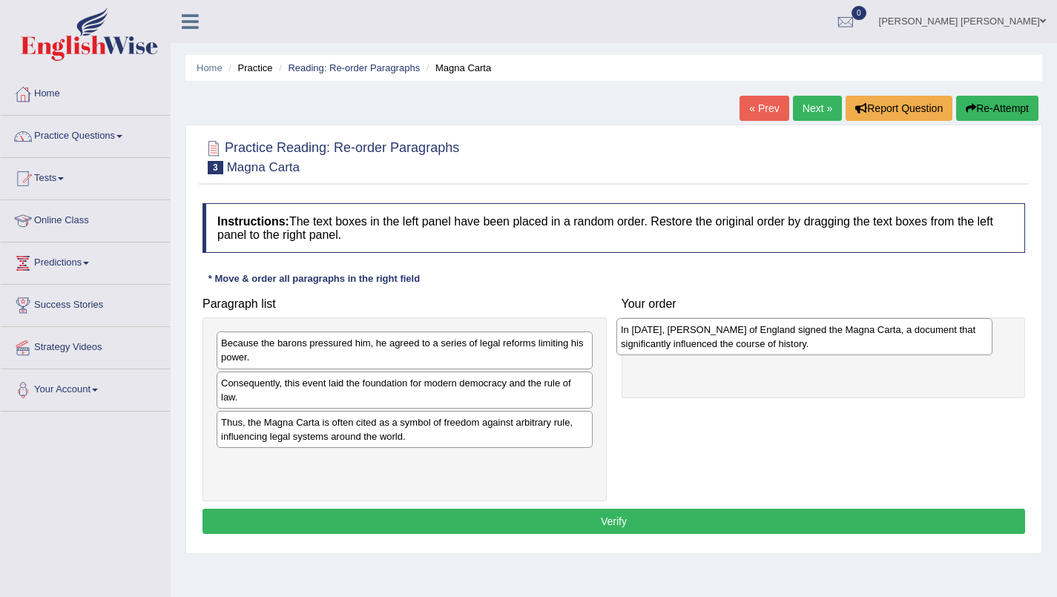
drag, startPoint x: 269, startPoint y: 393, endPoint x: 669, endPoint y: 340, distance: 403.2
click at [669, 340] on div "In 1215, King John of England signed the Magna Carta, a document that significa…" at bounding box center [804, 336] width 376 height 37
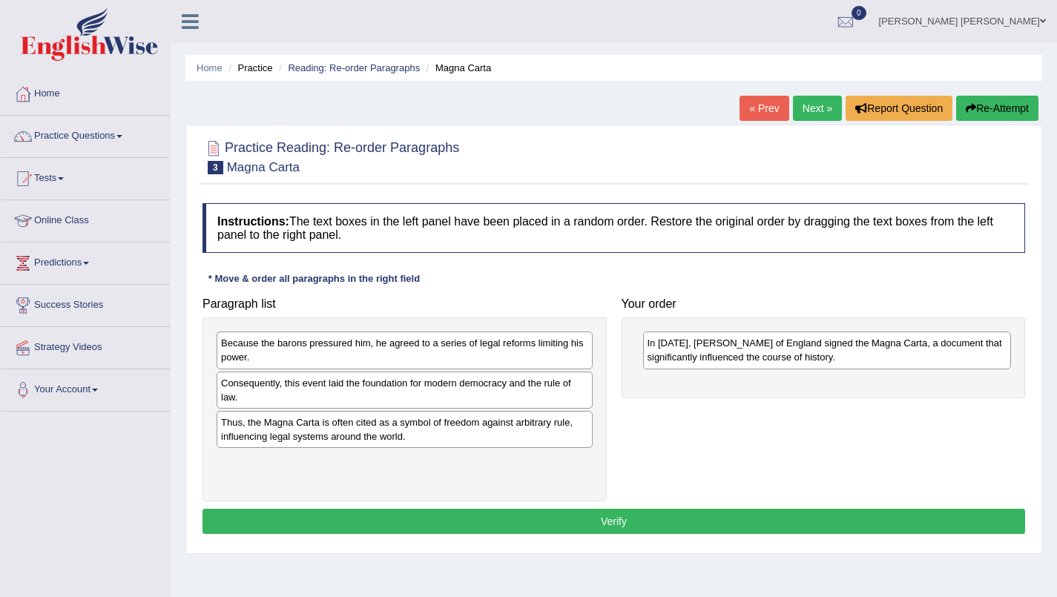
click at [524, 383] on div "Consequently, this event laid the foundation for modern democracy and the rule …" at bounding box center [405, 390] width 376 height 37
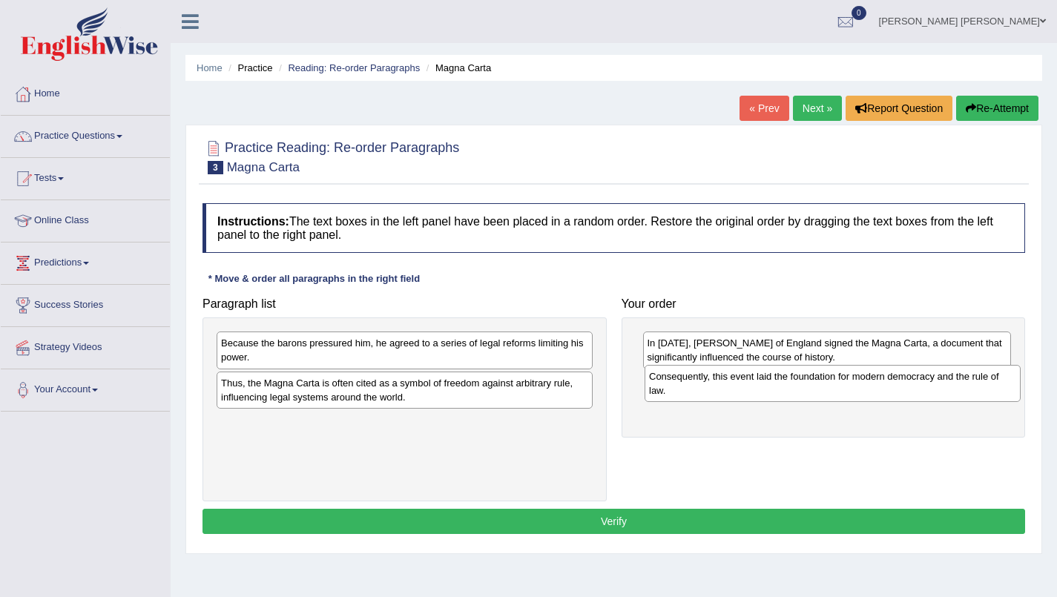
drag, startPoint x: 415, startPoint y: 398, endPoint x: 843, endPoint y: 391, distance: 428.7
click at [843, 391] on div "Consequently, this event laid the foundation for modern democracy and the rule …" at bounding box center [832, 383] width 376 height 37
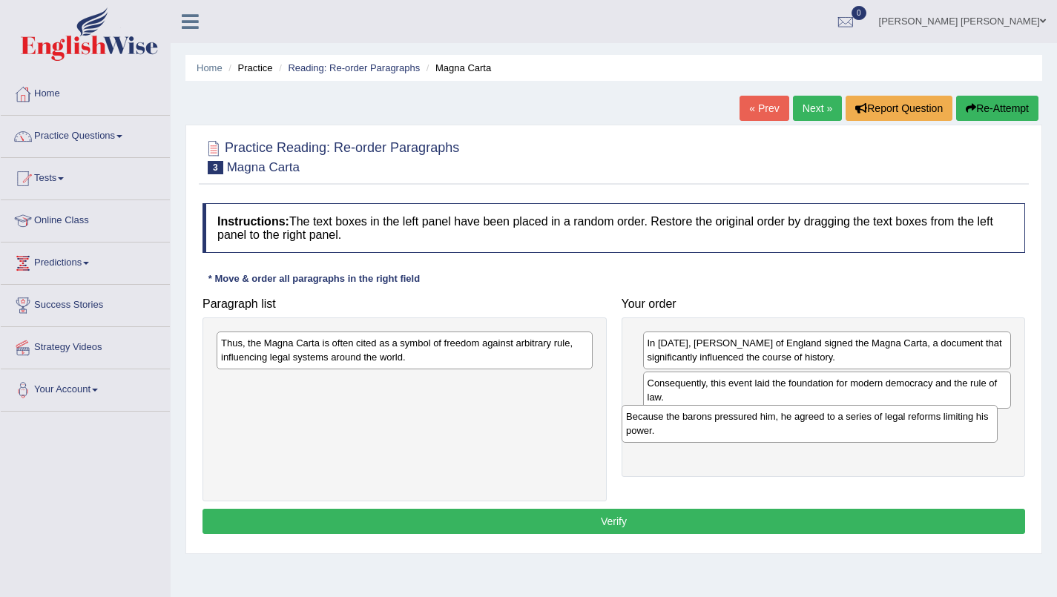
drag, startPoint x: 388, startPoint y: 356, endPoint x: 793, endPoint y: 429, distance: 411.5
click at [793, 429] on div "Because the barons pressured him, he agreed to a series of legal reforms limiti…" at bounding box center [809, 423] width 376 height 37
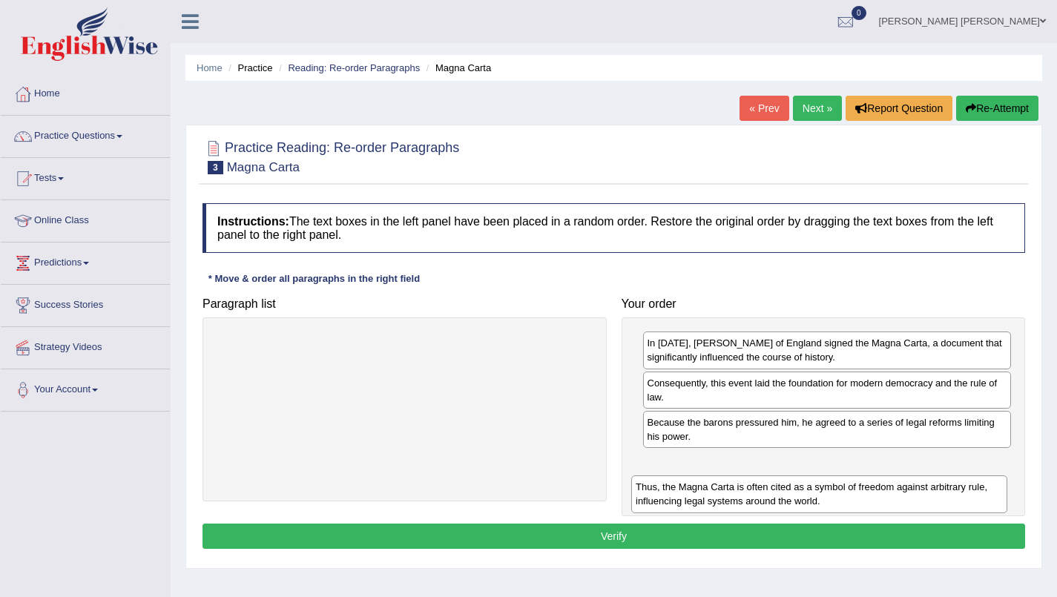
drag, startPoint x: 397, startPoint y: 343, endPoint x: 812, endPoint y: 484, distance: 438.8
click at [812, 484] on div "Thus, the Magna Carta is often cited as a symbol of freedom against arbitrary r…" at bounding box center [819, 493] width 376 height 37
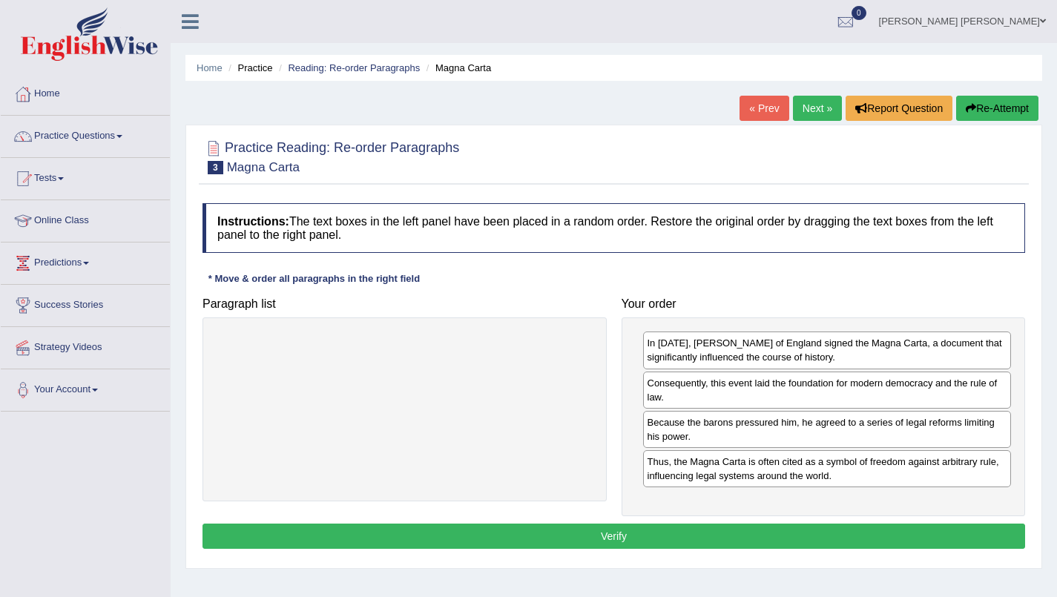
click at [536, 539] on button "Verify" at bounding box center [613, 536] width 822 height 25
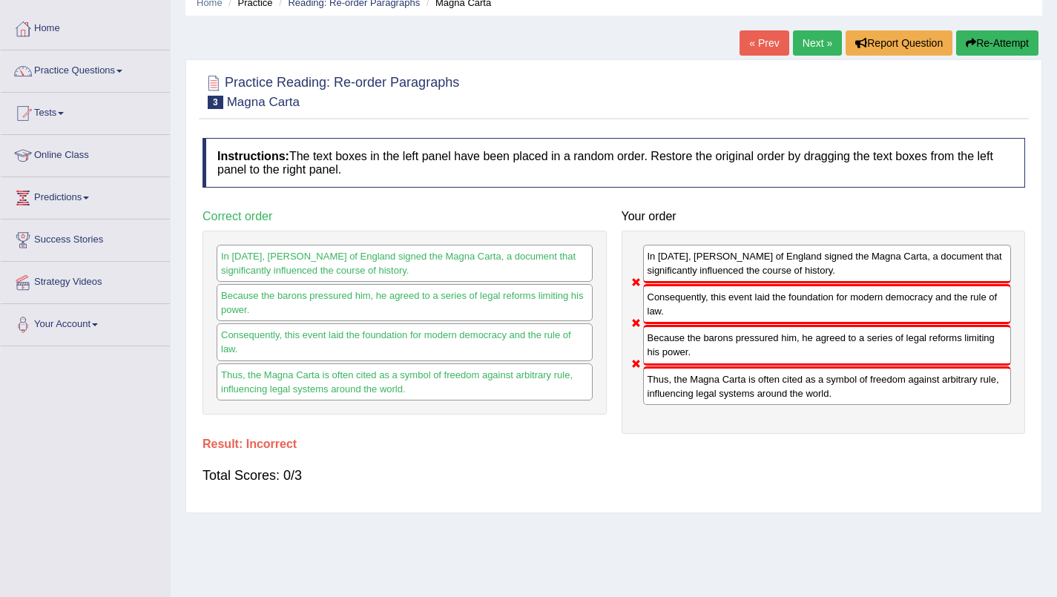
scroll to position [64, 0]
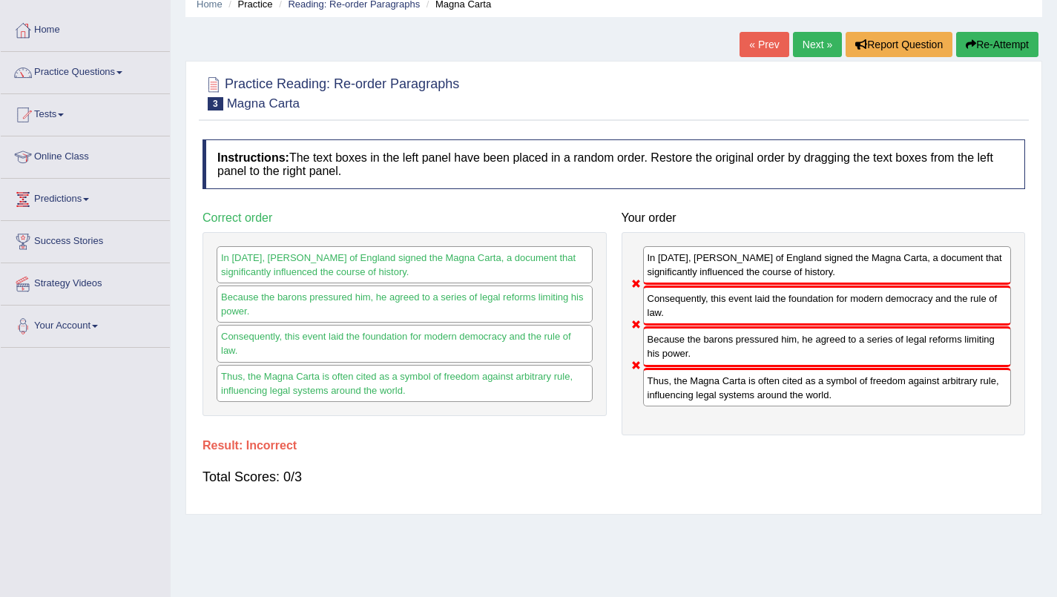
drag, startPoint x: 380, startPoint y: 274, endPoint x: 387, endPoint y: 269, distance: 8.6
click at [387, 269] on div "In 1215, King John of England signed the Magna Carta, a document that significa…" at bounding box center [405, 264] width 376 height 37
click at [808, 46] on link "Next »" at bounding box center [817, 44] width 49 height 25
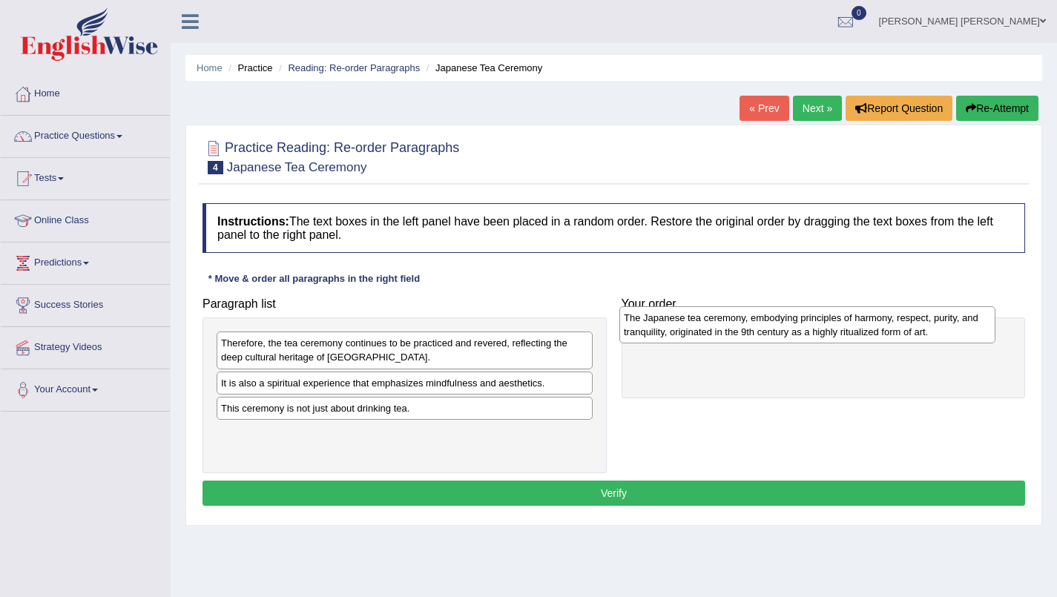
drag, startPoint x: 265, startPoint y: 392, endPoint x: 667, endPoint y: 327, distance: 407.9
click at [667, 327] on div "The Japanese tea ceremony, embodying principles of harmony, respect, purity, an…" at bounding box center [807, 324] width 376 height 37
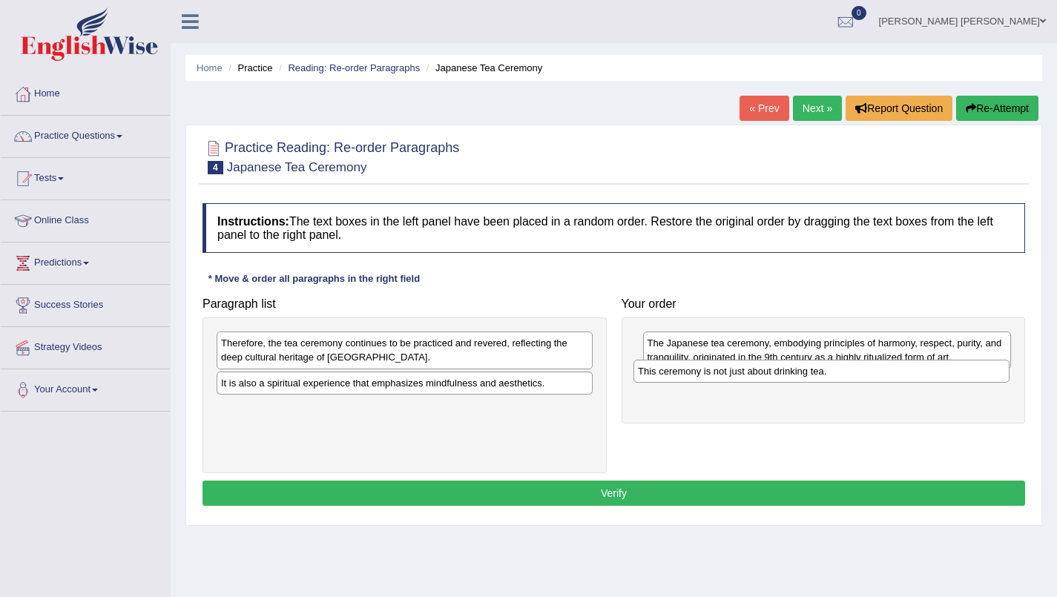
drag, startPoint x: 331, startPoint y: 412, endPoint x: 748, endPoint y: 374, distance: 418.4
click at [748, 374] on div "This ceremony is not just about drinking tea." at bounding box center [821, 371] width 376 height 23
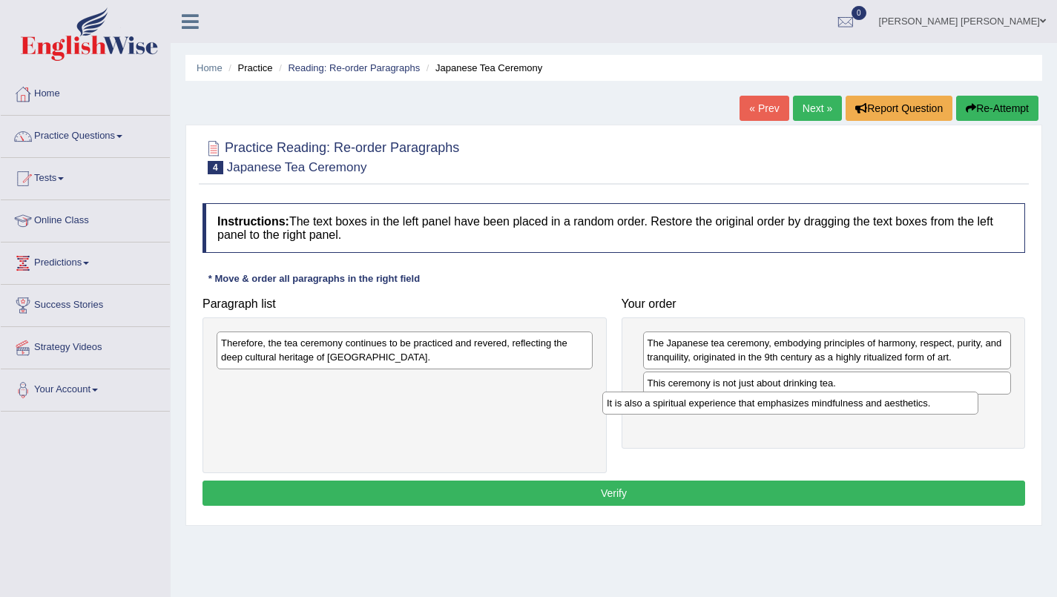
drag, startPoint x: 349, startPoint y: 381, endPoint x: 735, endPoint y: 401, distance: 386.1
click at [735, 401] on div "It is also a spiritual experience that emphasizes mindfulness and aesthetics." at bounding box center [790, 403] width 376 height 23
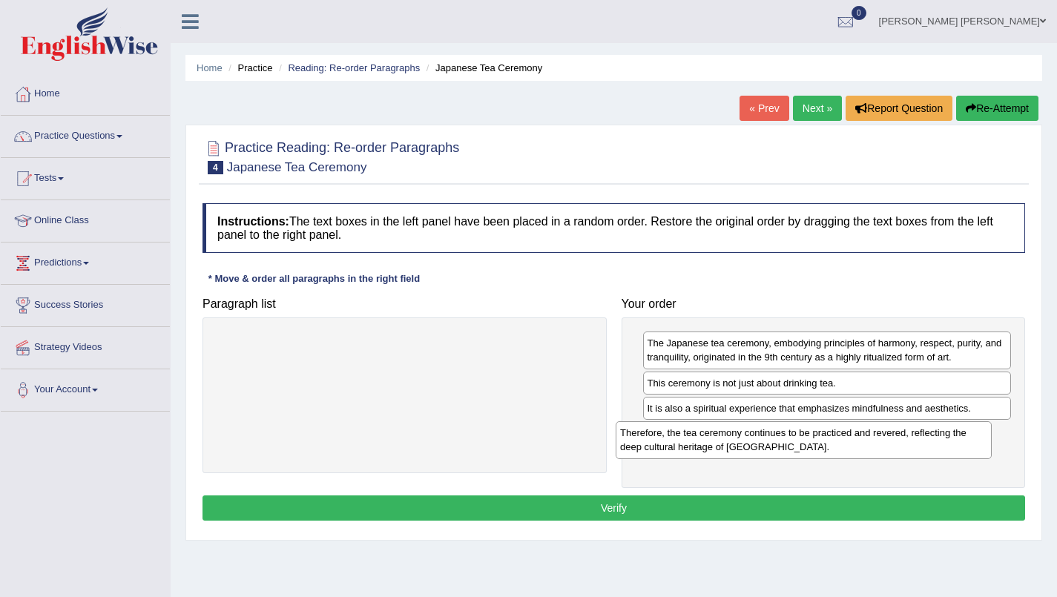
drag, startPoint x: 524, startPoint y: 346, endPoint x: 931, endPoint y: 433, distance: 416.4
click at [931, 433] on div "Therefore, the tea ceremony continues to be practiced and revered, reflecting t…" at bounding box center [803, 439] width 376 height 37
click at [713, 499] on button "Verify" at bounding box center [613, 507] width 822 height 25
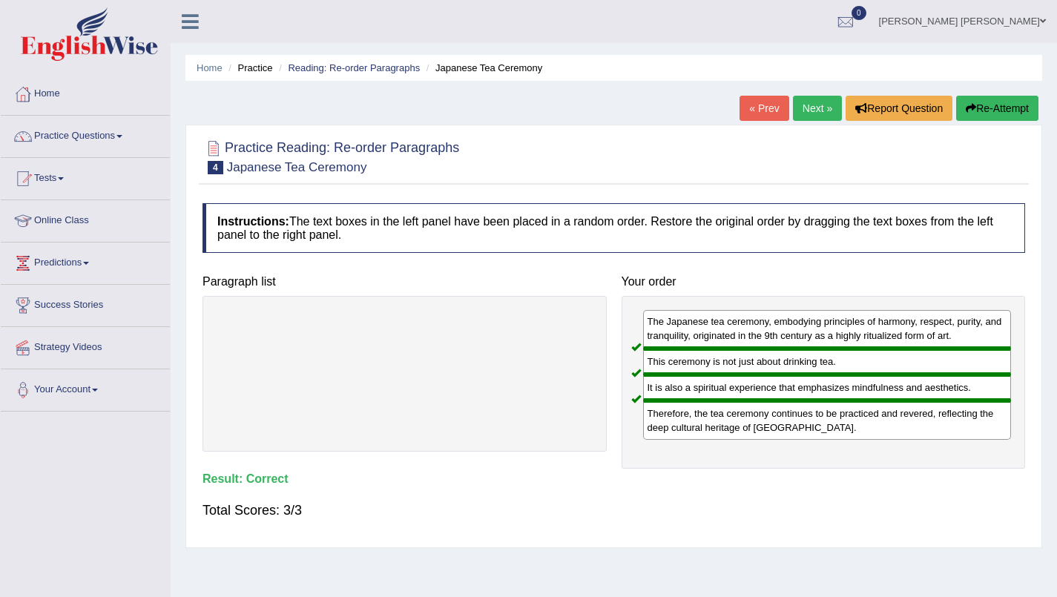
click at [807, 116] on link "Next »" at bounding box center [817, 108] width 49 height 25
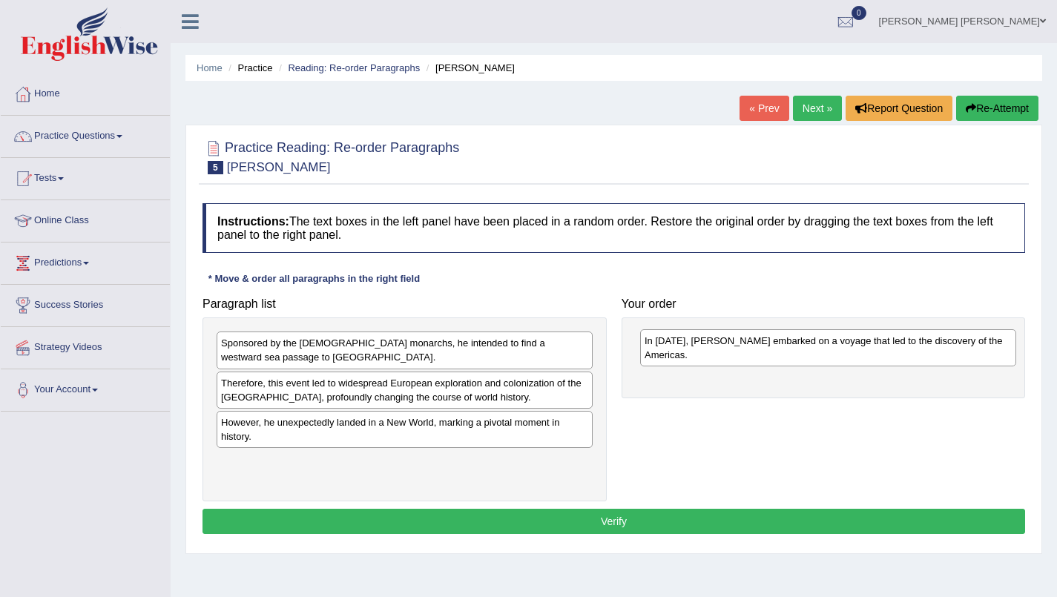
drag, startPoint x: 256, startPoint y: 476, endPoint x: 679, endPoint y: 354, distance: 440.5
click at [679, 354] on div "In 1492, Christopher Columbus embarked on a voyage that led to the discovery of…" at bounding box center [828, 347] width 376 height 37
drag, startPoint x: 815, startPoint y: 438, endPoint x: 394, endPoint y: 357, distance: 428.7
click at [394, 357] on div "Paragraph list Sponsored by the Spanish monarchs, he intended to find a westwar…" at bounding box center [613, 396] width 837 height 212
click at [394, 357] on div "Sponsored by the Spanish monarchs, he intended to find a westward sea passage t…" at bounding box center [405, 349] width 376 height 37
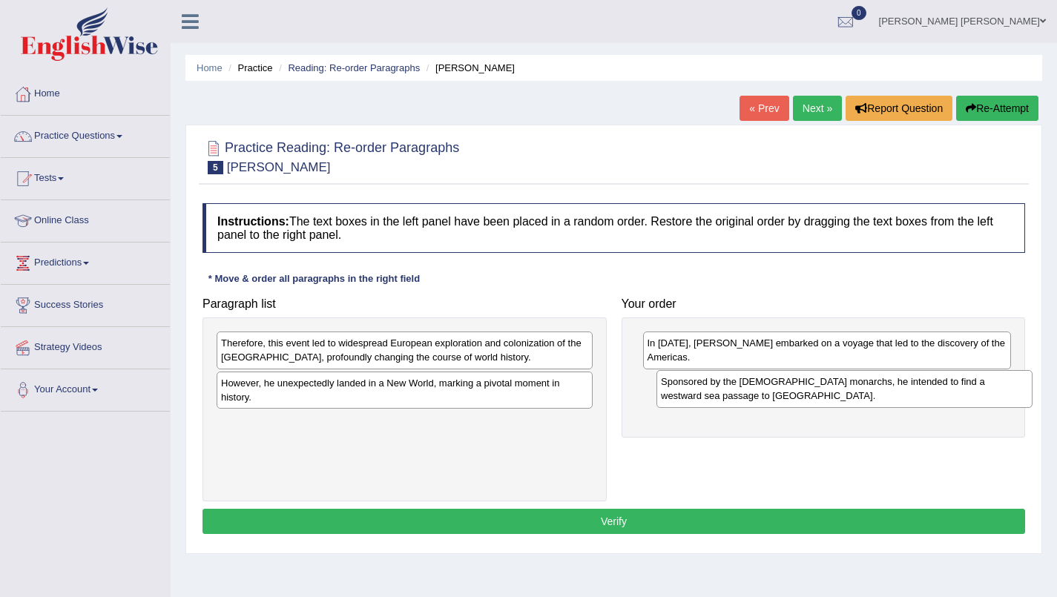
drag, startPoint x: 394, startPoint y: 357, endPoint x: 834, endPoint y: 396, distance: 441.4
click at [834, 396] on div "Sponsored by the Spanish monarchs, he intended to find a westward sea passage t…" at bounding box center [844, 388] width 376 height 37
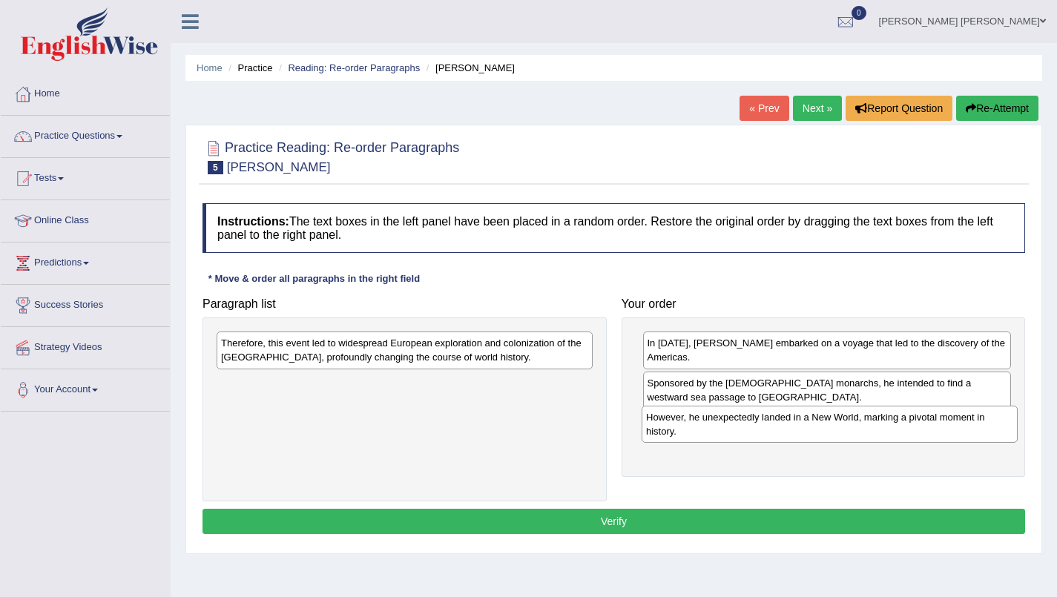
drag, startPoint x: 407, startPoint y: 392, endPoint x: 832, endPoint y: 426, distance: 426.3
click at [832, 426] on div "However, he unexpectedly landed in a New World, marking a pivotal moment in his…" at bounding box center [829, 424] width 376 height 37
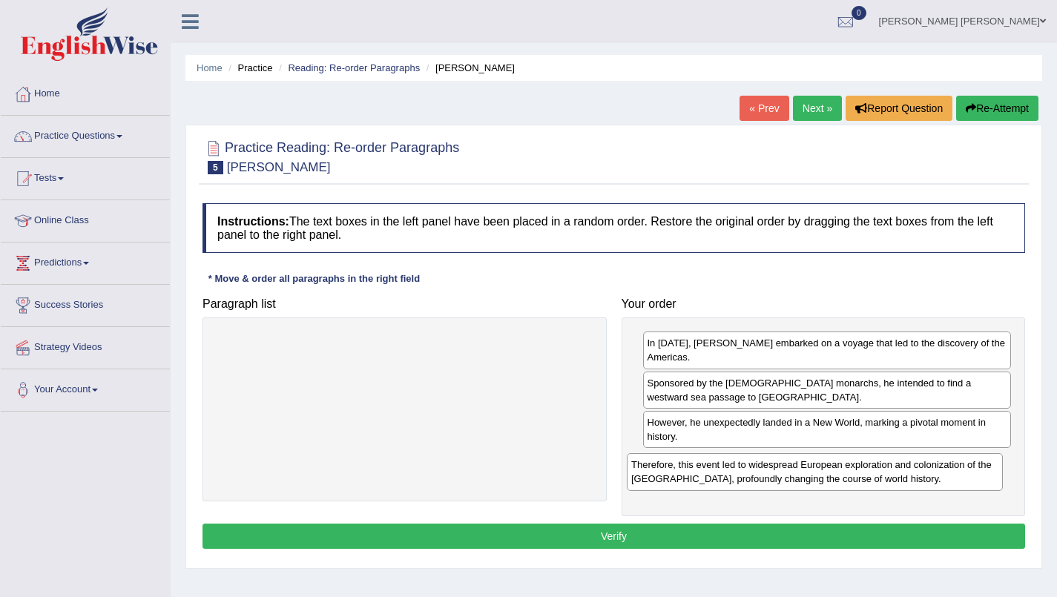
drag, startPoint x: 500, startPoint y: 344, endPoint x: 910, endPoint y: 466, distance: 427.7
click at [910, 466] on div "Therefore, this event led to widespread European exploration and colonization o…" at bounding box center [815, 471] width 376 height 37
click at [687, 529] on button "Verify" at bounding box center [613, 536] width 822 height 25
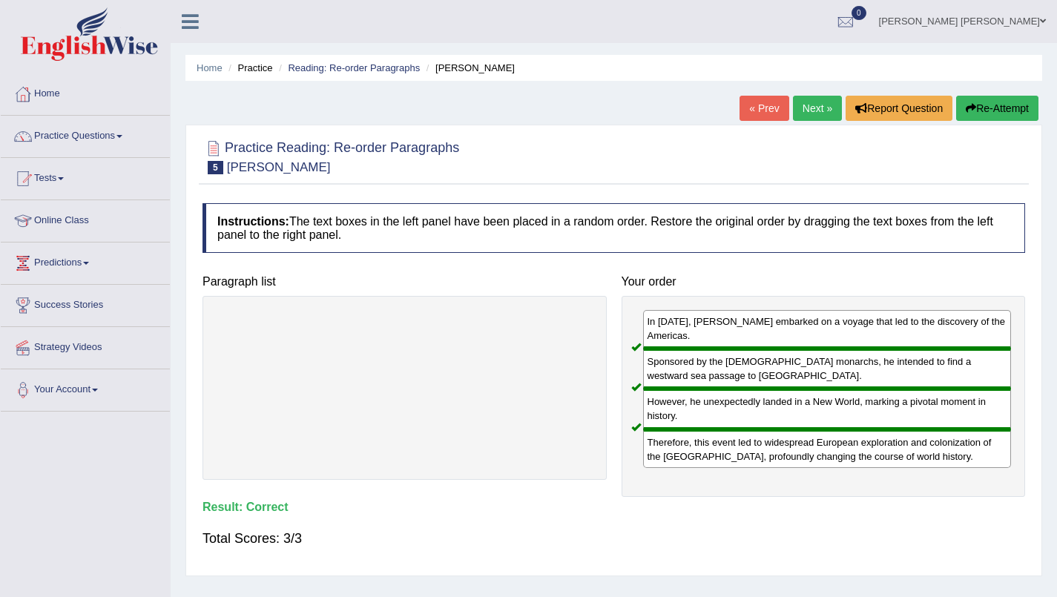
click at [818, 108] on link "Next »" at bounding box center [817, 108] width 49 height 25
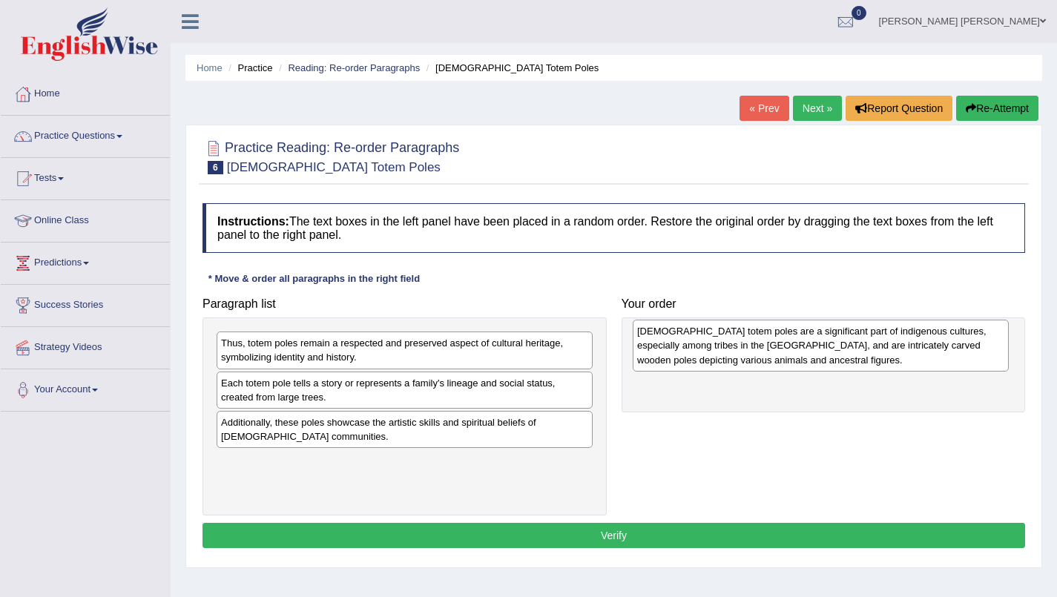
drag, startPoint x: 283, startPoint y: 363, endPoint x: 699, endPoint y: 351, distance: 416.2
click at [699, 351] on div "Native American totem poles are a significant part of indigenous cultures, espe…" at bounding box center [821, 345] width 376 height 51
drag, startPoint x: 699, startPoint y: 351, endPoint x: 691, endPoint y: 338, distance: 14.6
click at [691, 338] on div "Native American totem poles are a significant part of indigenous cultures, espe…" at bounding box center [828, 342] width 369 height 51
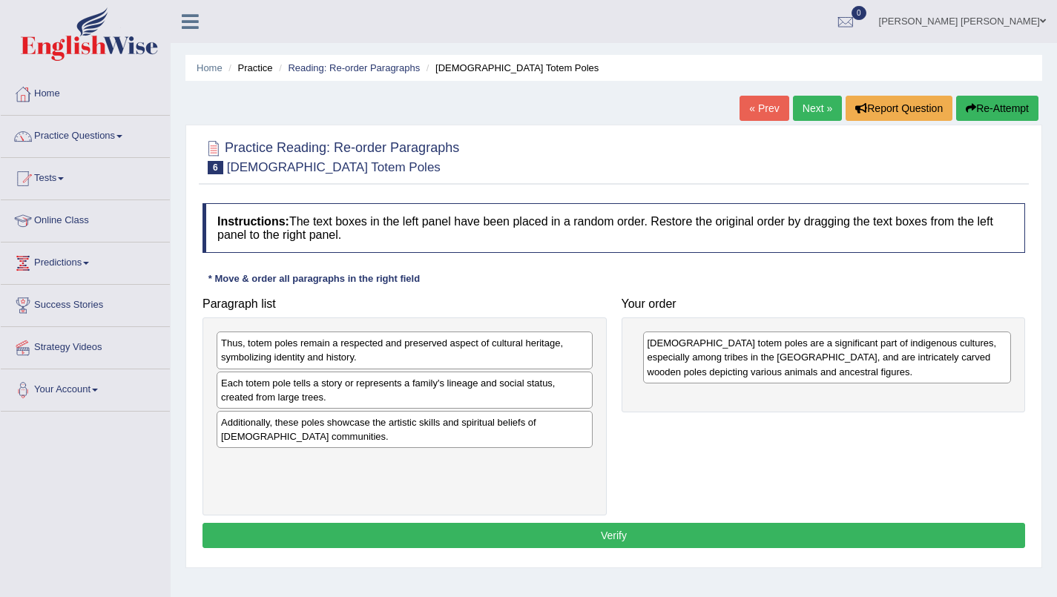
click at [691, 338] on div "Native American totem poles are a significant part of indigenous cultures, espe…" at bounding box center [827, 356] width 369 height 51
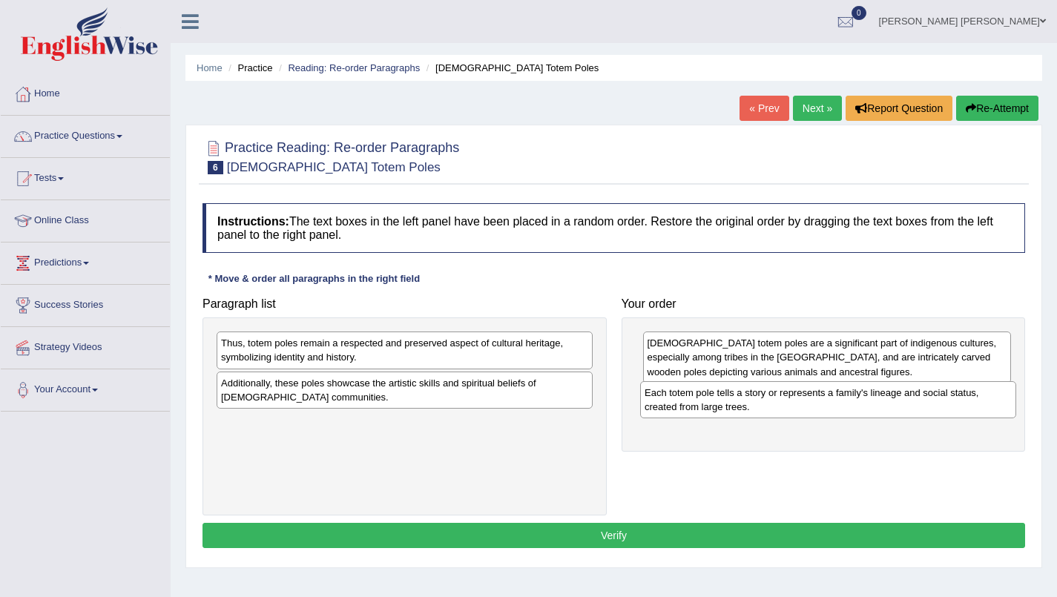
drag, startPoint x: 372, startPoint y: 399, endPoint x: 796, endPoint y: 409, distance: 423.5
click at [796, 409] on div "Each totem pole tells a story or represents a family's lineage and social statu…" at bounding box center [828, 399] width 376 height 37
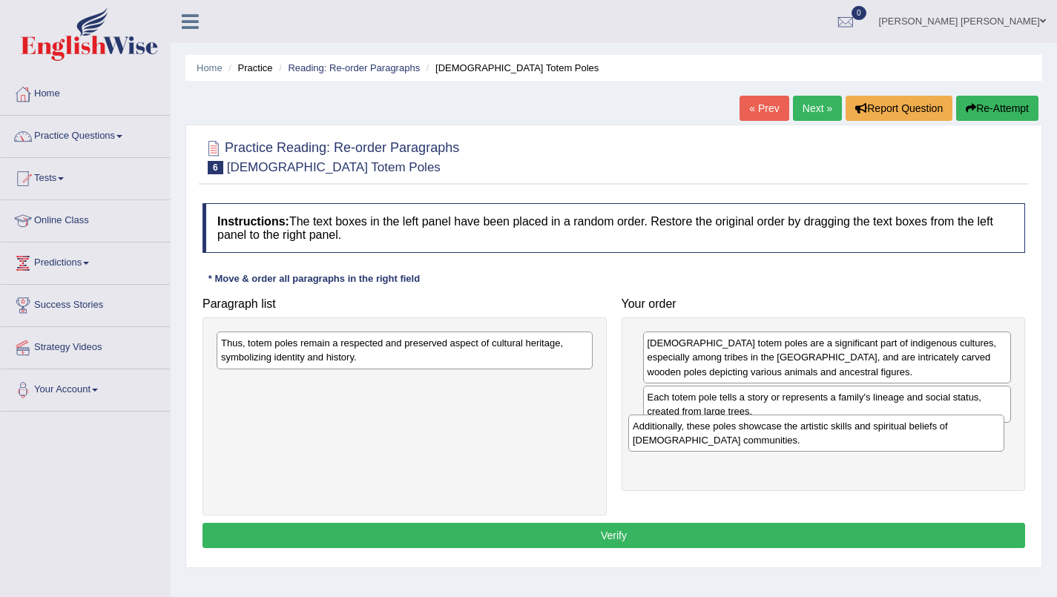
drag, startPoint x: 403, startPoint y: 397, endPoint x: 815, endPoint y: 440, distance: 414.5
click at [815, 440] on div "Additionally, these poles showcase the artistic skills and spiritual beliefs of…" at bounding box center [816, 433] width 376 height 37
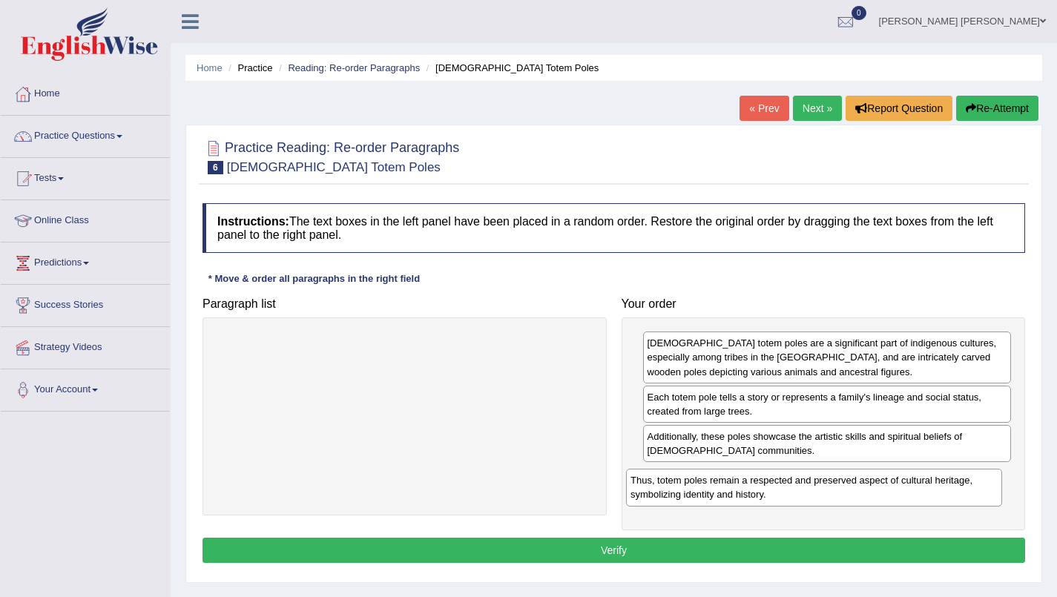
drag, startPoint x: 501, startPoint y: 354, endPoint x: 911, endPoint y: 491, distance: 431.7
click at [911, 491] on div "Thus, totem poles remain a respected and preserved aspect of cultural heritage,…" at bounding box center [814, 487] width 376 height 37
click at [737, 543] on button "Verify" at bounding box center [613, 550] width 822 height 25
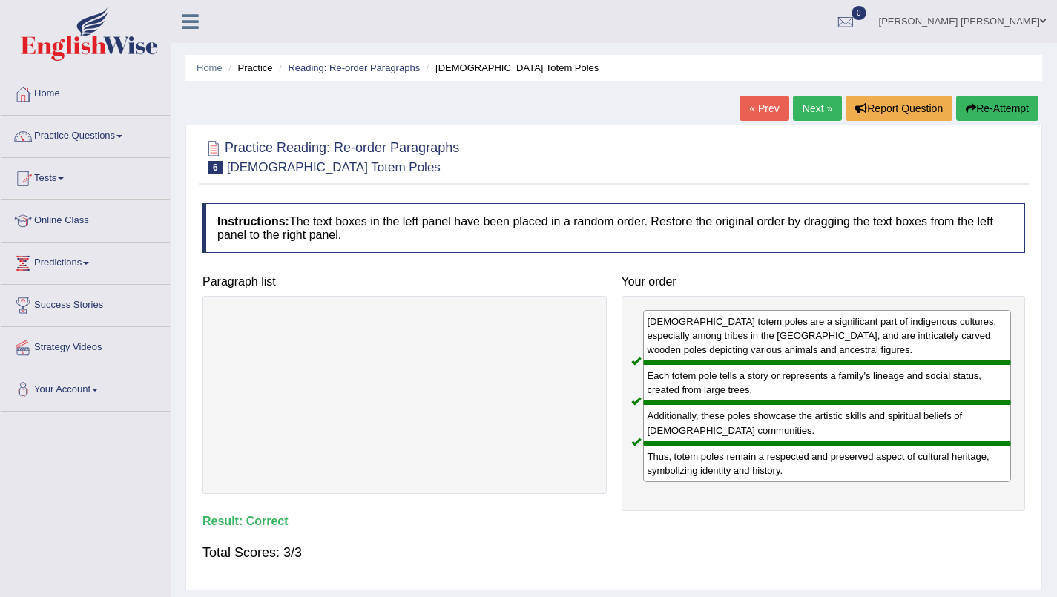
click at [813, 111] on link "Next »" at bounding box center [817, 108] width 49 height 25
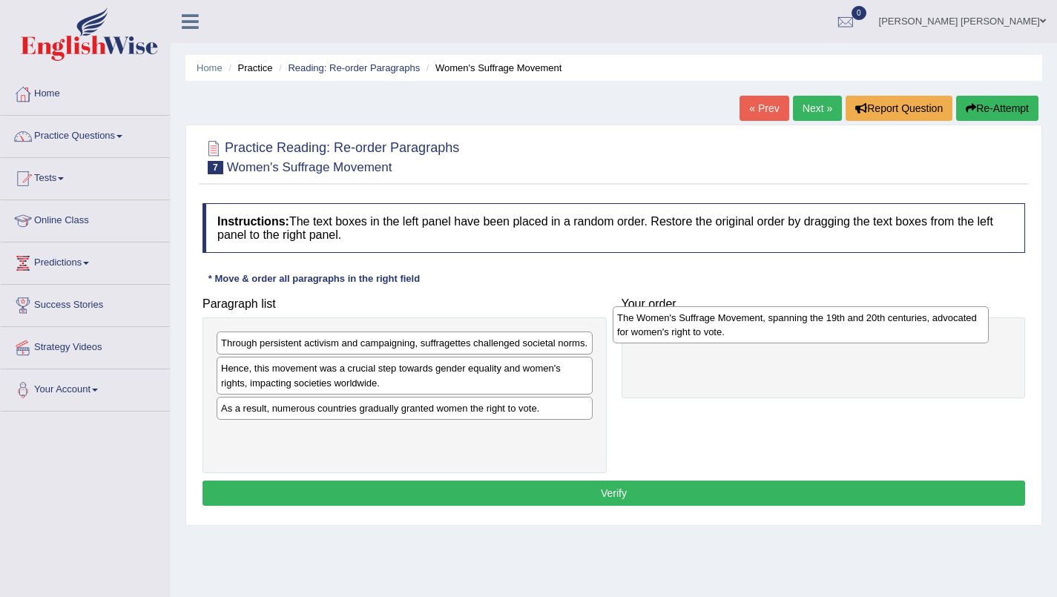
drag, startPoint x: 265, startPoint y: 442, endPoint x: 661, endPoint y: 326, distance: 412.5
click at [661, 326] on div "The Women's Suffrage Movement, spanning the 19th and 20th centuries, advocated …" at bounding box center [801, 324] width 376 height 37
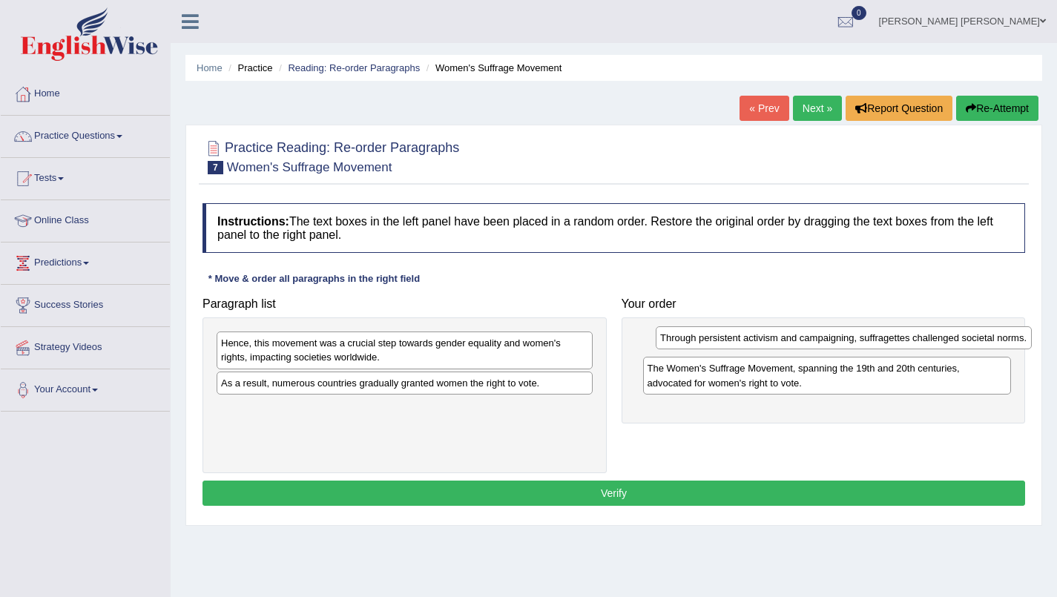
drag, startPoint x: 374, startPoint y: 350, endPoint x: 815, endPoint y: 345, distance: 440.5
click at [815, 345] on div "Through persistent activism and campaigning, suffragettes challenged societal n…" at bounding box center [844, 337] width 376 height 23
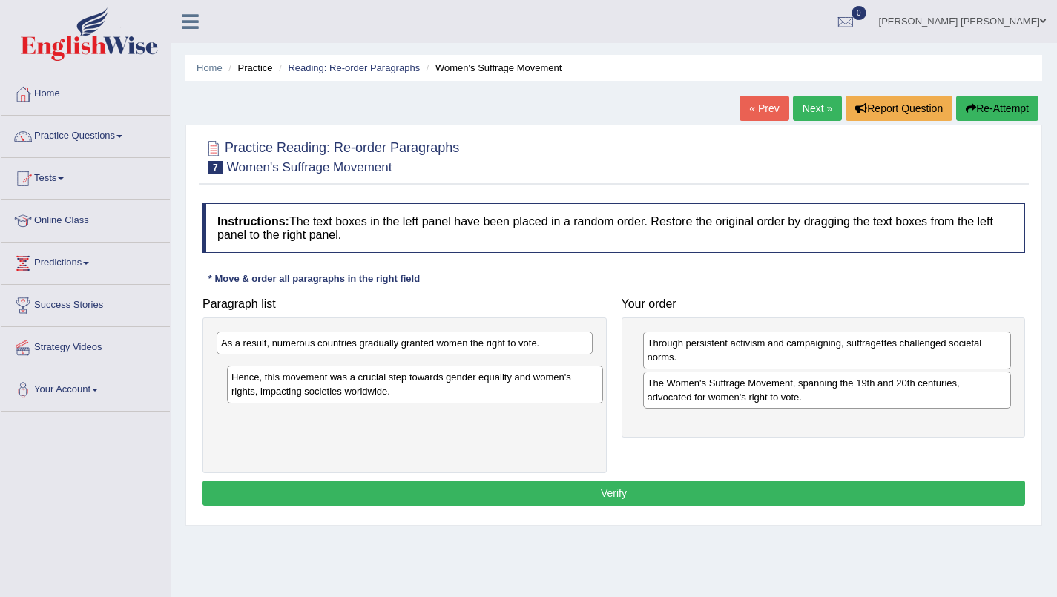
drag, startPoint x: 294, startPoint y: 354, endPoint x: 304, endPoint y: 388, distance: 35.4
click at [304, 388] on div "Hence, this movement was a crucial step towards gender equality and women's rig…" at bounding box center [415, 384] width 376 height 37
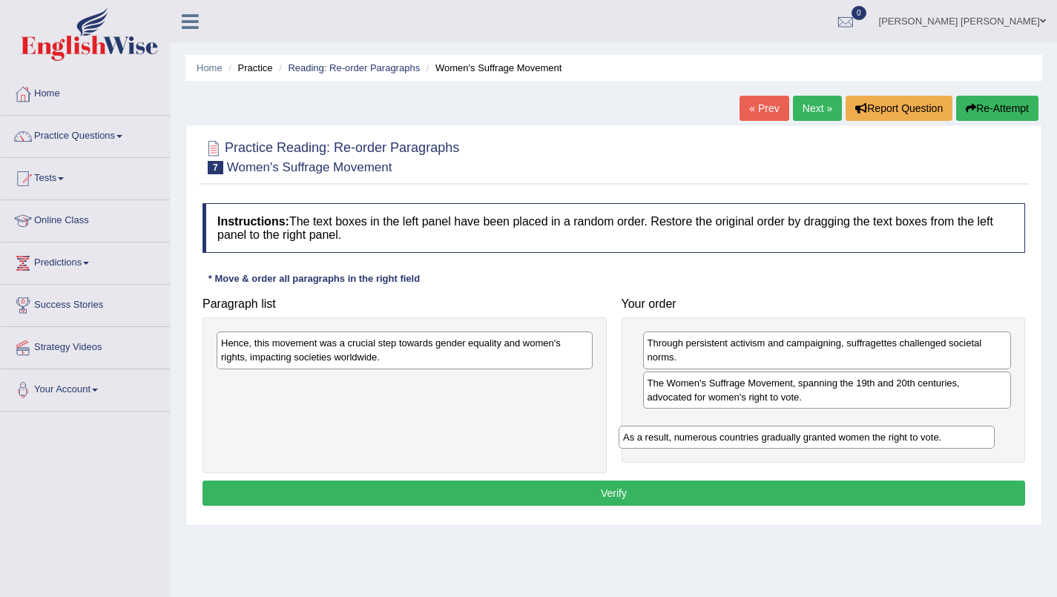
drag, startPoint x: 288, startPoint y: 351, endPoint x: 690, endPoint y: 445, distance: 412.8
click at [690, 445] on div "As a result, numerous countries gradually granted women the right to vote." at bounding box center [806, 437] width 376 height 23
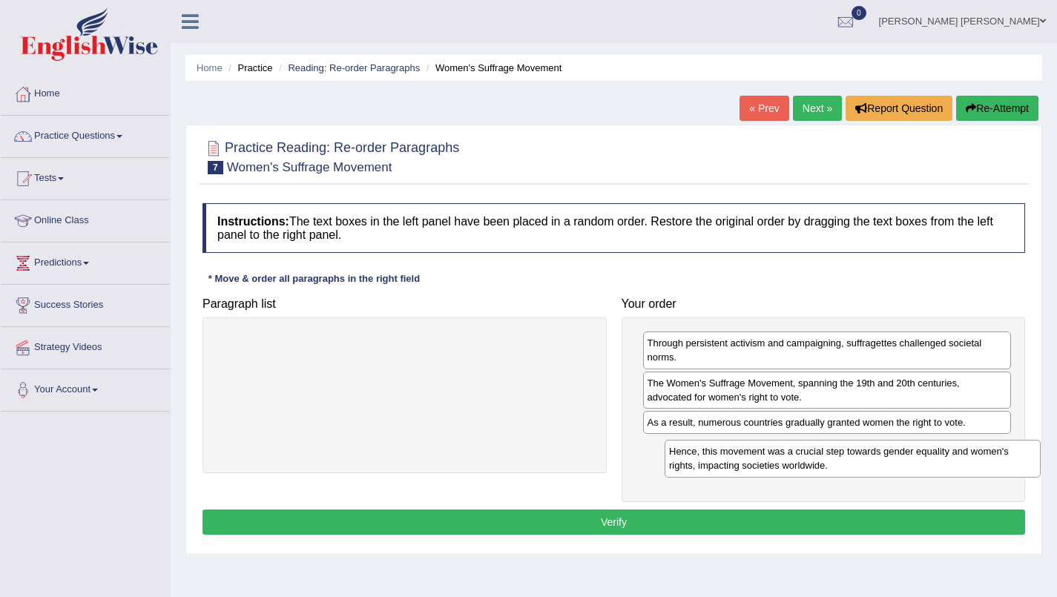
drag, startPoint x: 397, startPoint y: 363, endPoint x: 845, endPoint y: 471, distance: 460.8
click at [845, 471] on div "Hence, this movement was a crucial step towards gender equality and women's rig…" at bounding box center [852, 458] width 376 height 37
click at [415, 515] on button "Verify" at bounding box center [613, 521] width 822 height 25
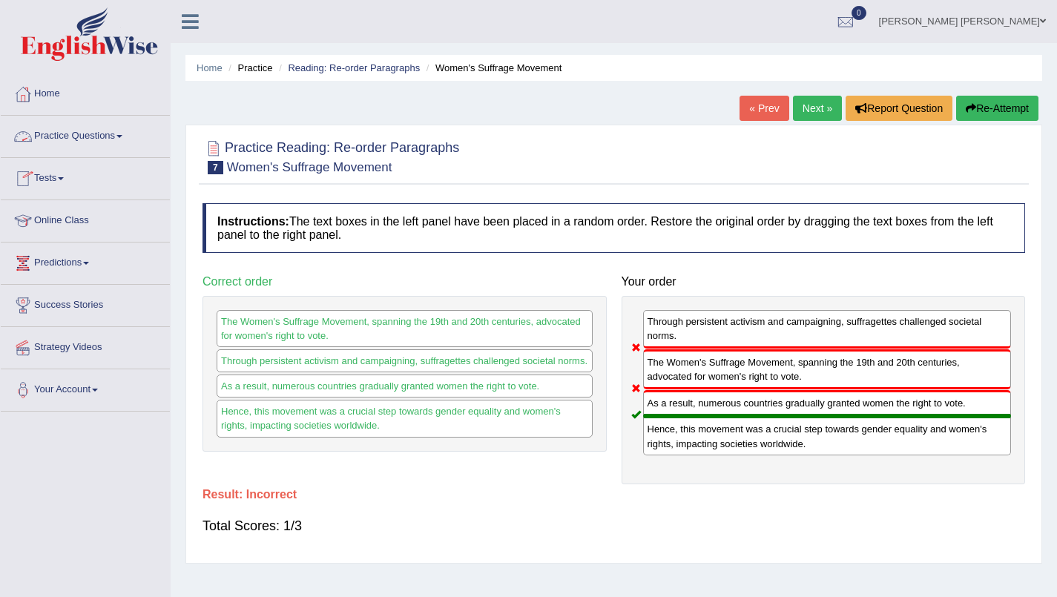
click at [79, 139] on link "Practice Questions" at bounding box center [85, 134] width 169 height 37
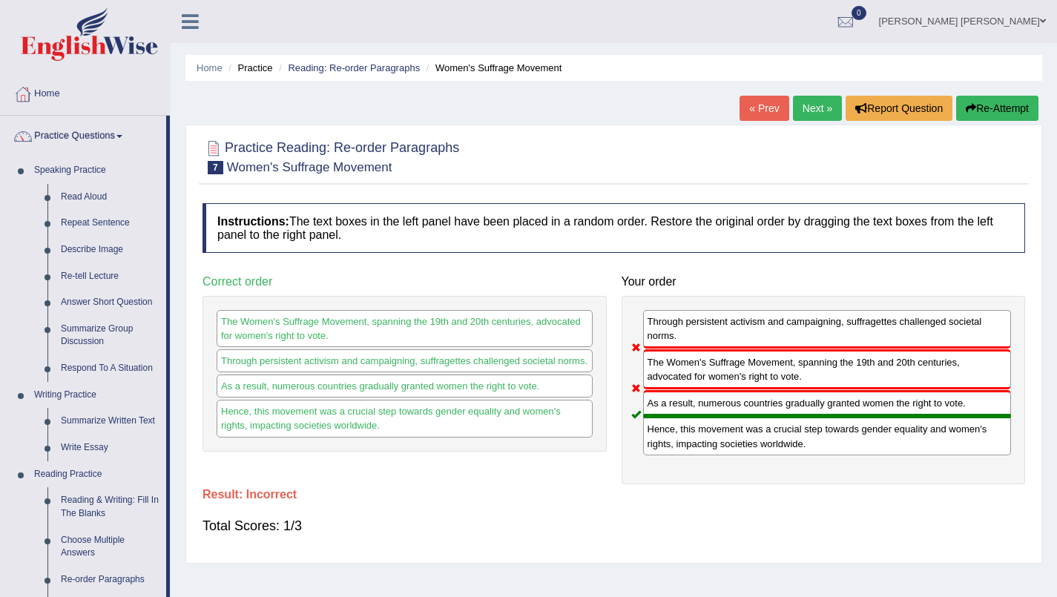
click at [148, 313] on link "Answer Short Question" at bounding box center [110, 302] width 112 height 27
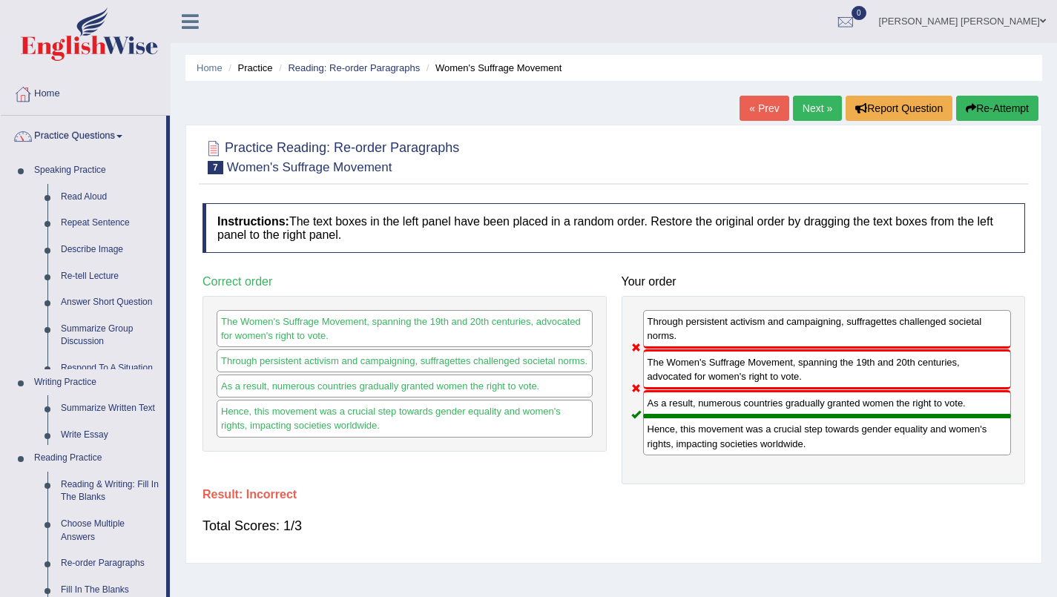
click at [148, 313] on ul "Speaking Practice Read Aloud Repeat Sentence Describe Image Re-tell Lecture Ans…" at bounding box center [83, 527] width 165 height 740
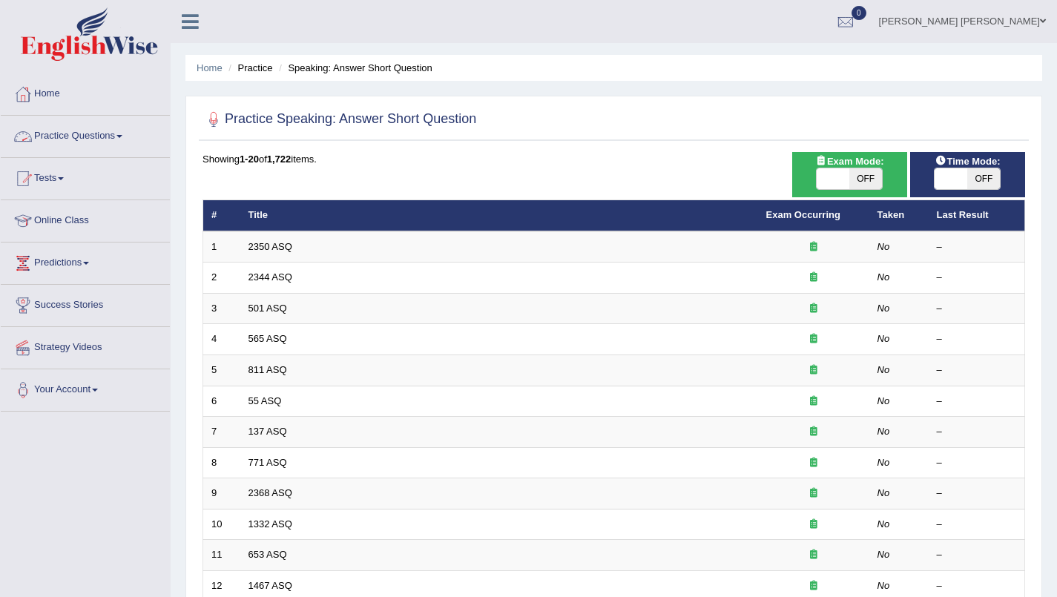
click at [120, 133] on link "Practice Questions" at bounding box center [85, 134] width 169 height 37
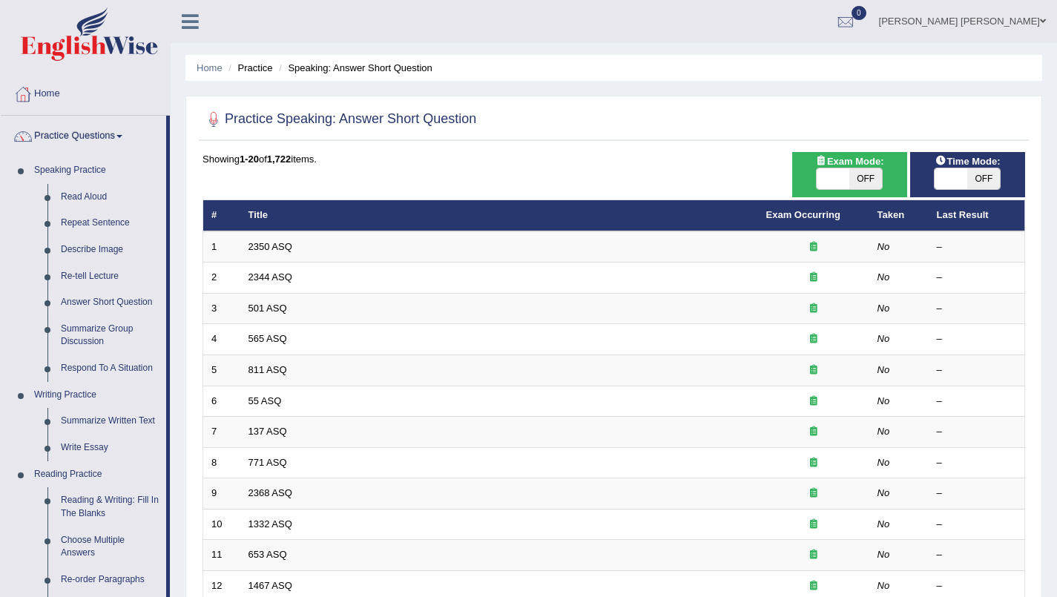
click at [161, 387] on li "Practice Questions Speaking Practice Read Aloud Repeat Sentence Describe Image …" at bounding box center [85, 533] width 169 height 834
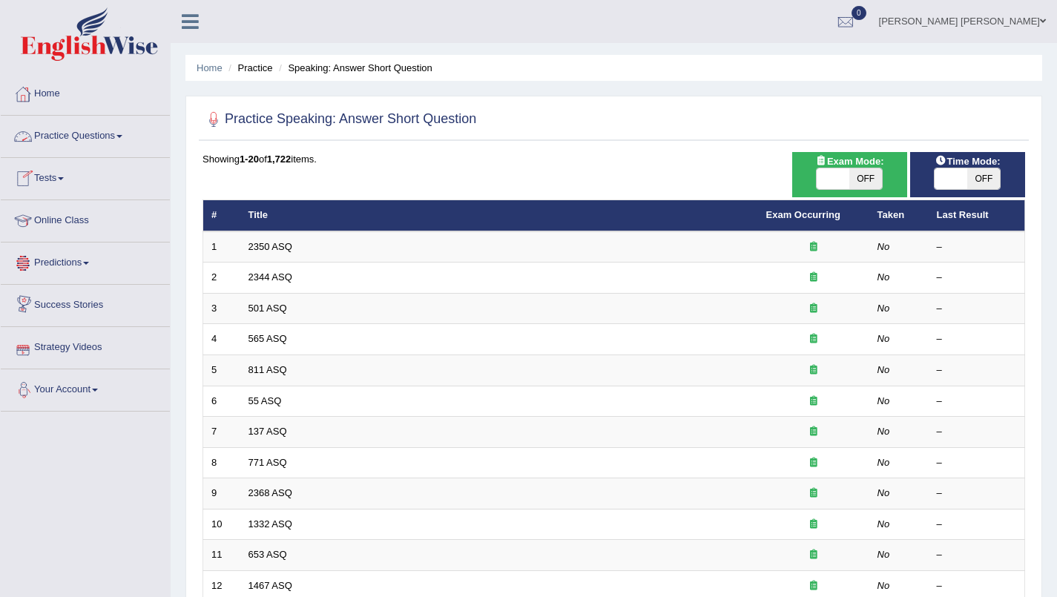
click at [125, 131] on link "Practice Questions" at bounding box center [85, 134] width 169 height 37
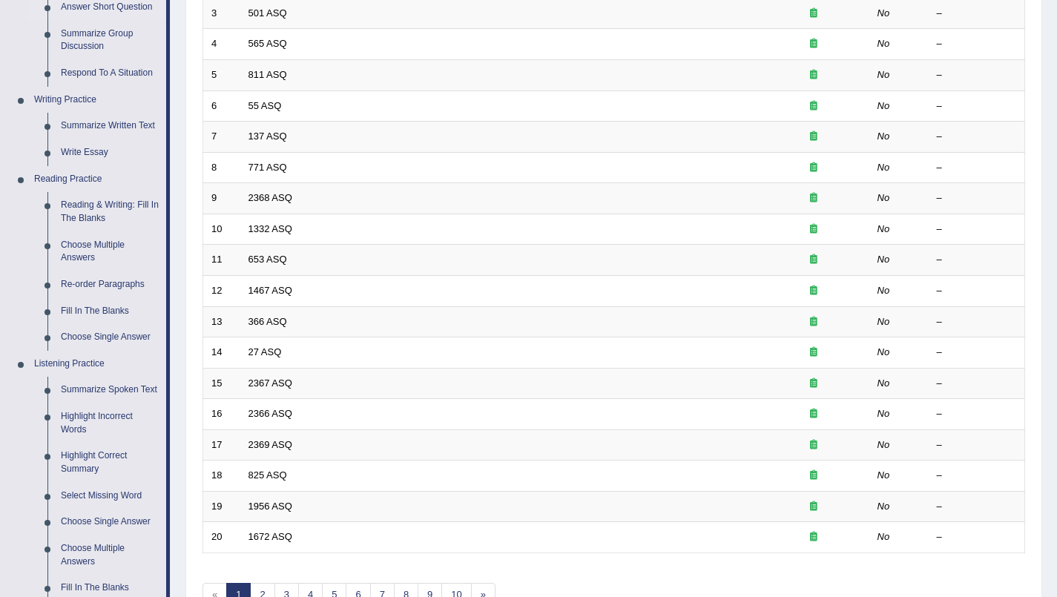
scroll to position [308, 0]
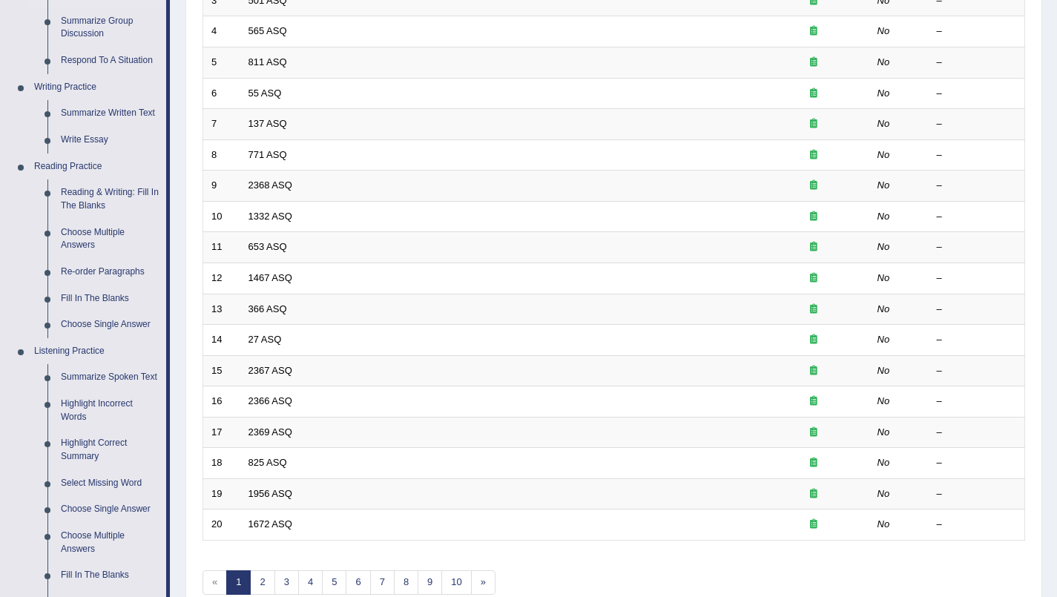
click at [98, 374] on link "Summarize Spoken Text" at bounding box center [110, 377] width 112 height 27
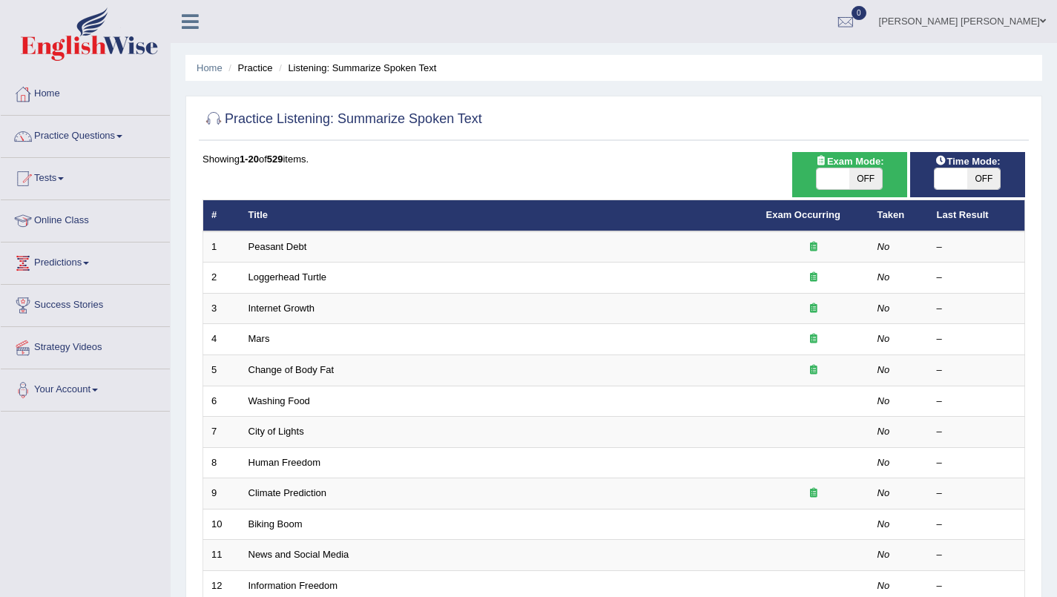
click at [864, 177] on span "OFF" at bounding box center [865, 178] width 33 height 21
checkbox input "true"
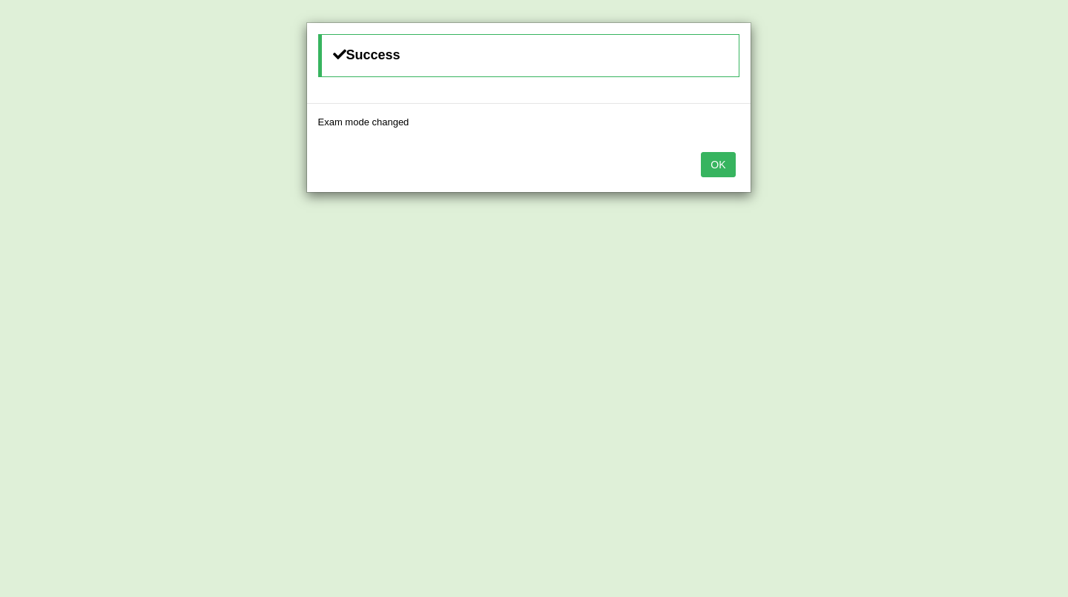
click at [709, 156] on button "OK" at bounding box center [718, 164] width 34 height 25
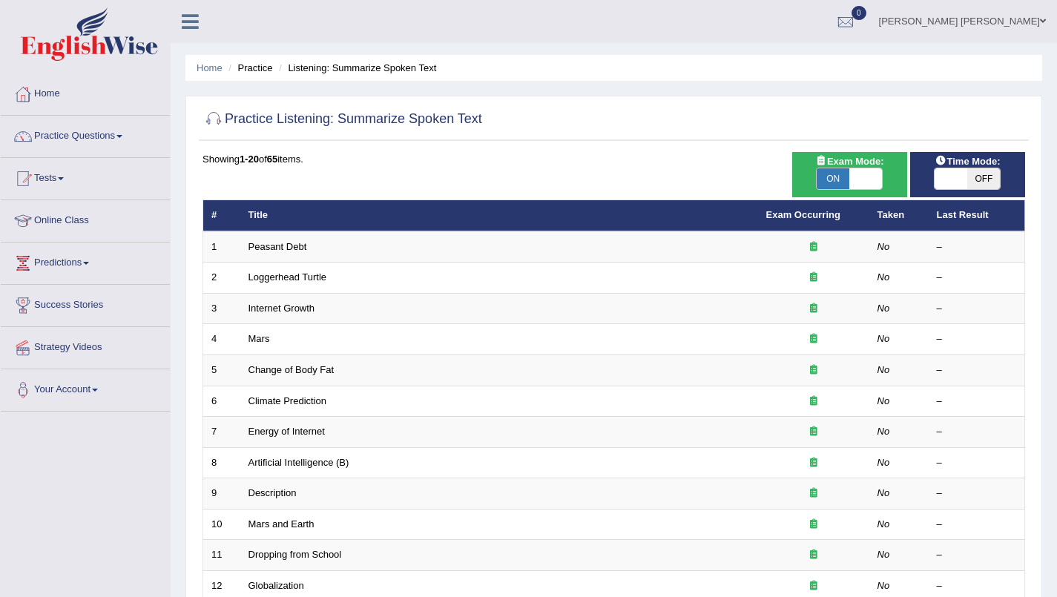
click at [399, 260] on td "Peasant Debt" at bounding box center [499, 246] width 518 height 31
click at [288, 250] on link "Peasant Debt" at bounding box center [277, 246] width 59 height 11
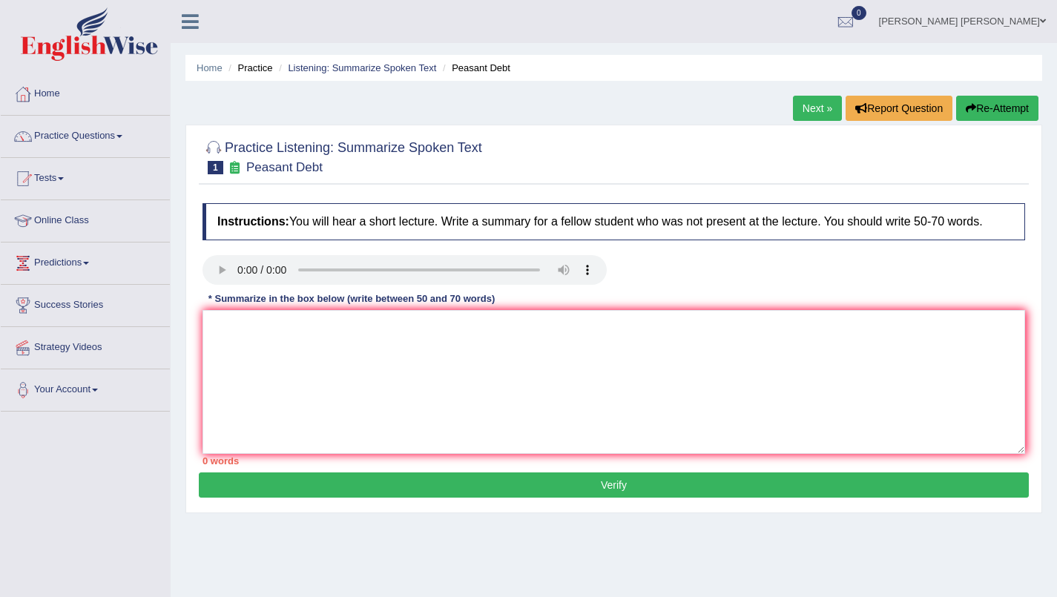
drag, startPoint x: 264, startPoint y: 128, endPoint x: 459, endPoint y: 329, distance: 280.6
click at [459, 329] on div "Practice Listening: Summarize Spoken Text 1 Peasant Debt Instructions: You will…" at bounding box center [613, 319] width 856 height 389
click at [980, 113] on button "Re-Attempt" at bounding box center [997, 108] width 82 height 25
click at [79, 133] on link "Practice Questions" at bounding box center [85, 134] width 169 height 37
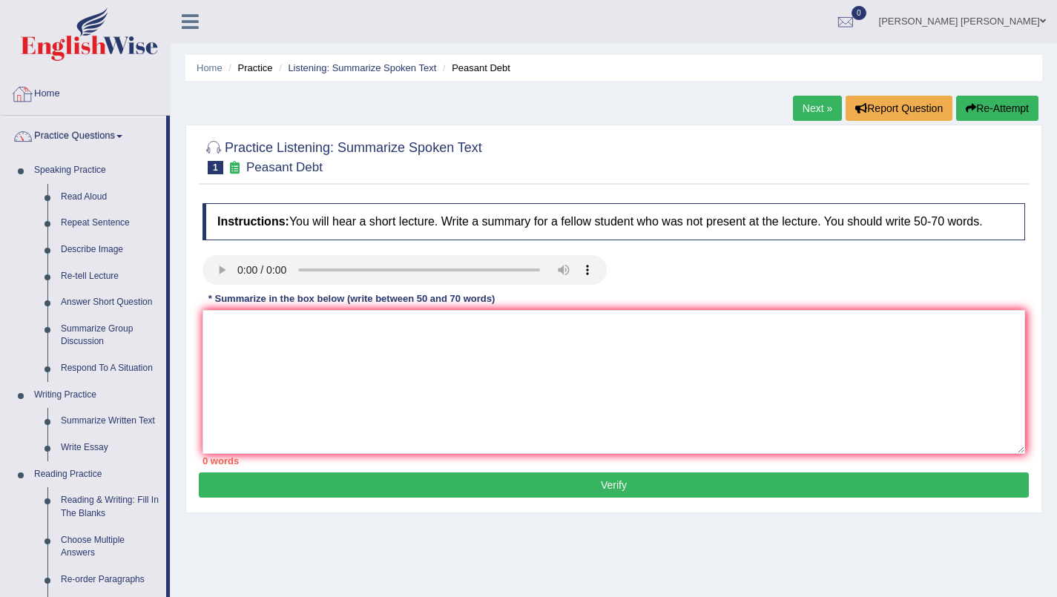
click at [47, 101] on link "Home" at bounding box center [85, 91] width 169 height 37
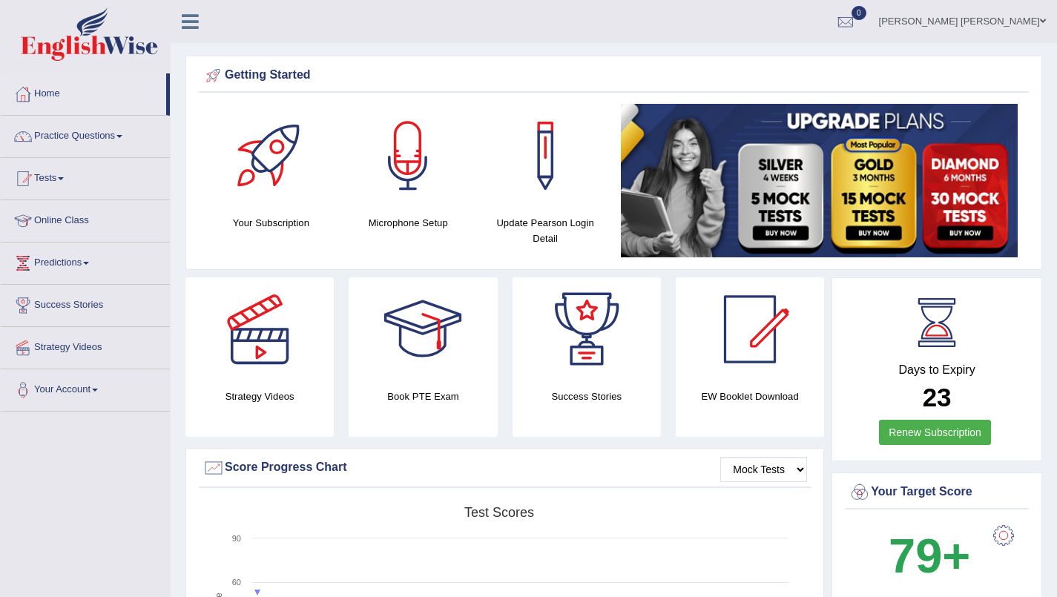
click at [60, 349] on link "Strategy Videos" at bounding box center [85, 345] width 169 height 37
